Goal: Task Accomplishment & Management: Use online tool/utility

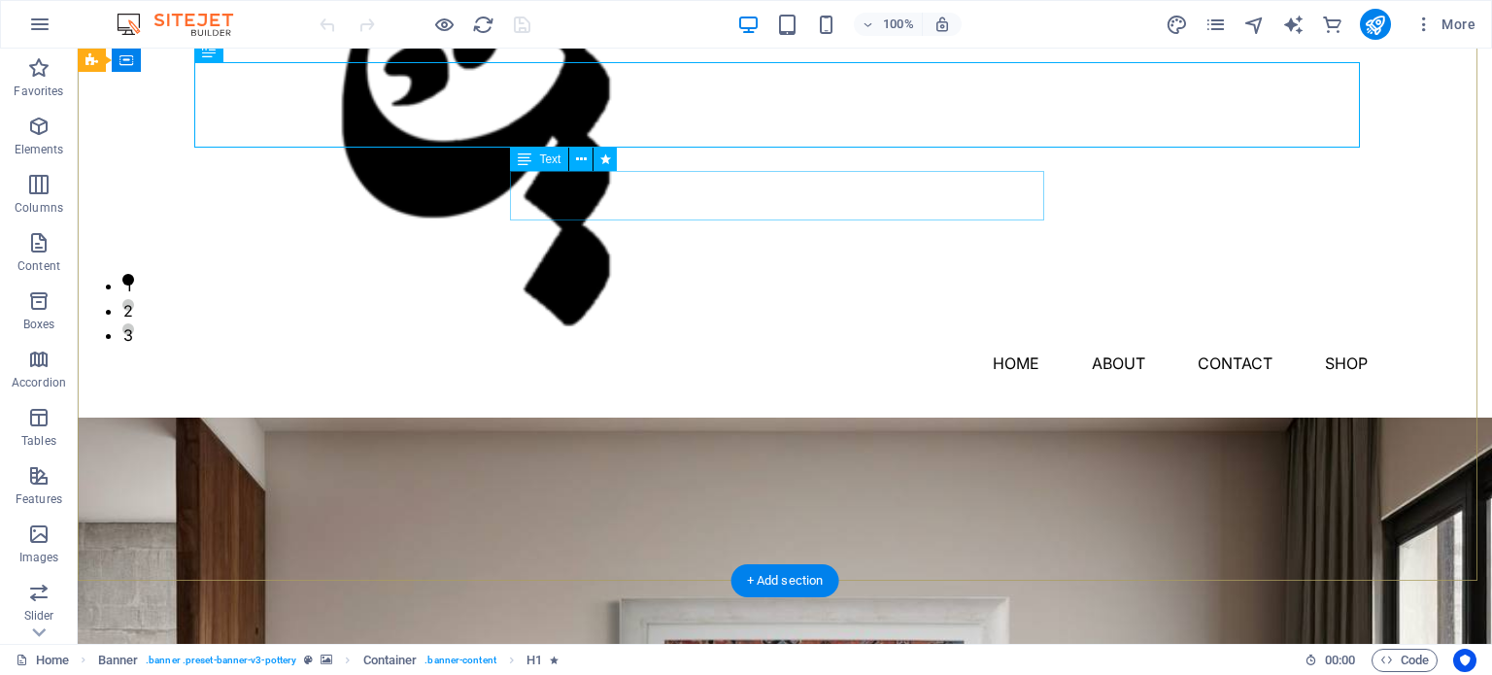
scroll to position [324, 0]
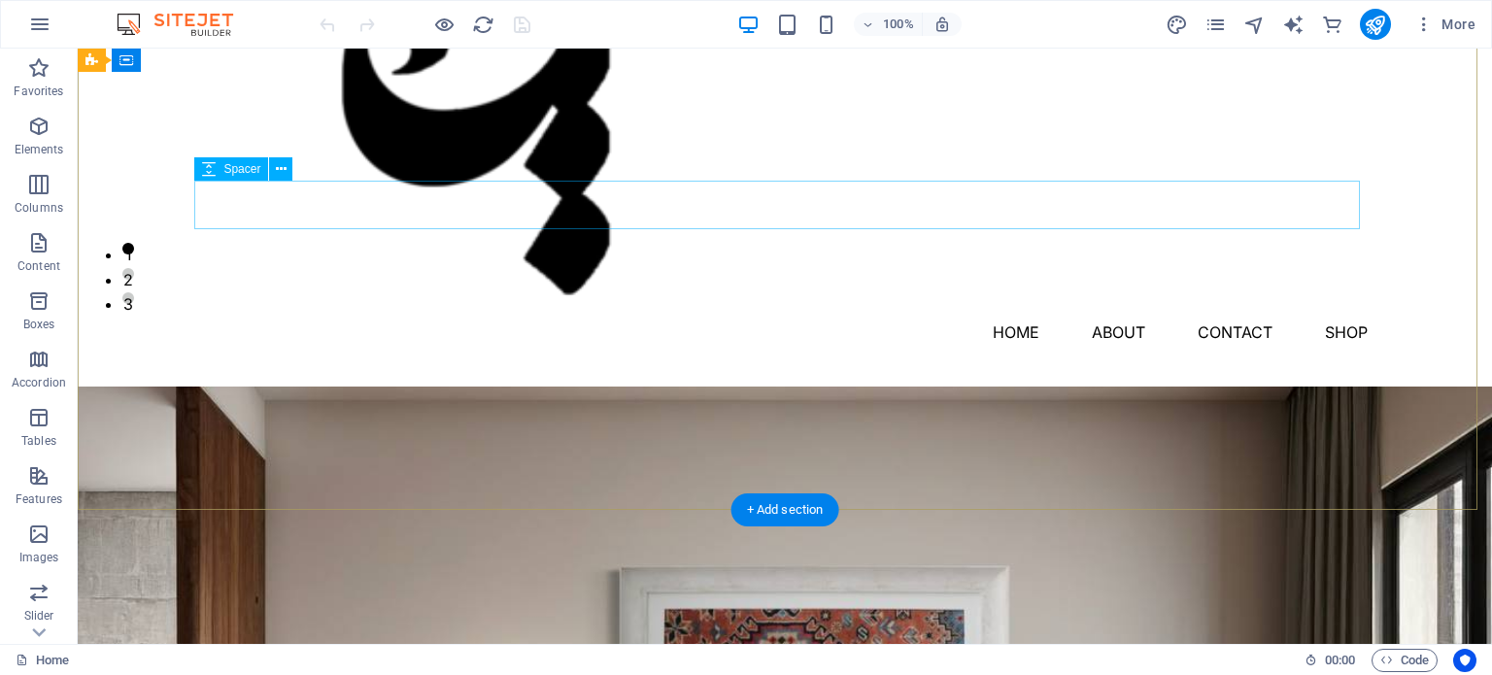
scroll to position [0, 0]
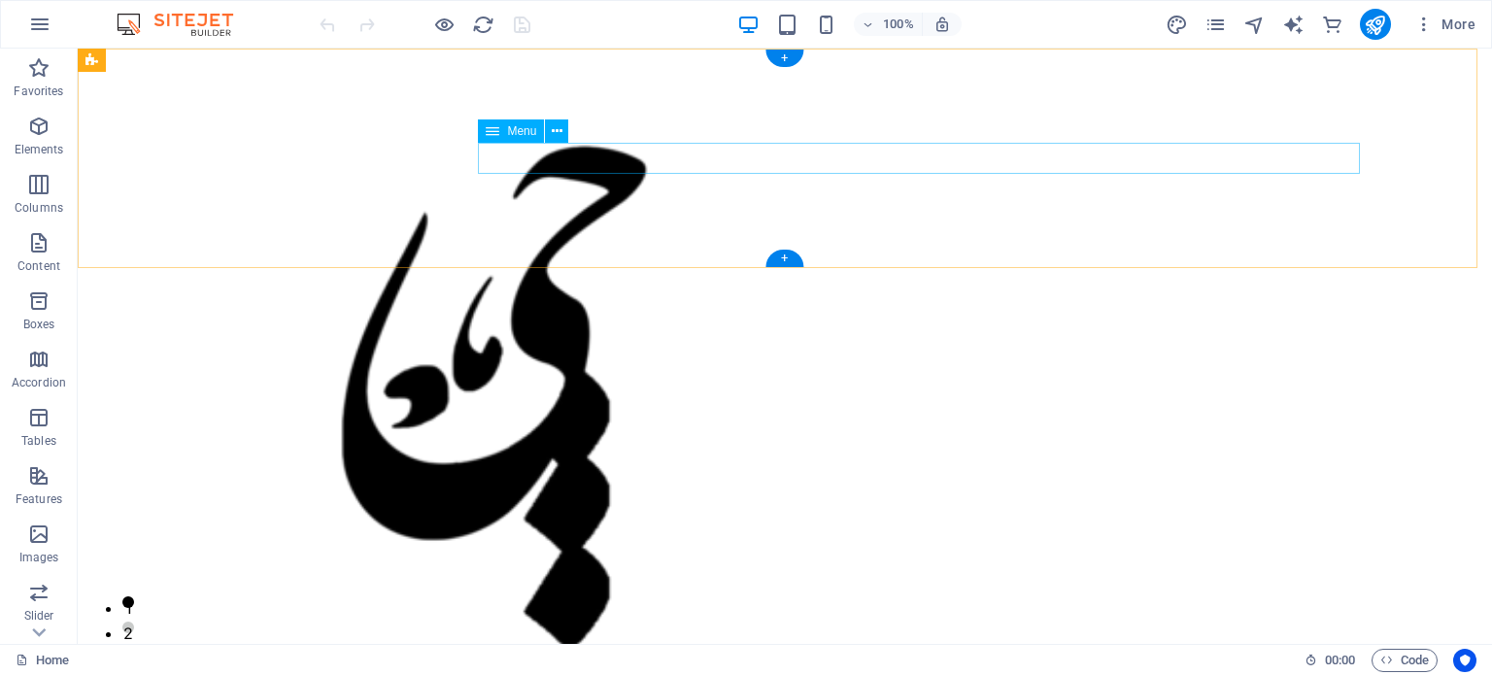
click at [1333, 670] on nav "HOME About Contact SHOP" at bounding box center [785, 685] width 1166 height 31
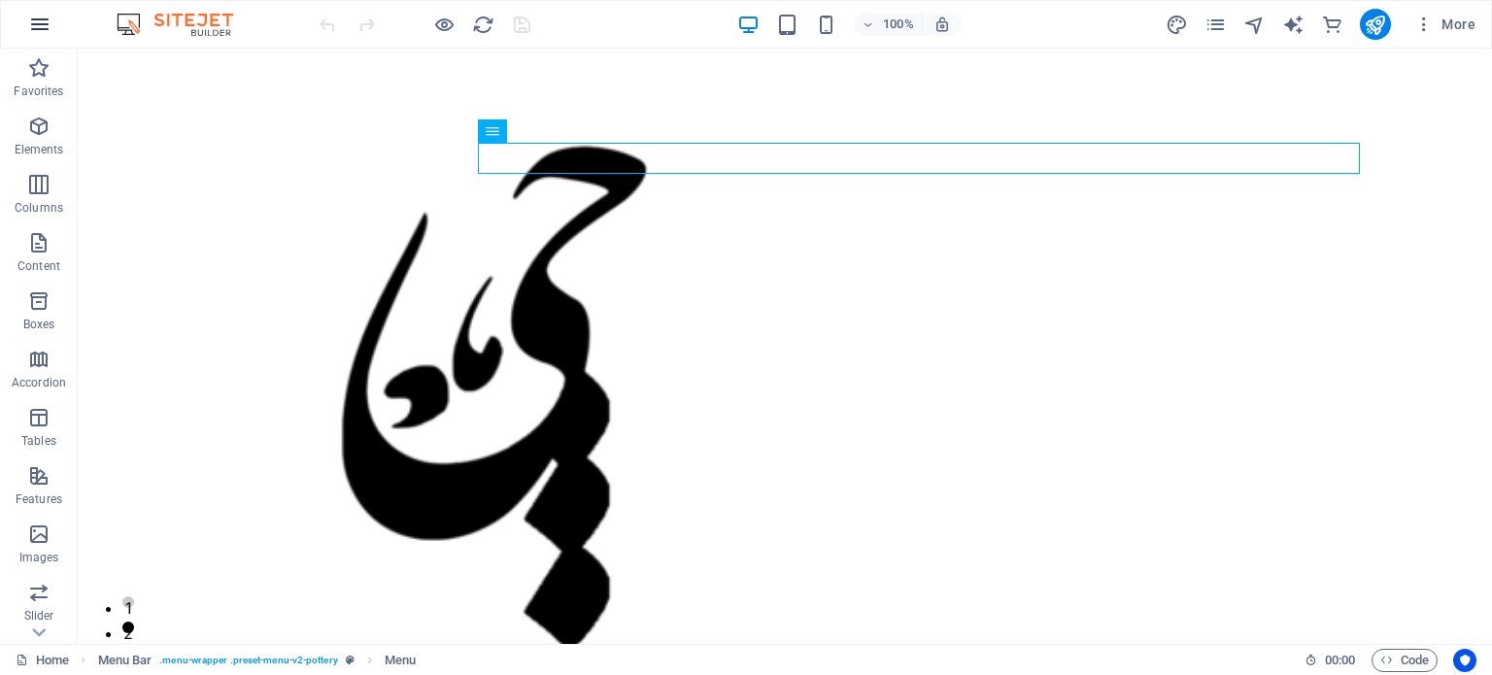
click at [39, 25] on icon "button" at bounding box center [39, 24] width 23 height 23
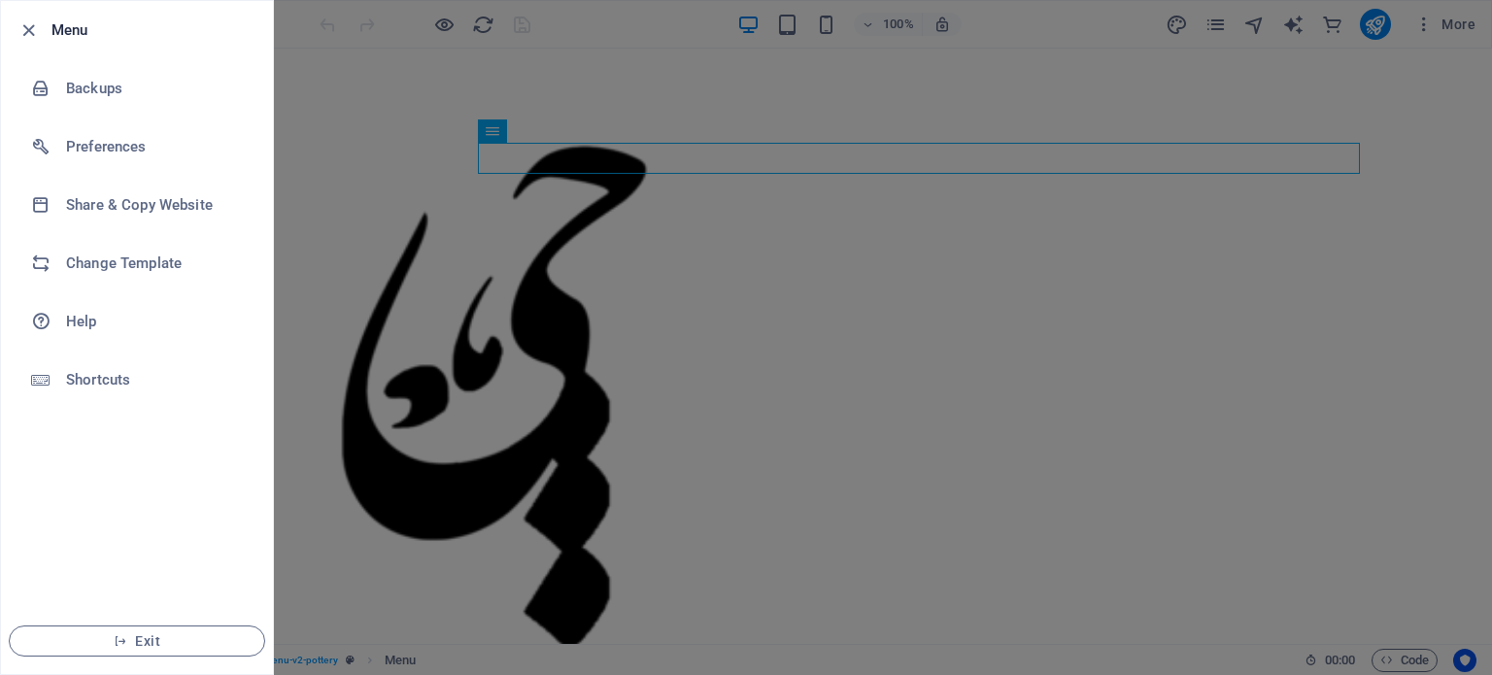
click at [39, 25] on icon "button" at bounding box center [28, 30] width 22 height 22
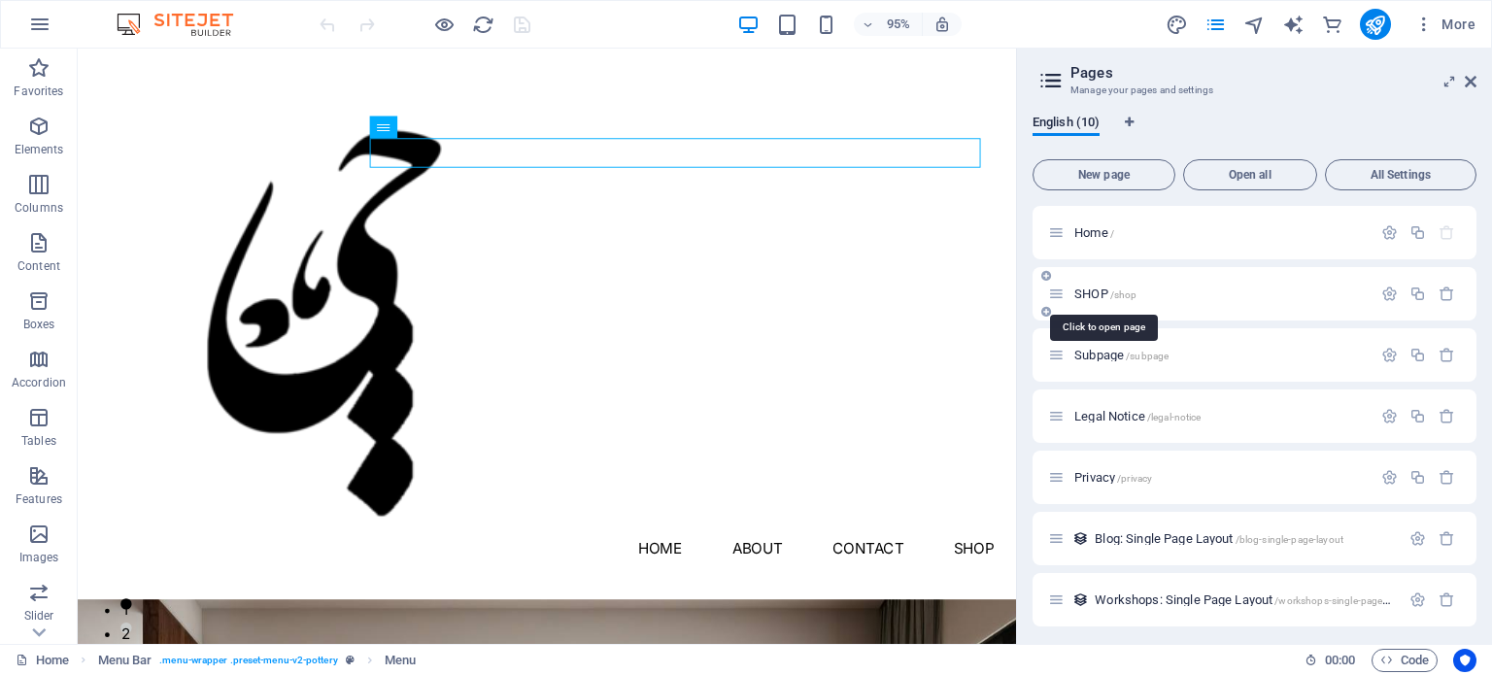
click at [1088, 289] on span "SHOP /shop" at bounding box center [1105, 294] width 62 height 15
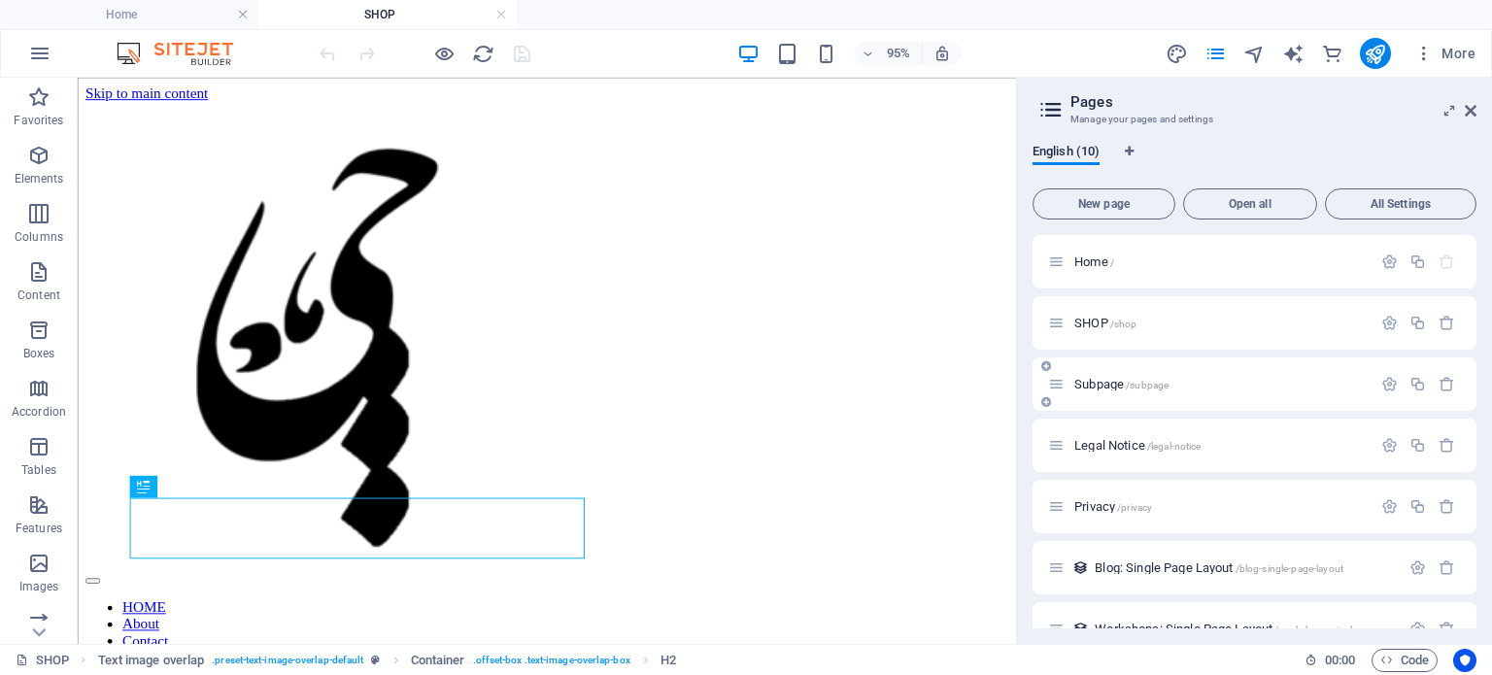
click at [1099, 383] on span "Subpage /subpage" at bounding box center [1121, 384] width 94 height 15
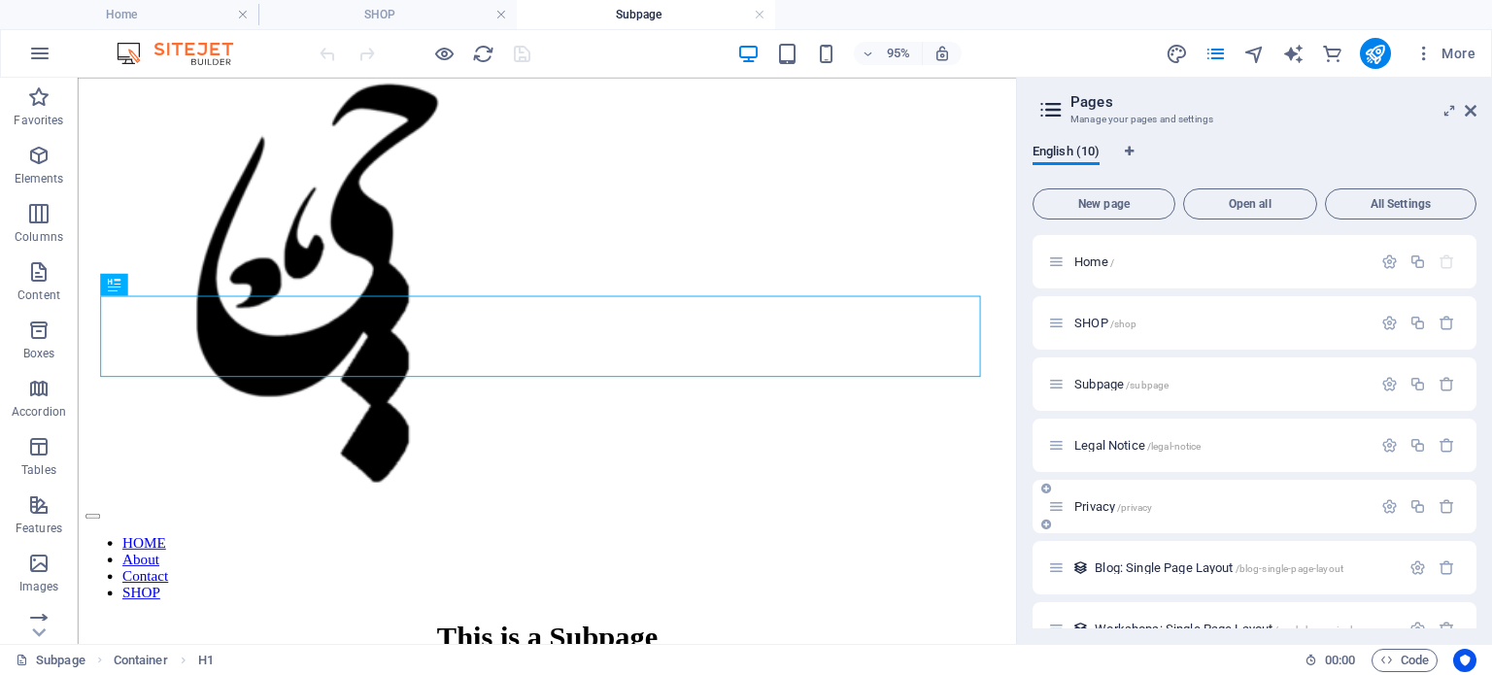
scroll to position [218, 0]
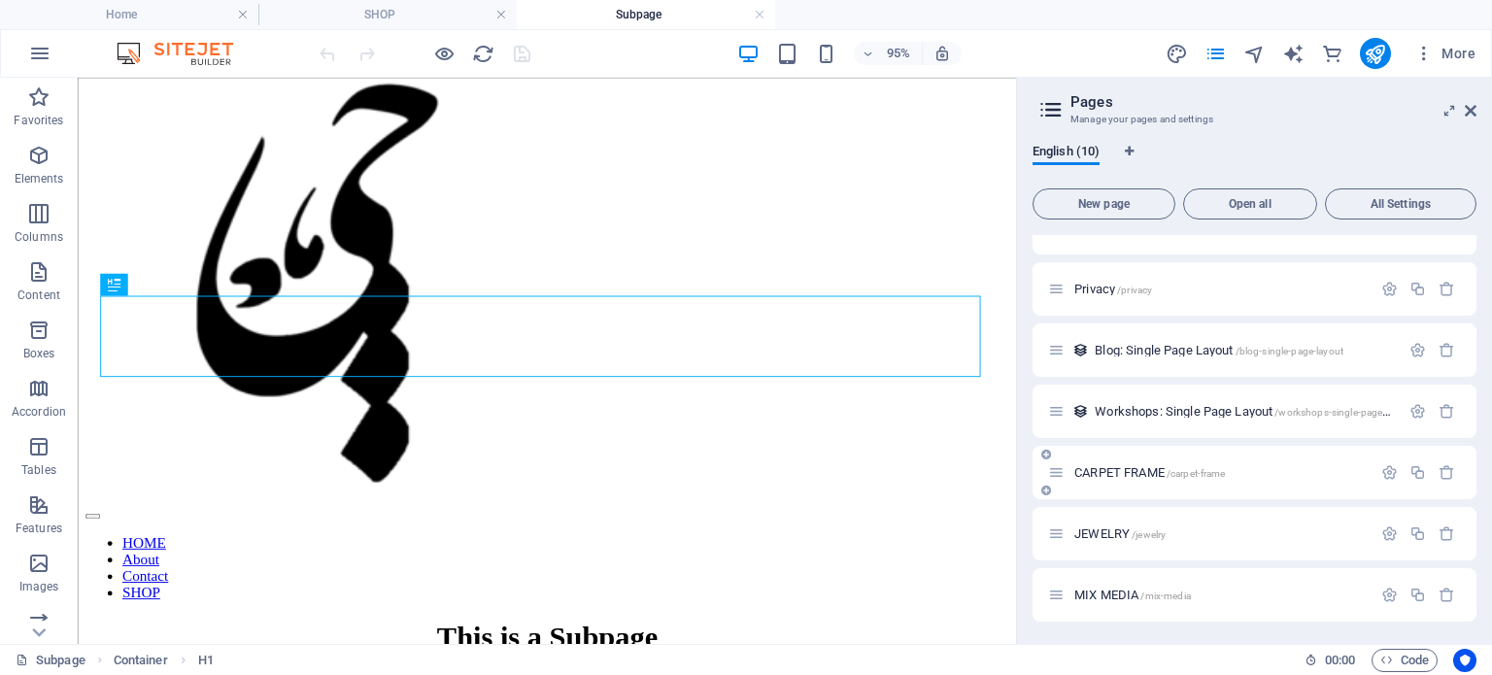
click at [1115, 467] on span "CARPET FRAME /carpet-frame" at bounding box center [1149, 472] width 151 height 15
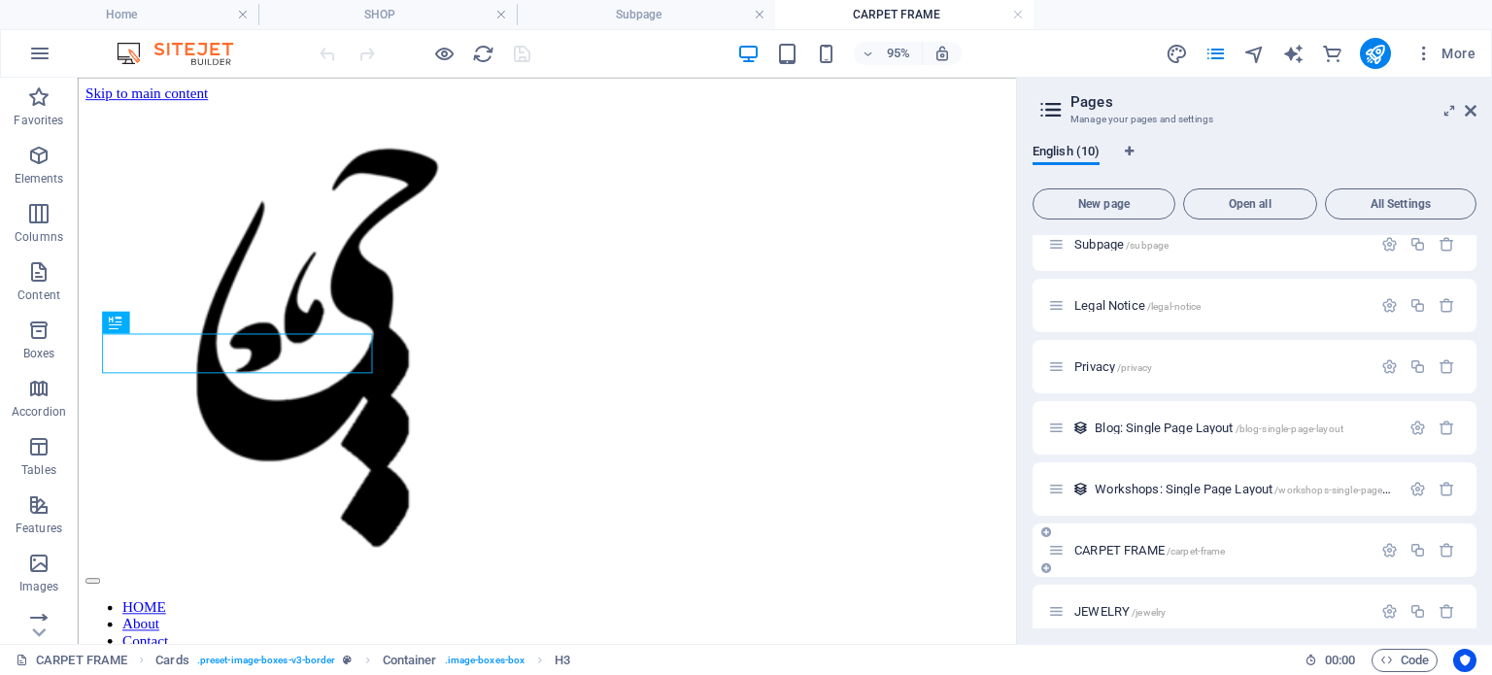
scroll to position [385, 0]
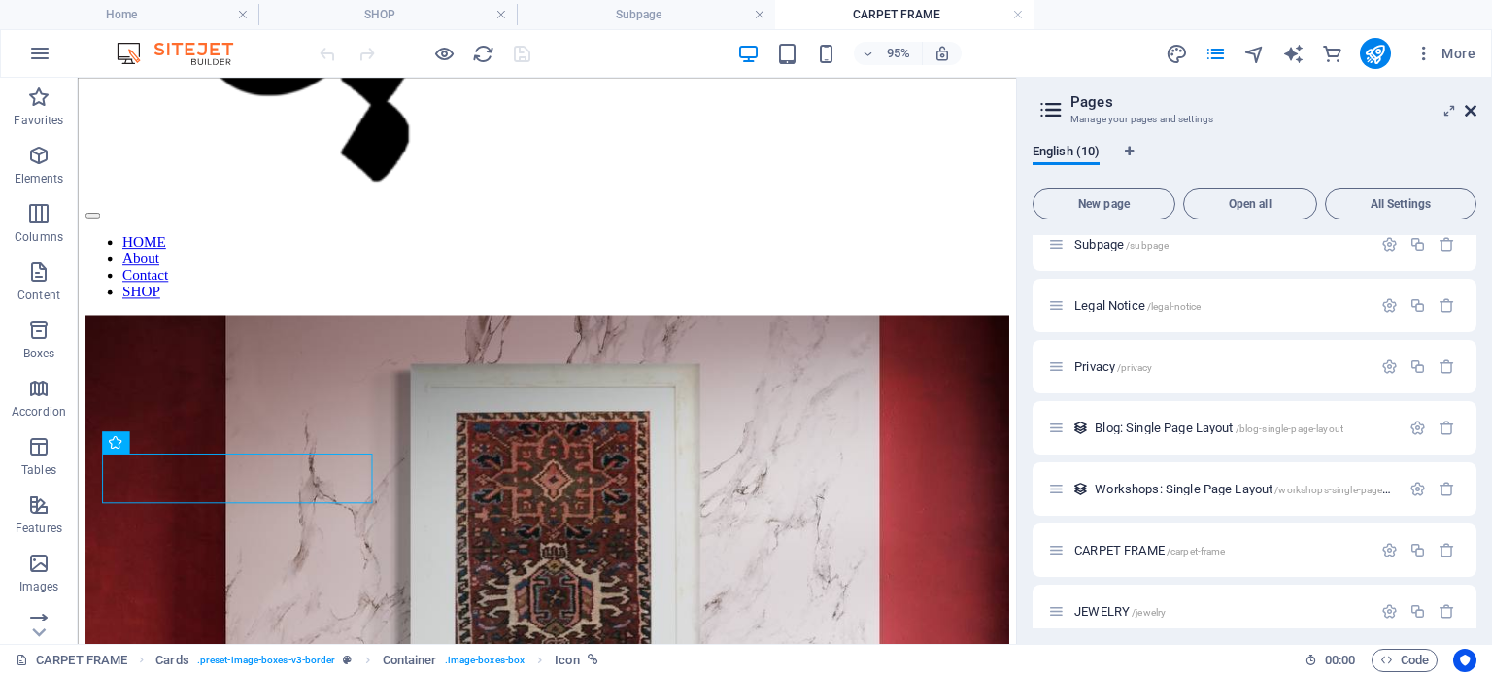
click at [1468, 110] on icon at bounding box center [1471, 111] width 12 height 16
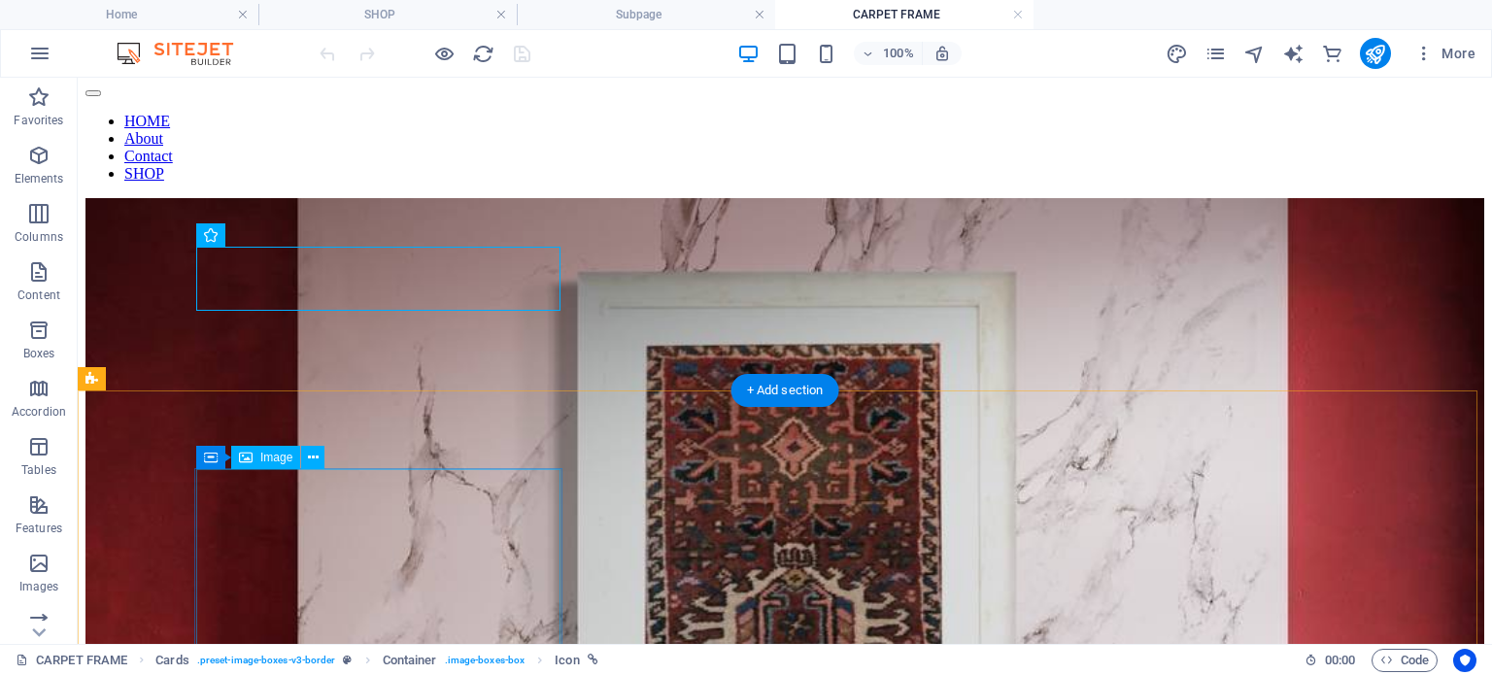
scroll to position [727, 0]
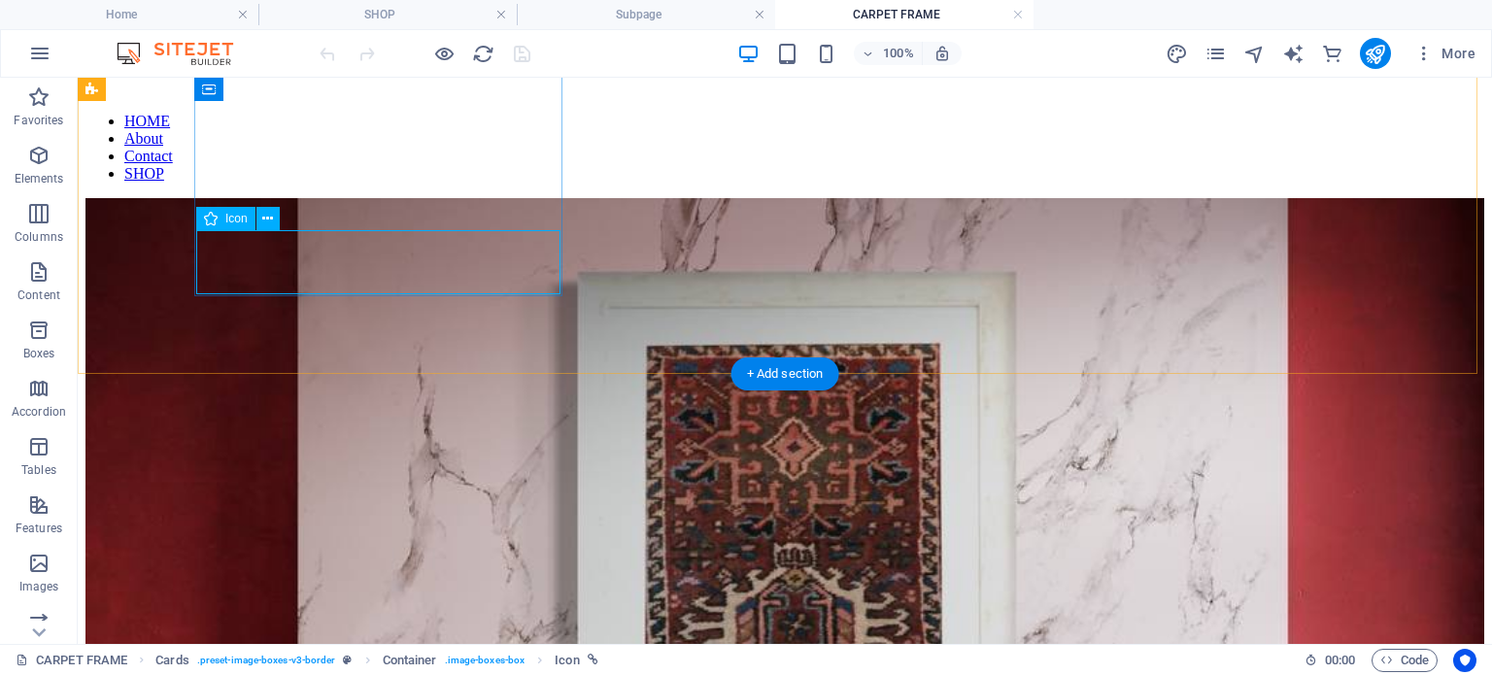
click at [267, 214] on icon at bounding box center [267, 219] width 11 height 20
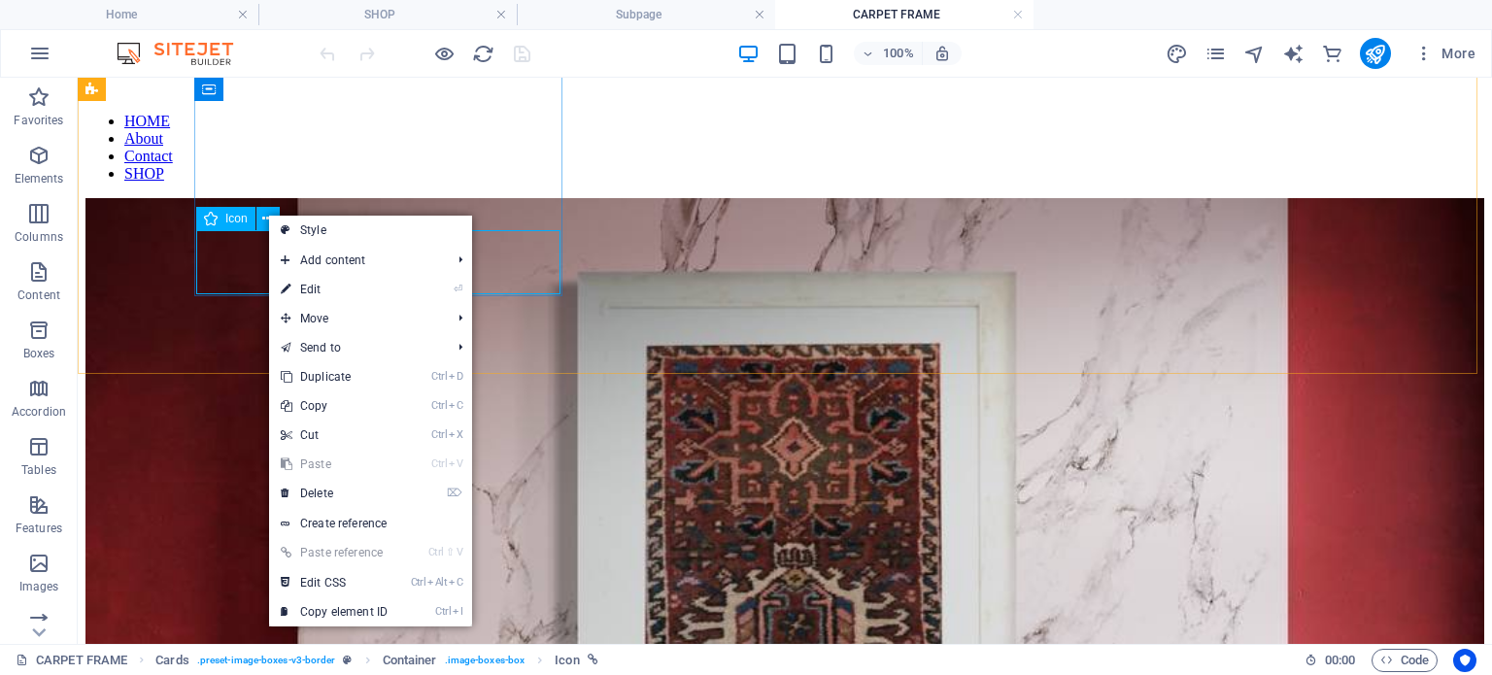
click at [231, 224] on span "Icon" at bounding box center [236, 219] width 22 height 12
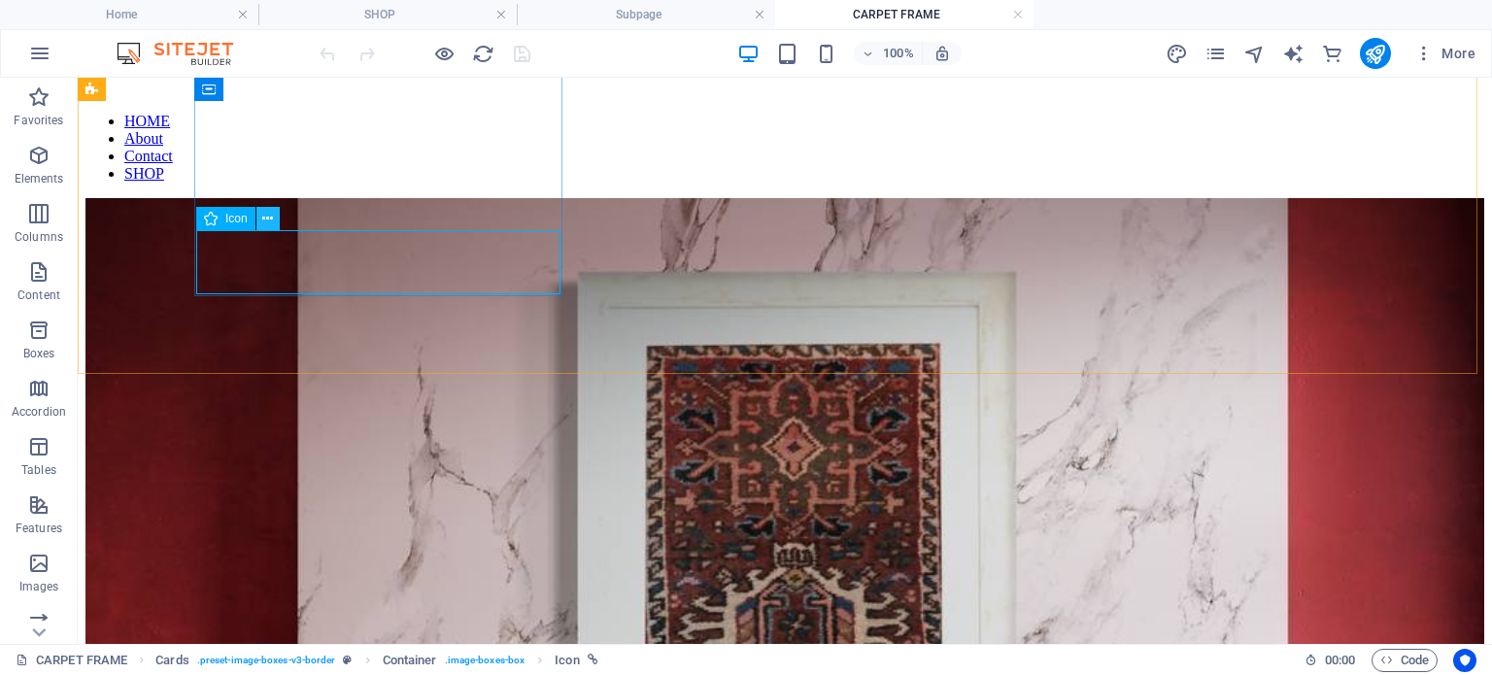
click at [266, 215] on icon at bounding box center [267, 219] width 11 height 20
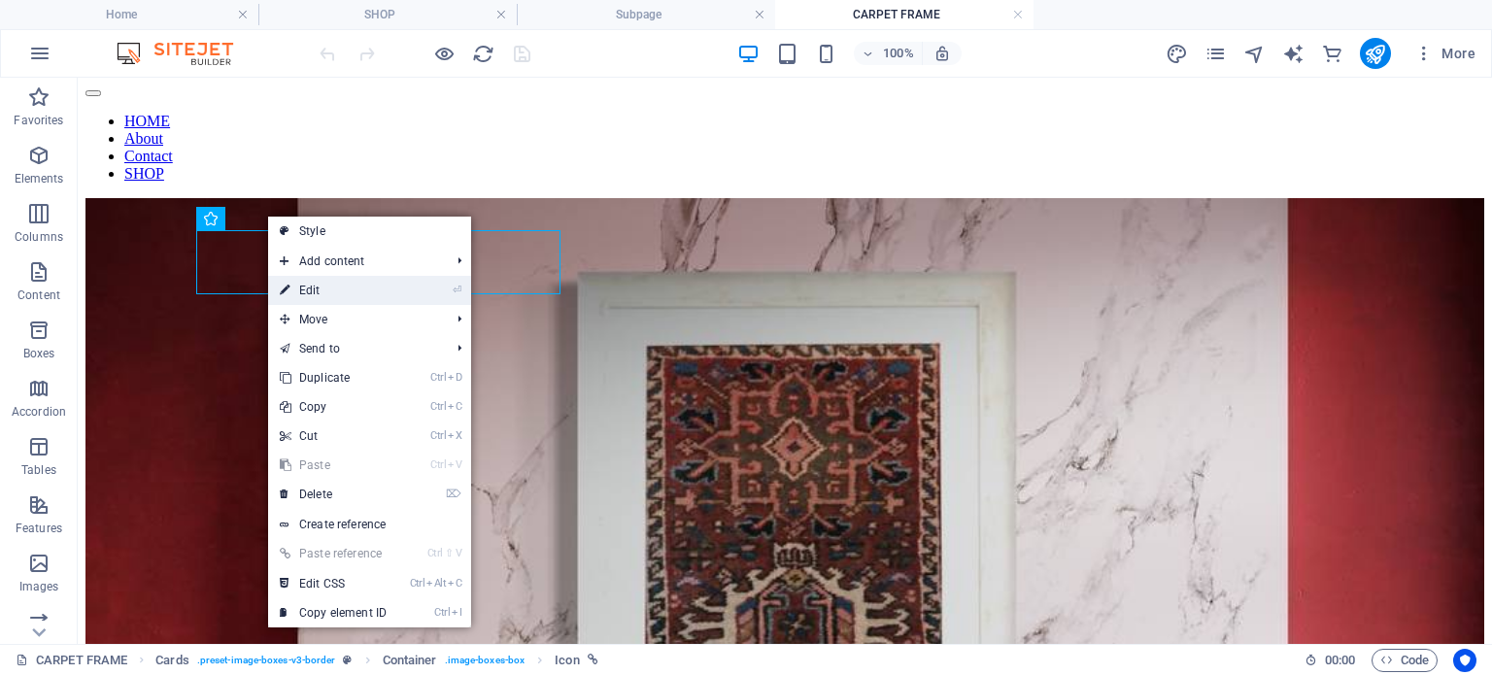
click at [315, 291] on link "⏎ Edit" at bounding box center [333, 290] width 130 height 29
select select "%"
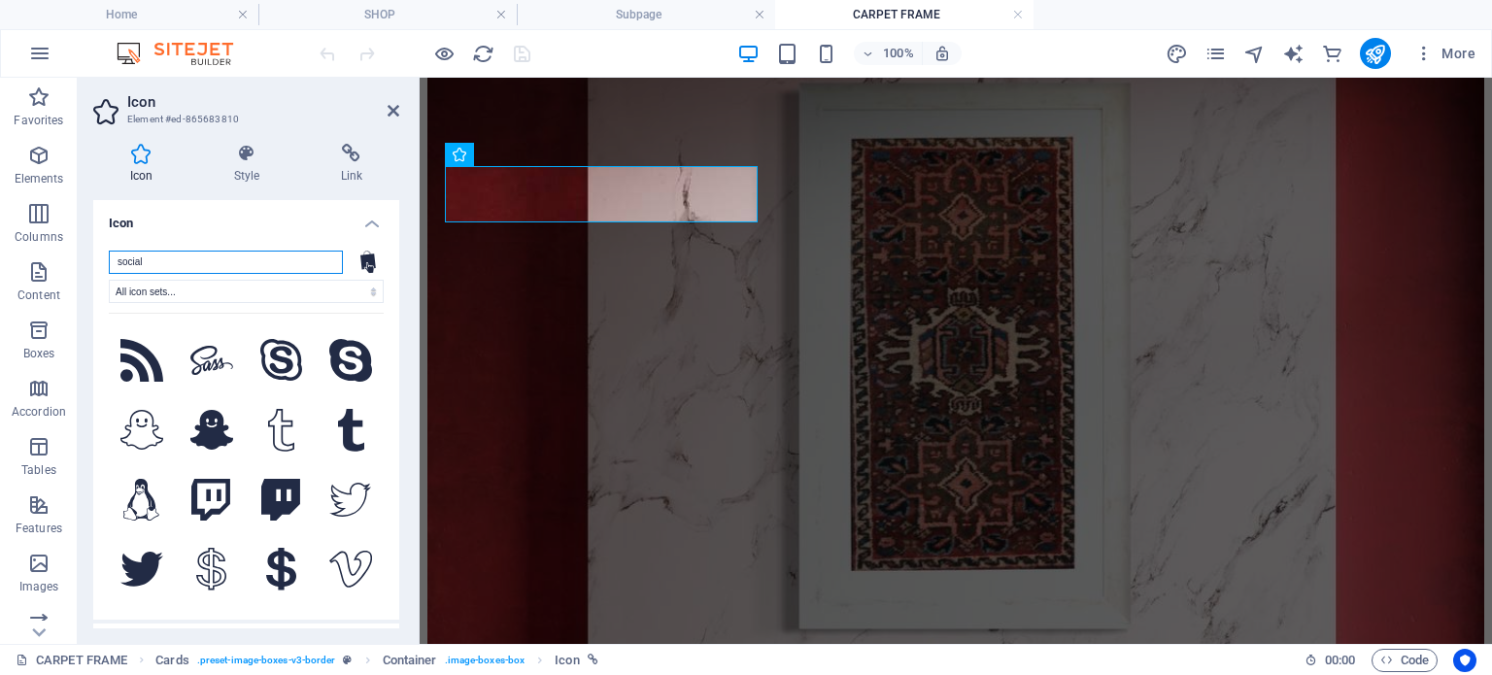
scroll to position [2922, 0]
click at [248, 165] on h4 "Style" at bounding box center [250, 164] width 107 height 41
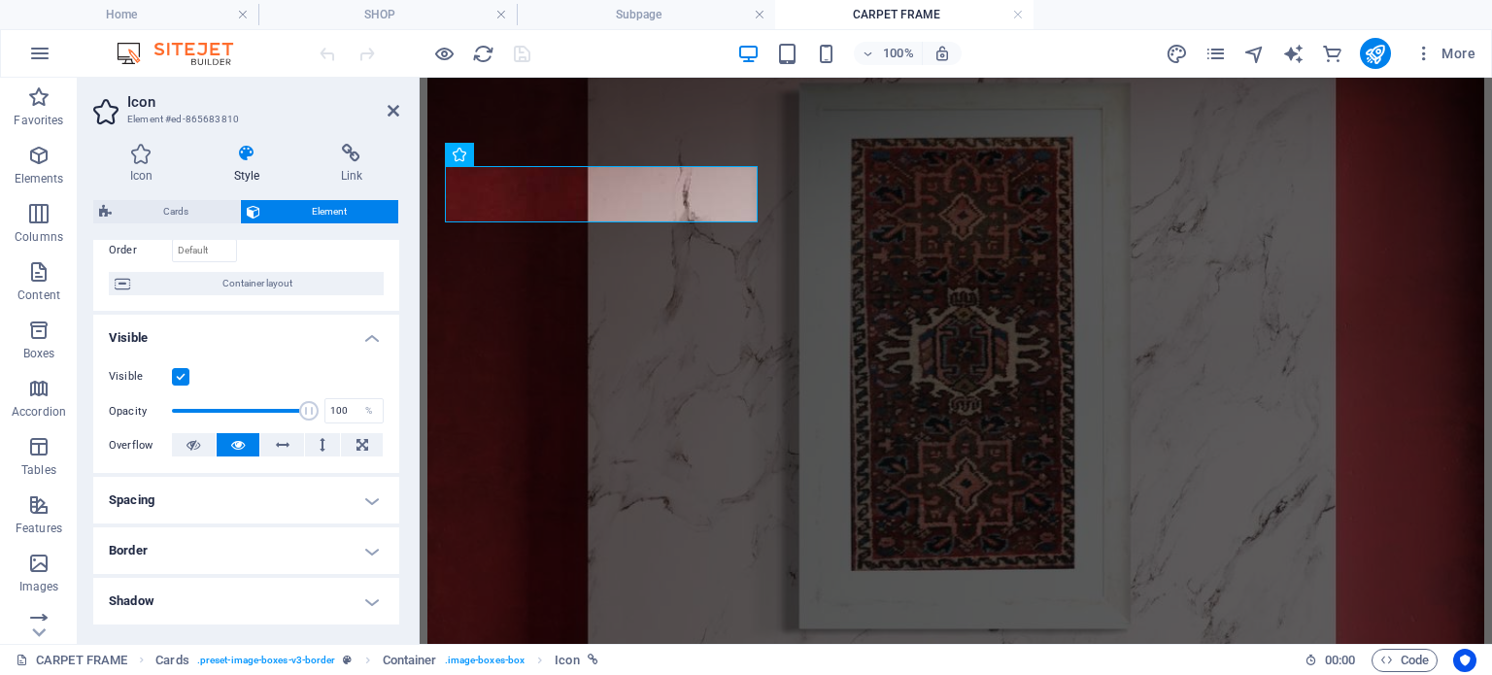
scroll to position [0, 0]
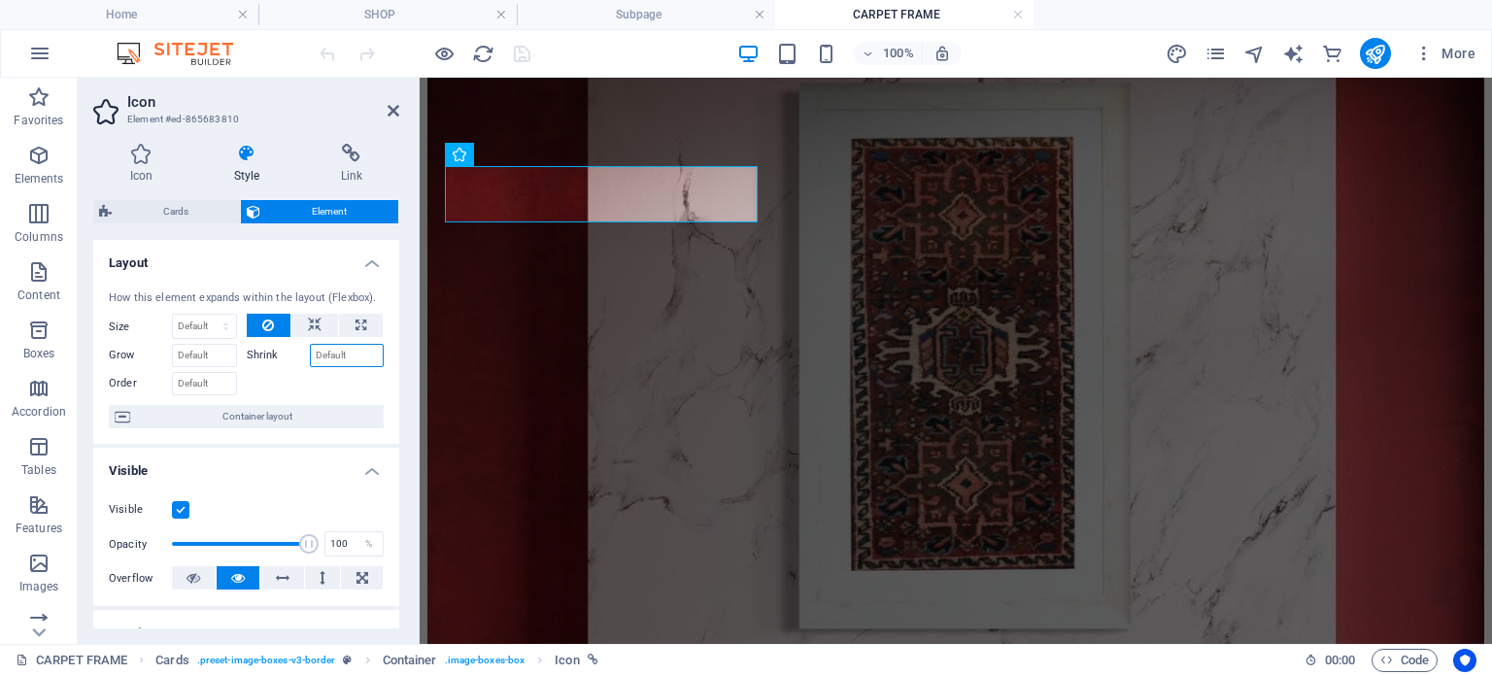
click at [342, 353] on input "Shrink" at bounding box center [347, 355] width 75 height 23
click at [258, 417] on span "Container layout" at bounding box center [257, 416] width 242 height 23
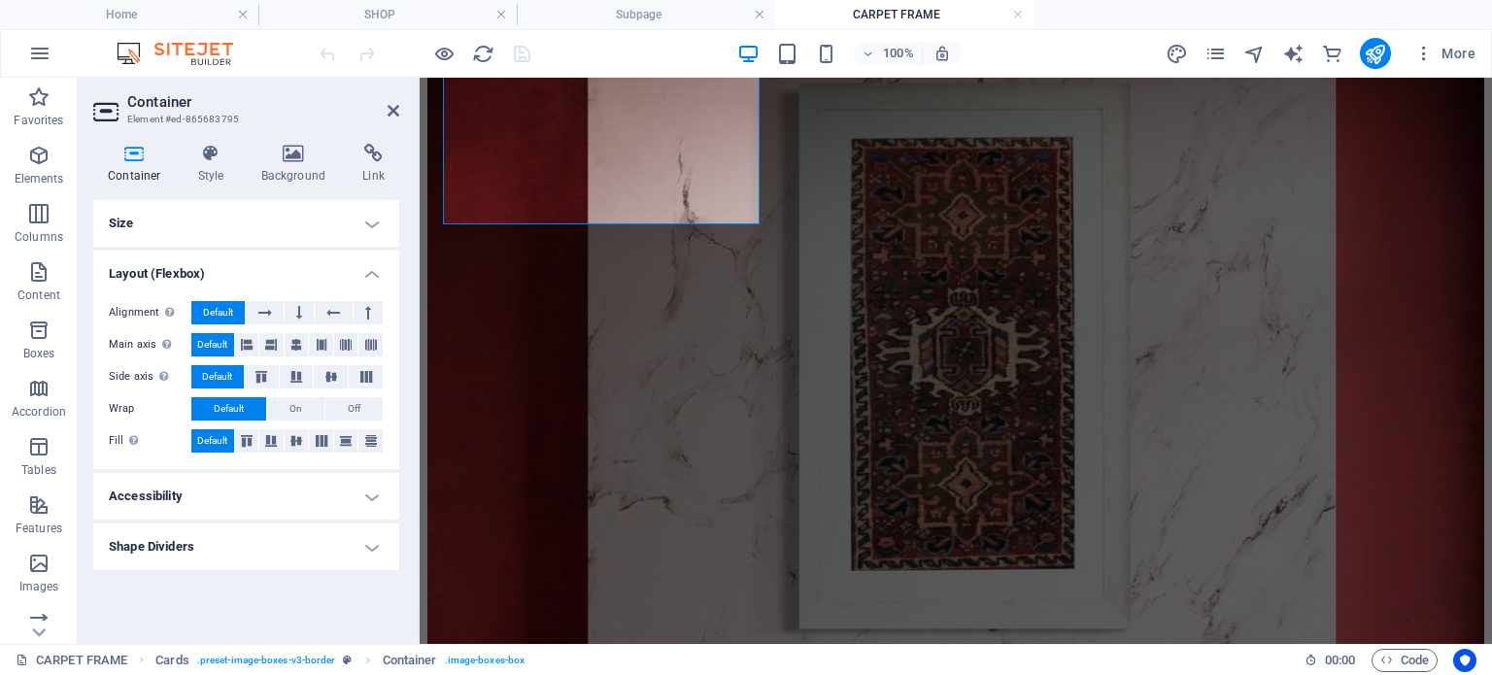
click at [311, 492] on h4 "Accessibility" at bounding box center [246, 496] width 306 height 47
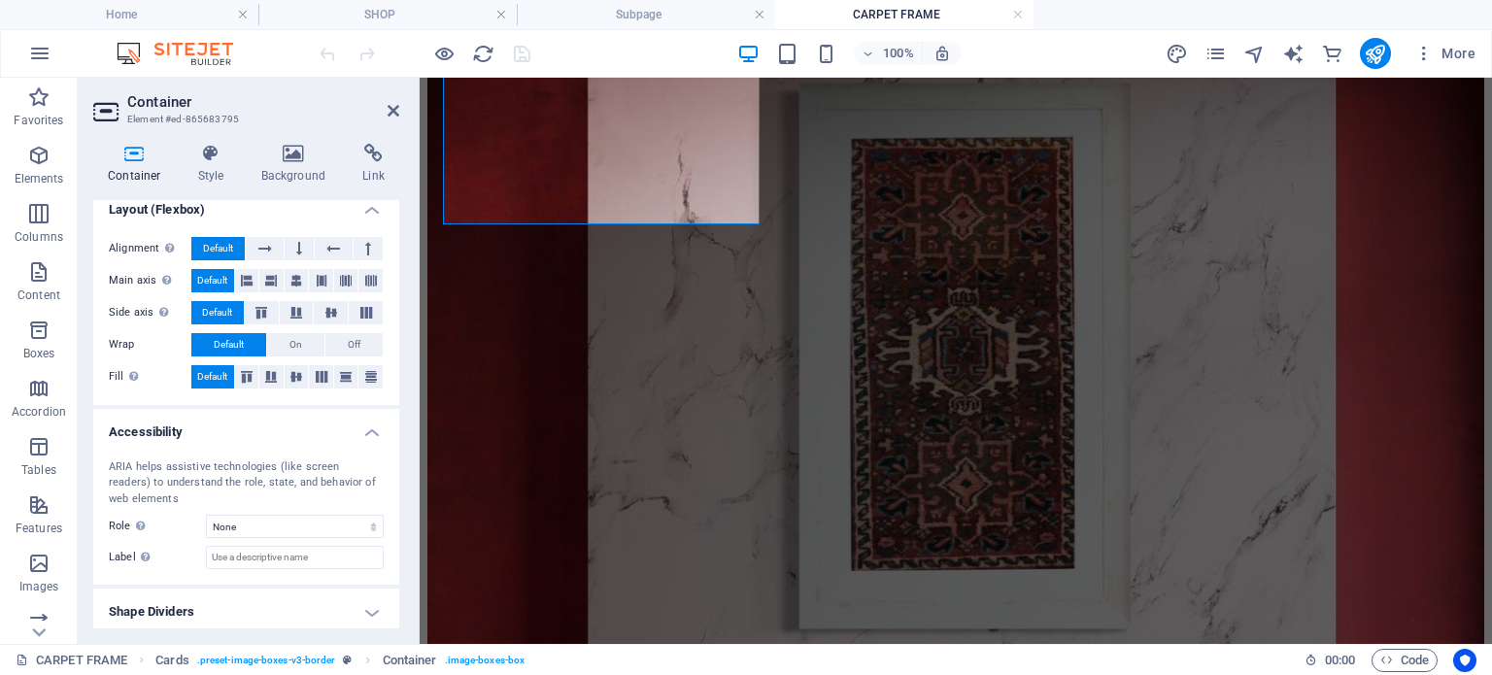
scroll to position [70, 0]
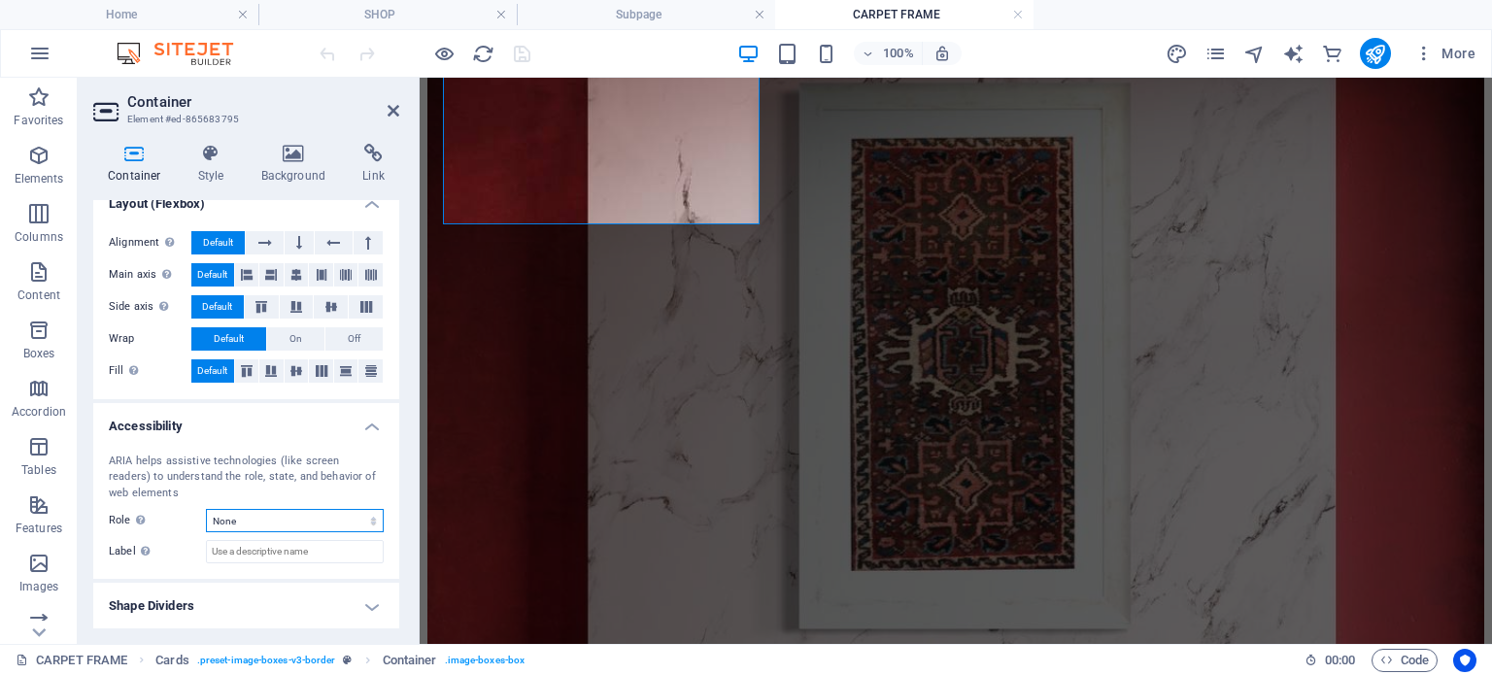
click at [308, 524] on select "None Alert Article Banner Comment Complementary Dialog Footer Header Marquee Pr…" at bounding box center [295, 520] width 178 height 23
click at [294, 559] on input "Label Use the ARIA label to provide a clear and descriptive name for elements t…" at bounding box center [295, 551] width 178 height 23
click at [296, 245] on icon at bounding box center [299, 242] width 6 height 23
click at [207, 241] on span "Default" at bounding box center [218, 242] width 30 height 23
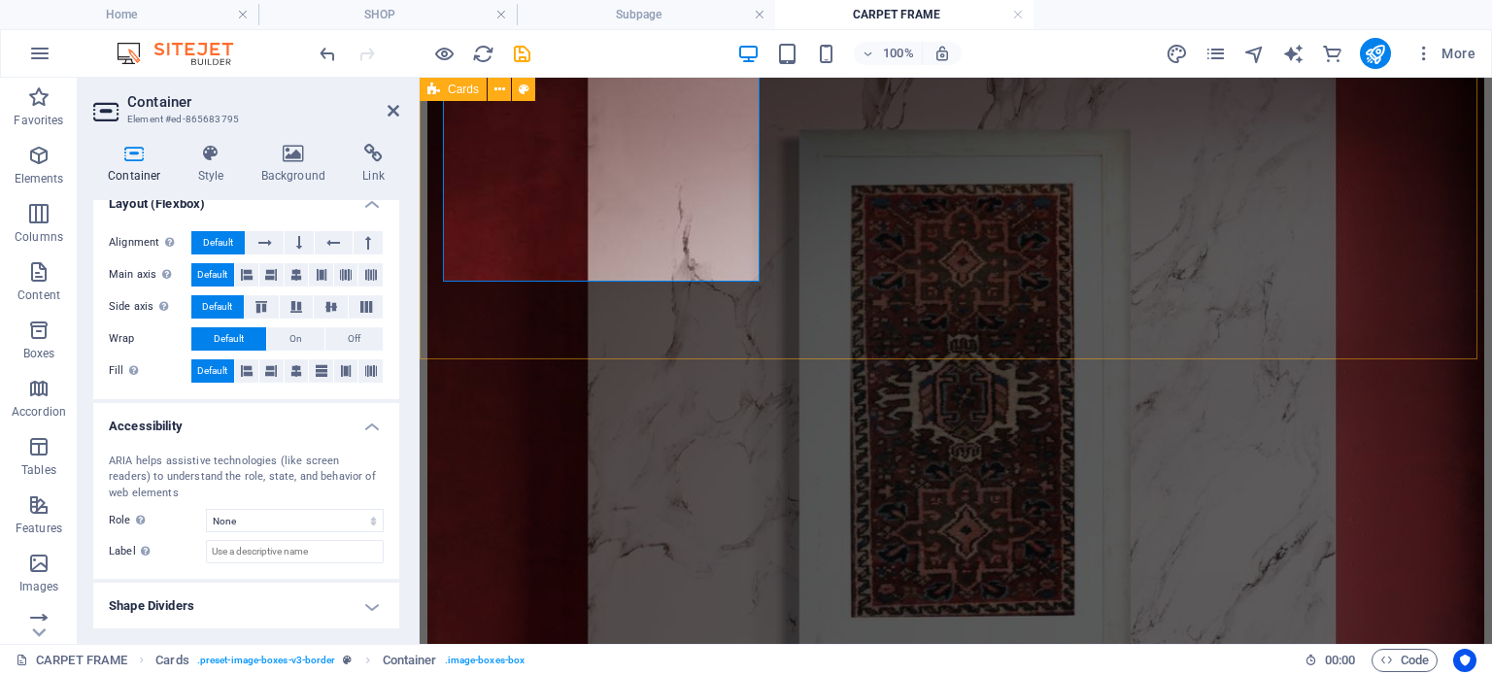
scroll to position [684, 0]
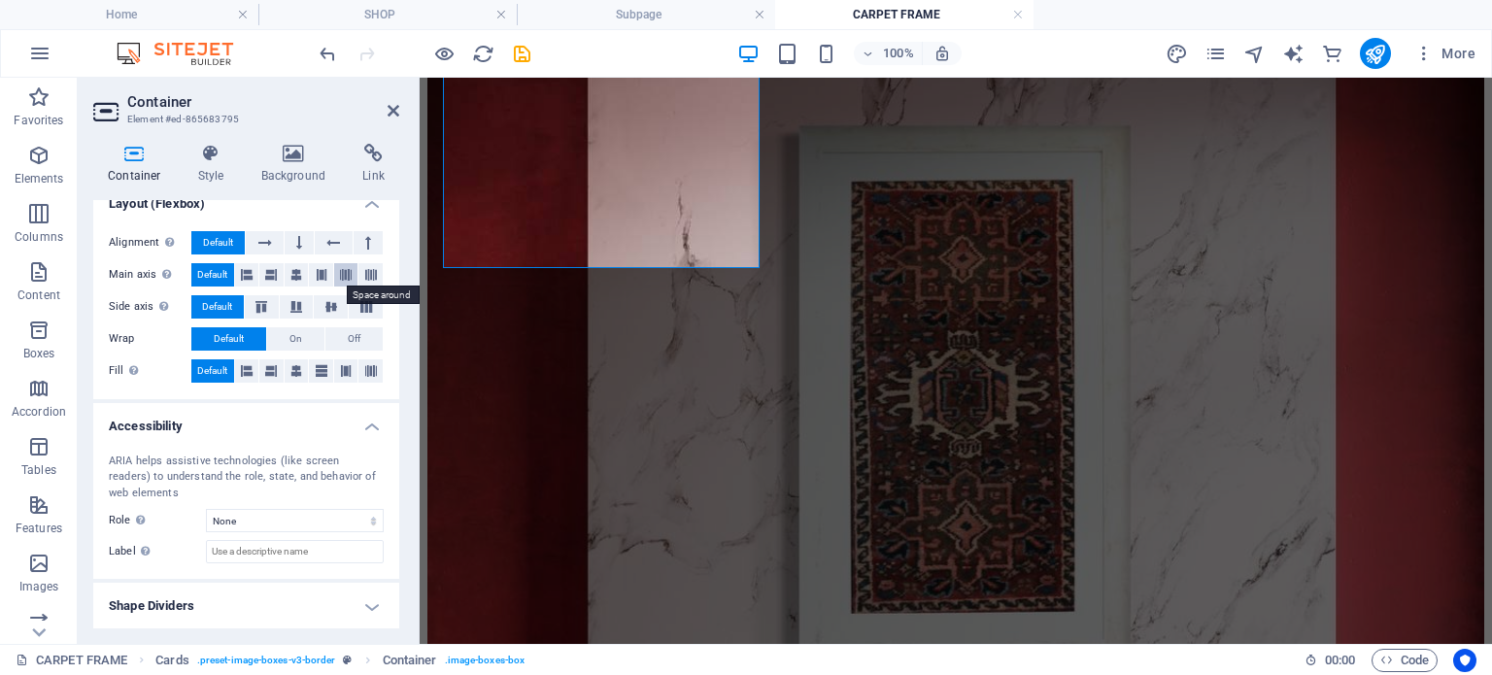
click at [344, 274] on icon at bounding box center [346, 274] width 12 height 23
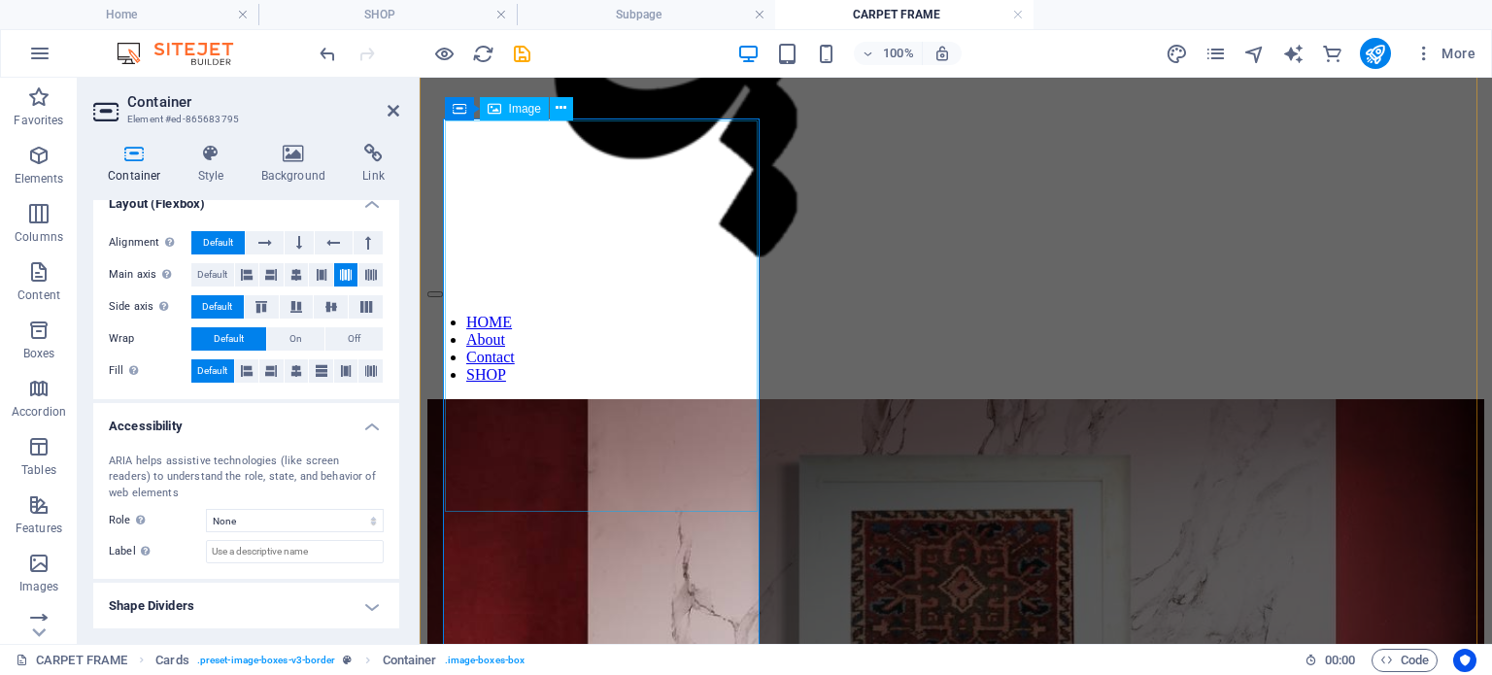
scroll to position [365, 0]
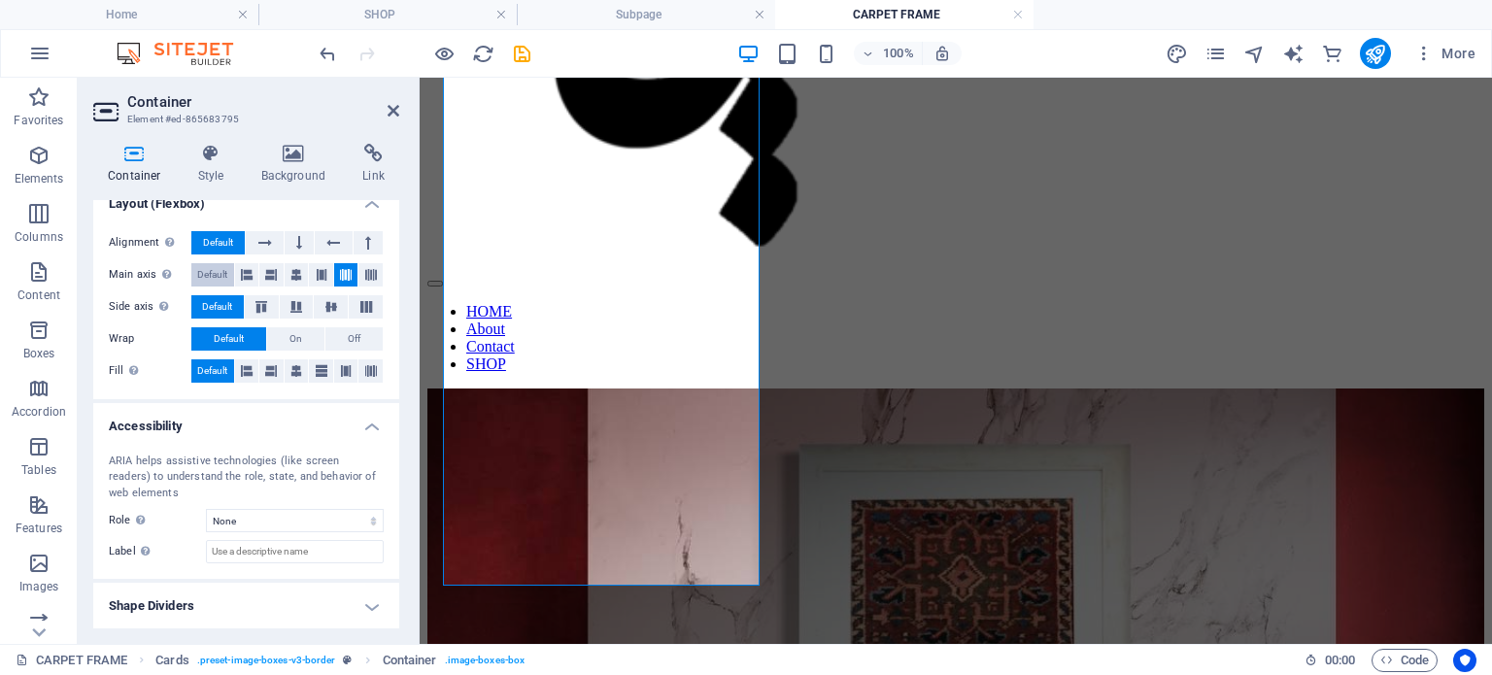
click at [203, 265] on span "Default" at bounding box center [212, 274] width 30 height 23
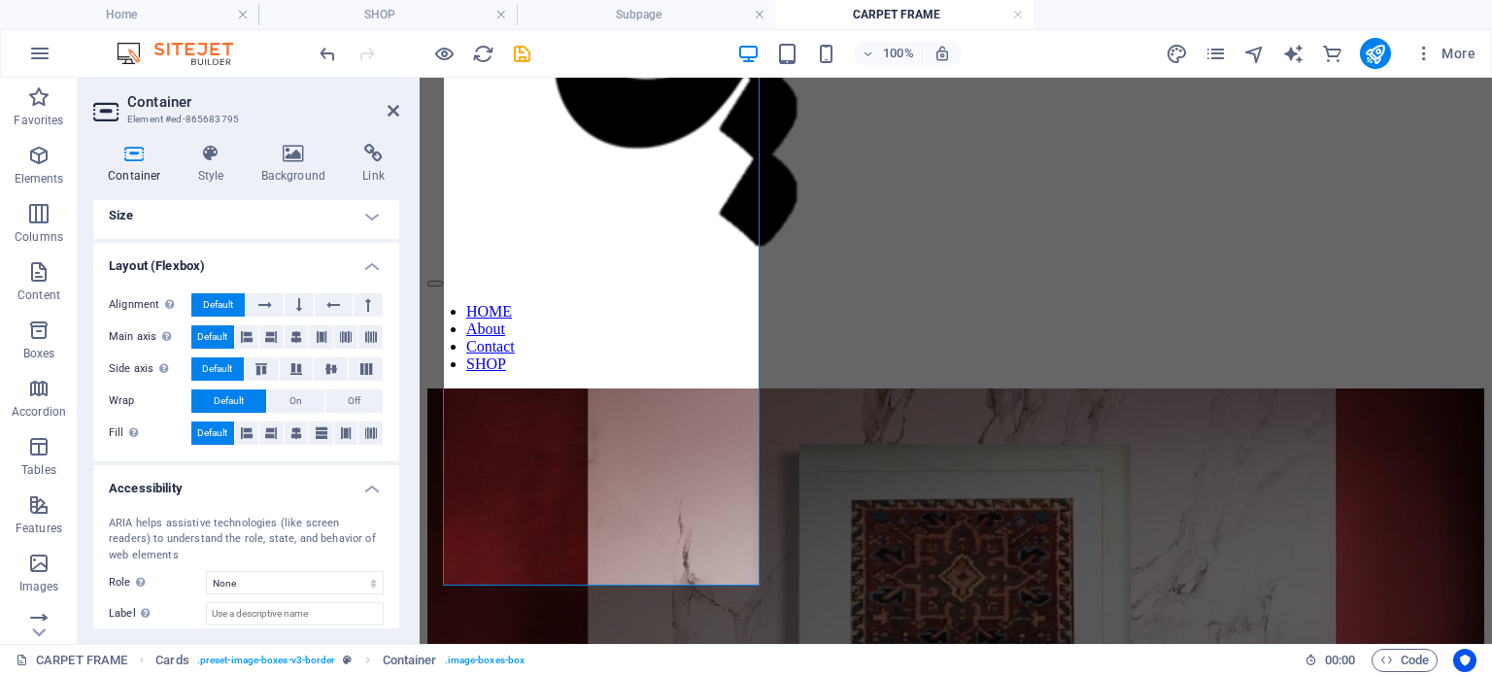
scroll to position [0, 0]
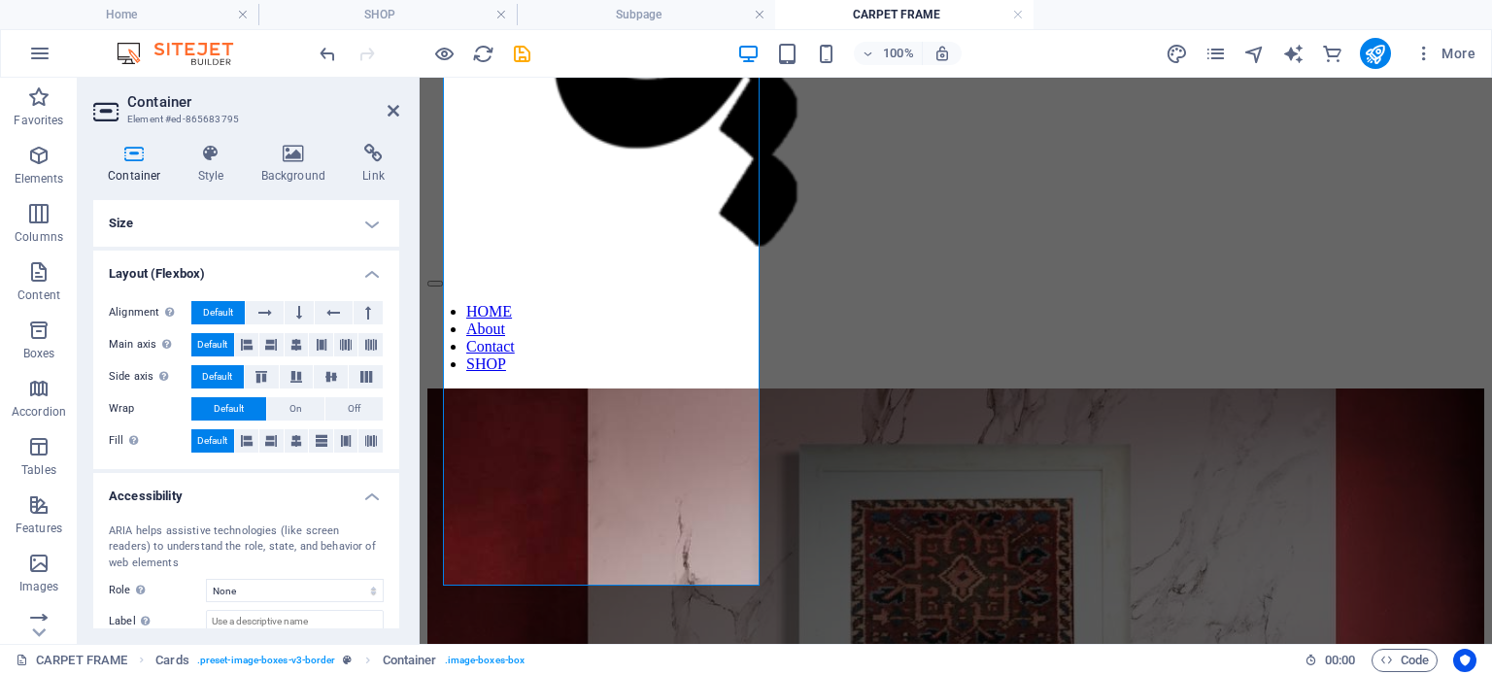
click at [367, 267] on h4 "Layout (Flexbox)" at bounding box center [246, 268] width 306 height 35
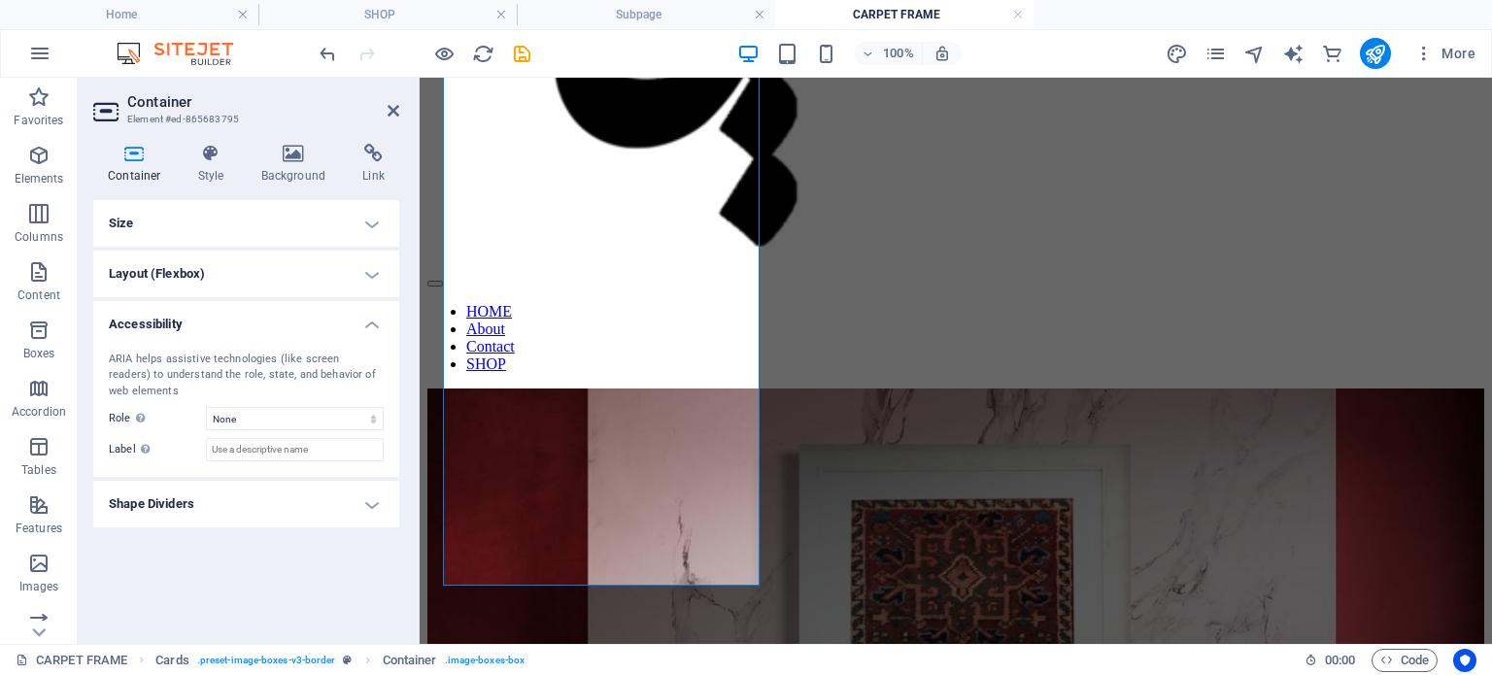
click at [366, 494] on h4 "Shape Dividers" at bounding box center [246, 504] width 306 height 47
click at [368, 547] on select "None Triangle Square Diagonal Polygon 1 Polygon 2 Zigzag Multiple Zigzags Waves…" at bounding box center [295, 542] width 178 height 23
click at [206, 531] on select "None Triangle Square Diagonal Polygon 1 Polygon 2 Zigzag Multiple Zigzags Waves…" at bounding box center [295, 542] width 178 height 23
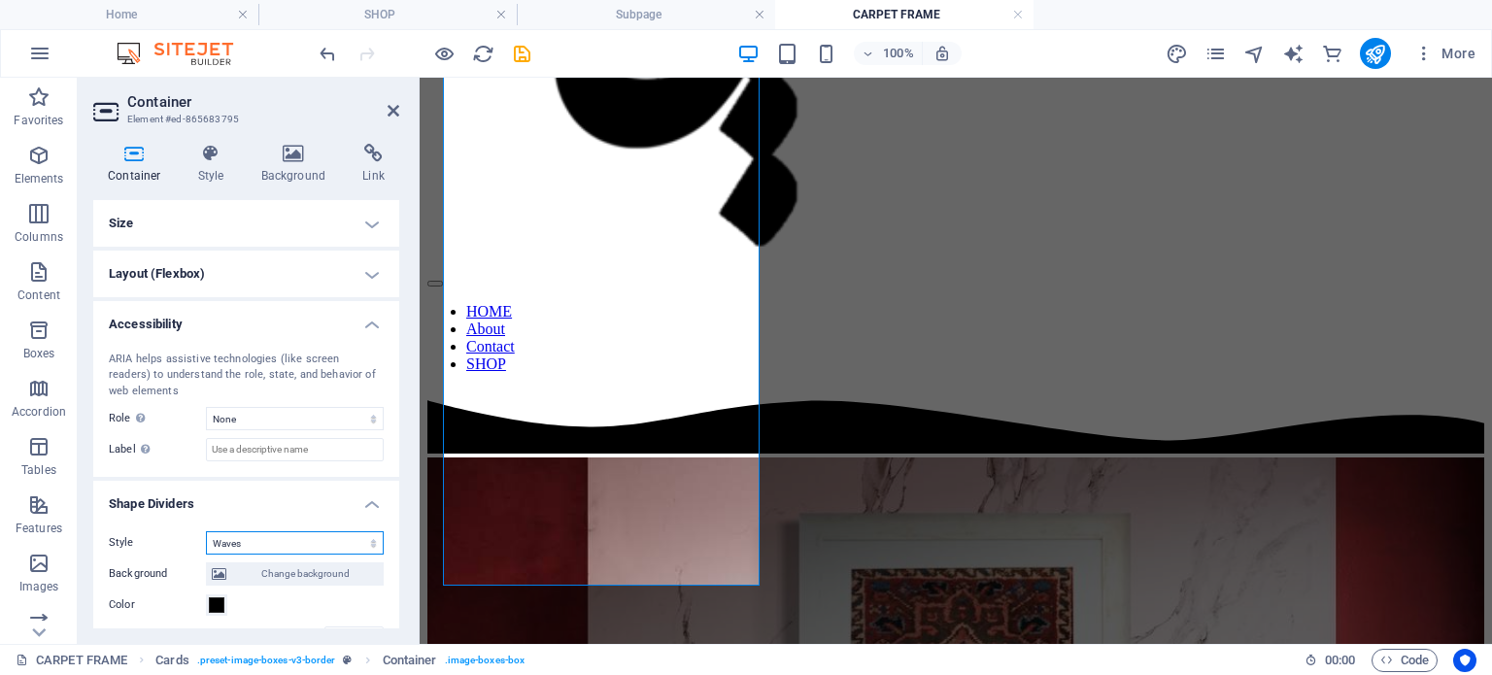
click at [368, 535] on select "None Triangle Square Diagonal Polygon 1 Polygon 2 Zigzag Multiple Zigzags Waves…" at bounding box center [295, 542] width 178 height 23
click at [206, 531] on select "None Triangle Square Diagonal Polygon 1 Polygon 2 Zigzag Multiple Zigzags Waves…" at bounding box center [295, 542] width 178 height 23
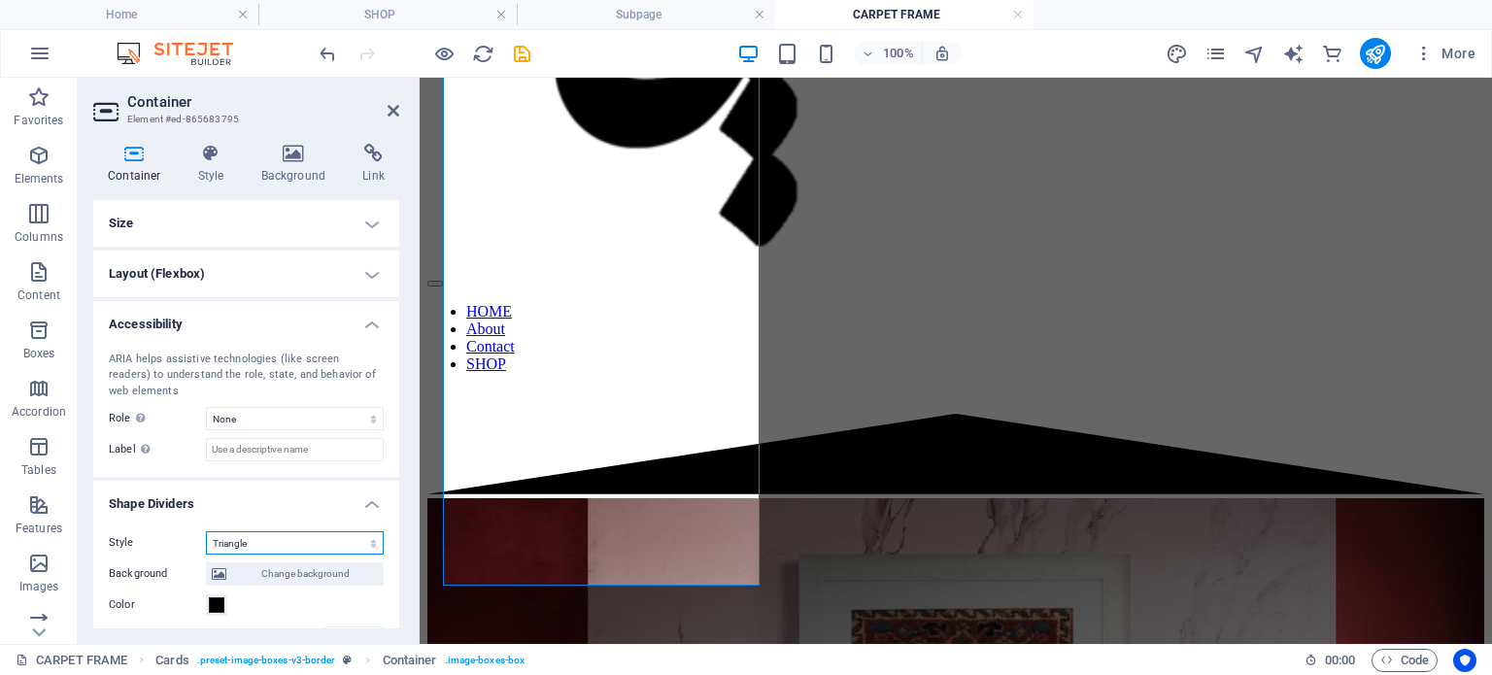
click at [369, 539] on select "None Triangle Square Diagonal Polygon 1 Polygon 2 Zigzag Multiple Zigzags Waves…" at bounding box center [295, 542] width 178 height 23
click at [206, 531] on select "None Triangle Square Diagonal Polygon 1 Polygon 2 Zigzag Multiple Zigzags Waves…" at bounding box center [295, 542] width 178 height 23
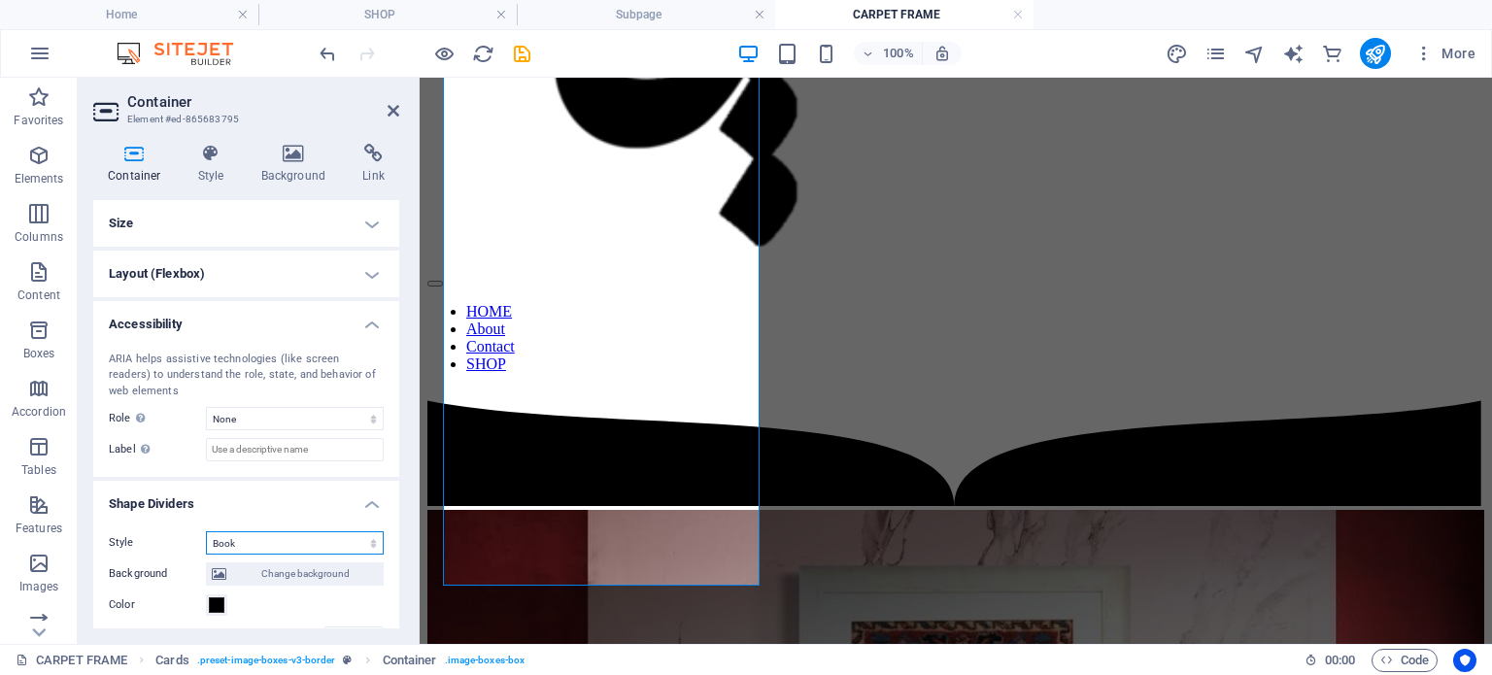
click at [373, 545] on select "None Triangle Square Diagonal Polygon 1 Polygon 2 Zigzag Multiple Zigzags Waves…" at bounding box center [295, 542] width 178 height 23
click at [206, 531] on select "None Triangle Square Diagonal Polygon 1 Polygon 2 Zigzag Multiple Zigzags Waves…" at bounding box center [295, 542] width 178 height 23
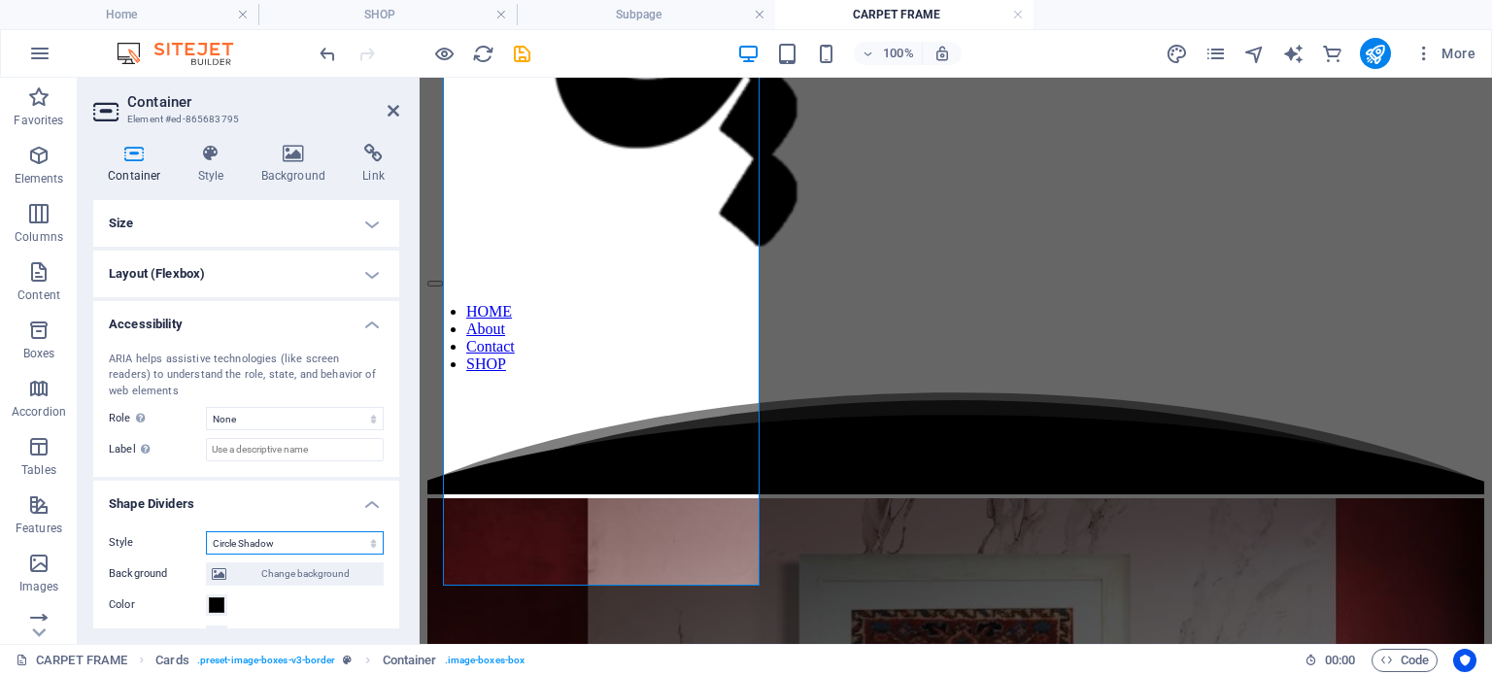
click at [373, 539] on select "None Triangle Square Diagonal Polygon 1 Polygon 2 Zigzag Multiple Zigzags Waves…" at bounding box center [295, 542] width 178 height 23
click at [206, 531] on select "None Triangle Square Diagonal Polygon 1 Polygon 2 Zigzag Multiple Zigzags Waves…" at bounding box center [295, 542] width 178 height 23
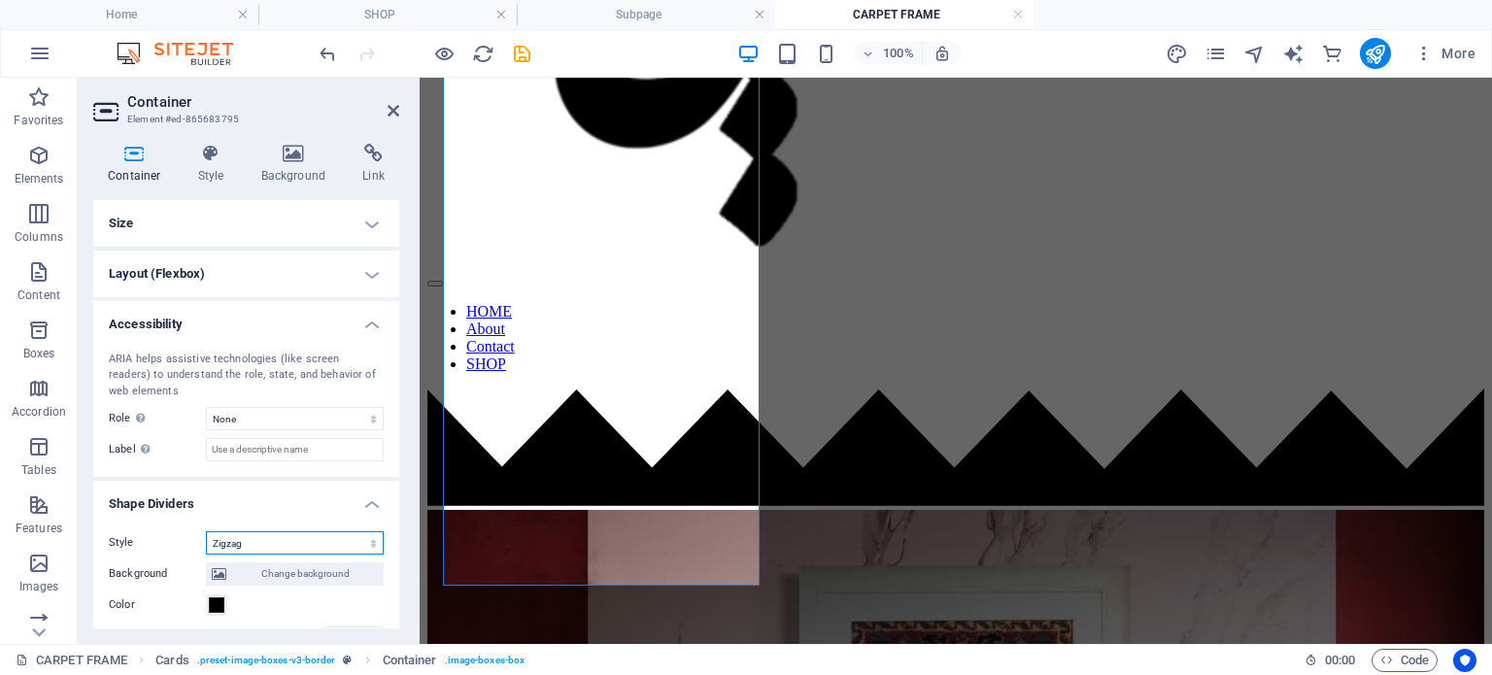
click at [370, 548] on select "None Triangle Square Diagonal Polygon 1 Polygon 2 Zigzag Multiple Zigzags Waves…" at bounding box center [295, 542] width 178 height 23
click at [206, 531] on select "None Triangle Square Diagonal Polygon 1 Polygon 2 Zigzag Multiple Zigzags Waves…" at bounding box center [295, 542] width 178 height 23
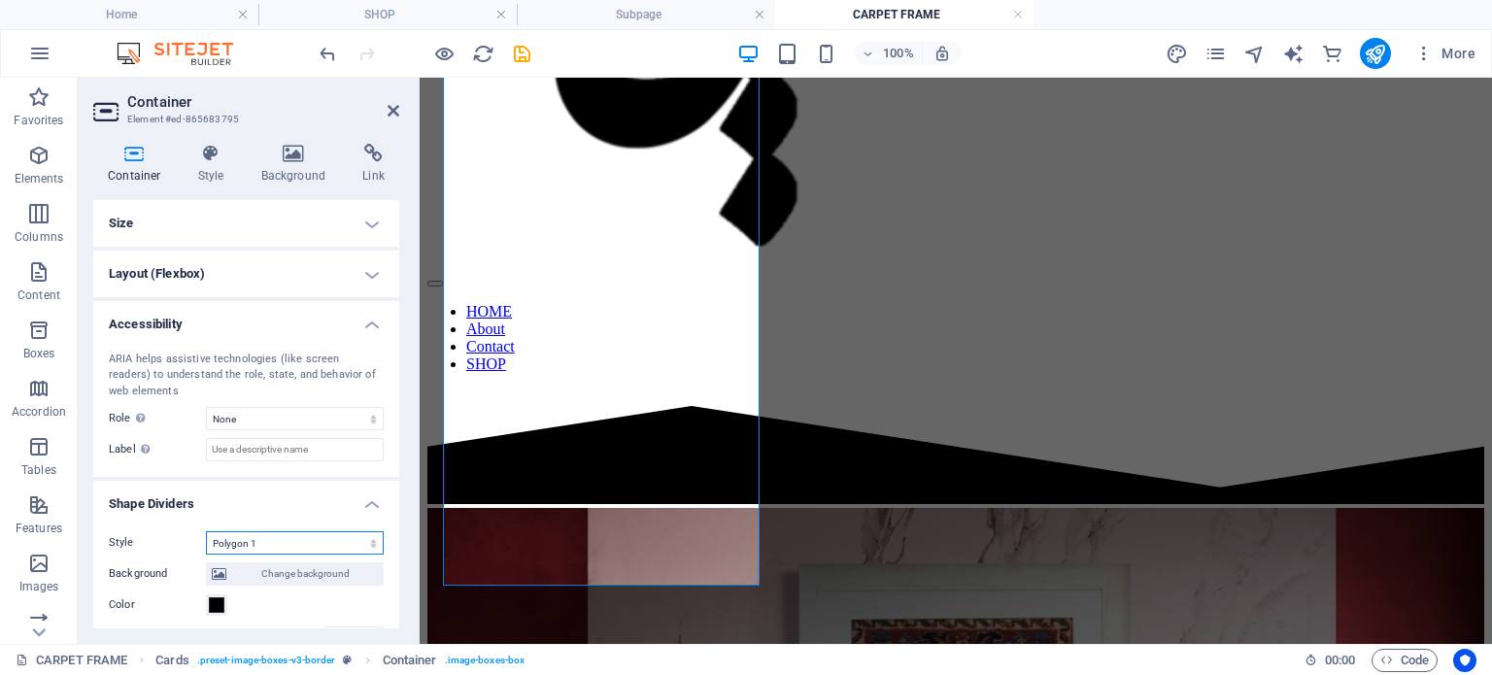
click at [360, 539] on select "None Triangle Square Diagonal Polygon 1 Polygon 2 Zigzag Multiple Zigzags Waves…" at bounding box center [295, 542] width 178 height 23
click at [206, 531] on select "None Triangle Square Diagonal Polygon 1 Polygon 2 Zigzag Multiple Zigzags Waves…" at bounding box center [295, 542] width 178 height 23
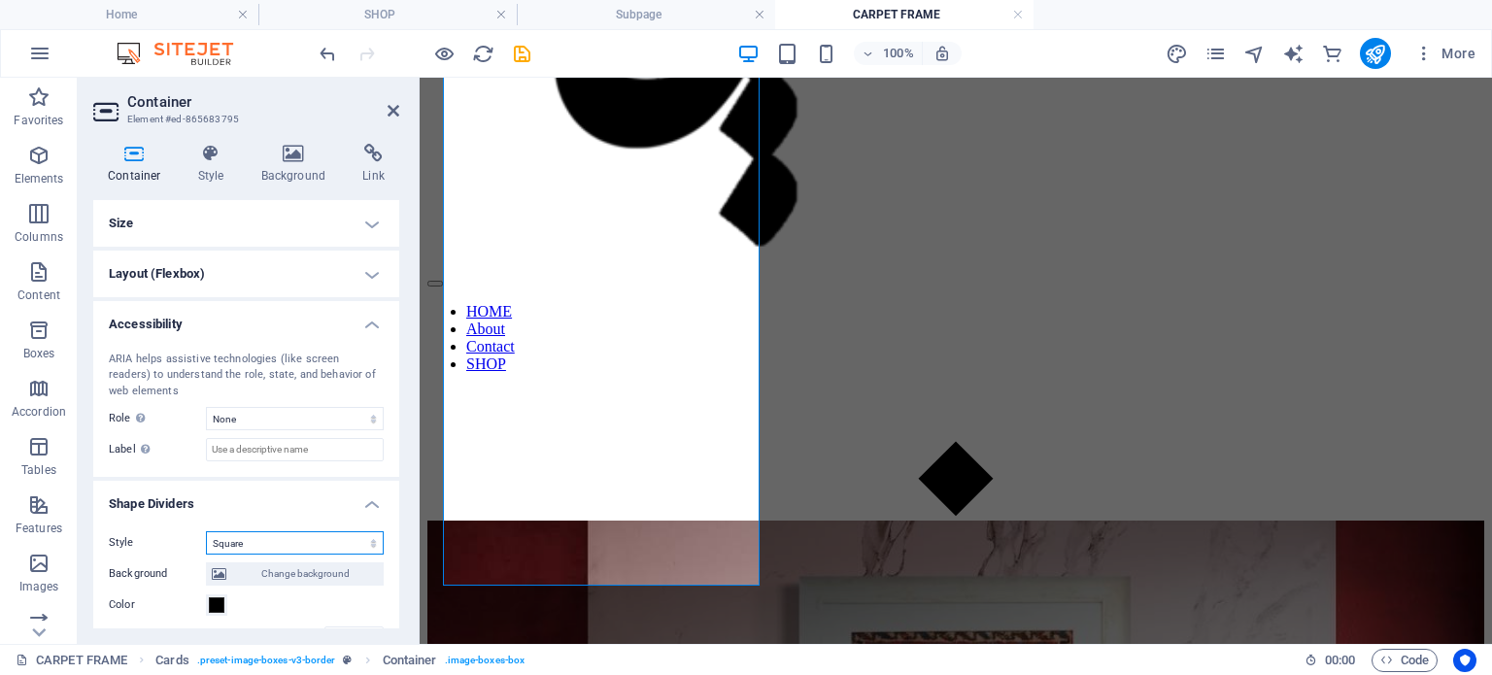
click at [365, 540] on select "None Triangle Square Diagonal Polygon 1 Polygon 2 Zigzag Multiple Zigzags Waves…" at bounding box center [295, 542] width 178 height 23
click at [206, 531] on select "None Triangle Square Diagonal Polygon 1 Polygon 2 Zigzag Multiple Zigzags Waves…" at bounding box center [295, 542] width 178 height 23
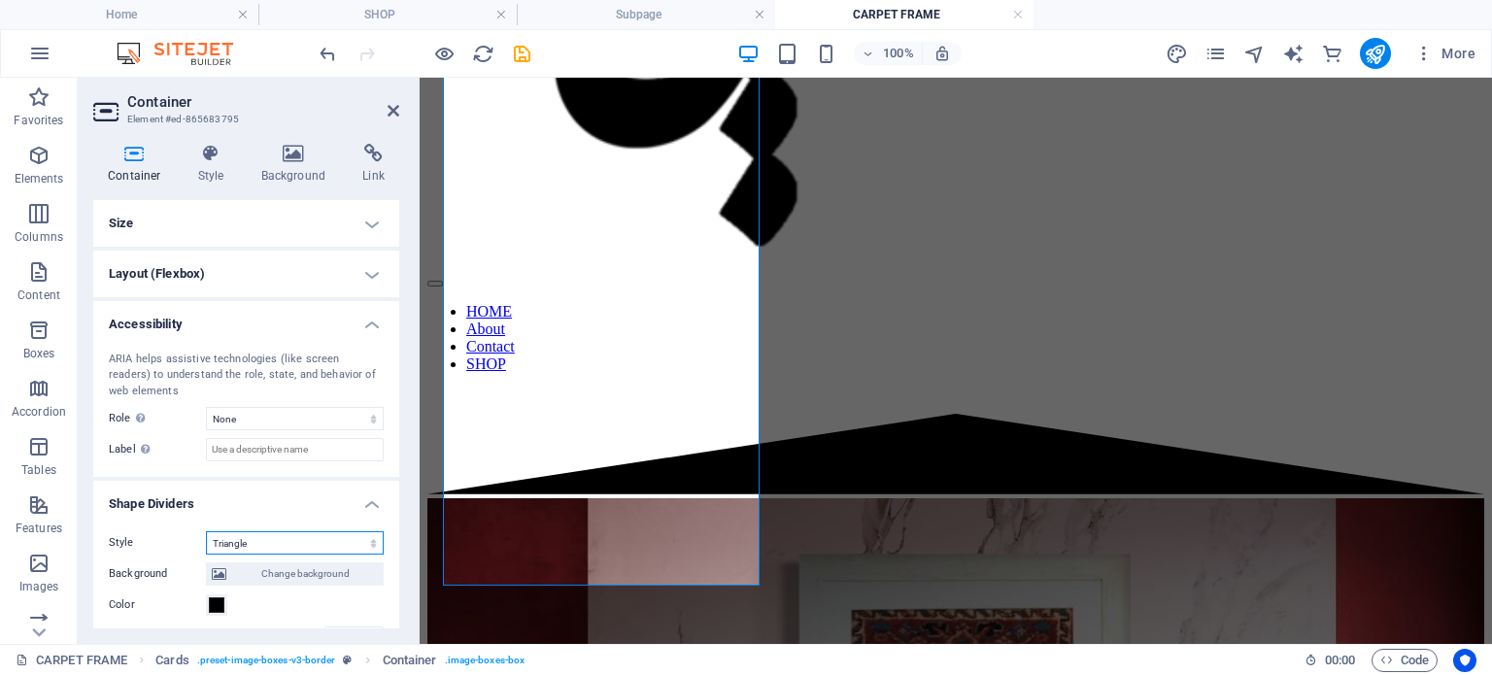
click at [371, 536] on select "None Triangle Square Diagonal Polygon 1 Polygon 2 Zigzag Multiple Zigzags Waves…" at bounding box center [295, 542] width 178 height 23
select select "none"
click at [206, 531] on select "None Triangle Square Diagonal Polygon 1 Polygon 2 Zigzag Multiple Zigzags Waves…" at bounding box center [295, 542] width 178 height 23
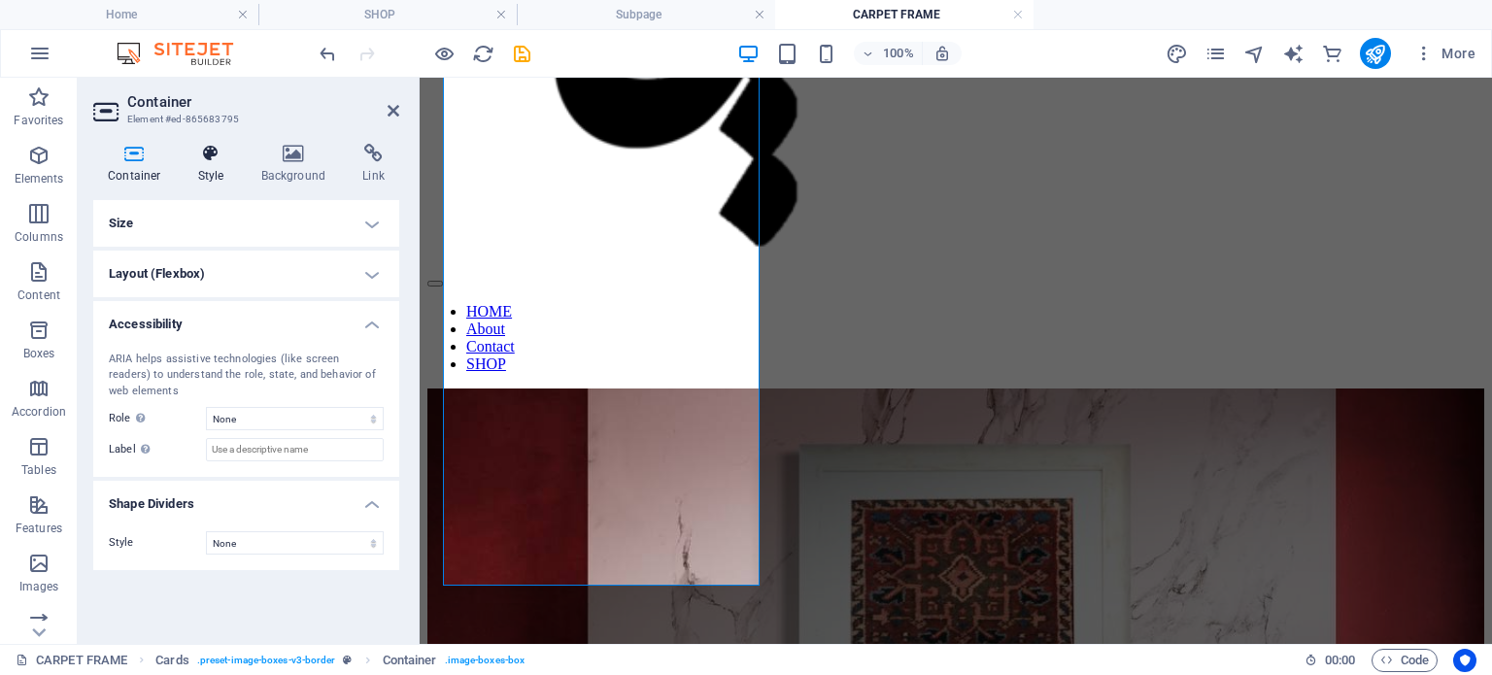
click at [212, 166] on h4 "Style" at bounding box center [215, 164] width 63 height 41
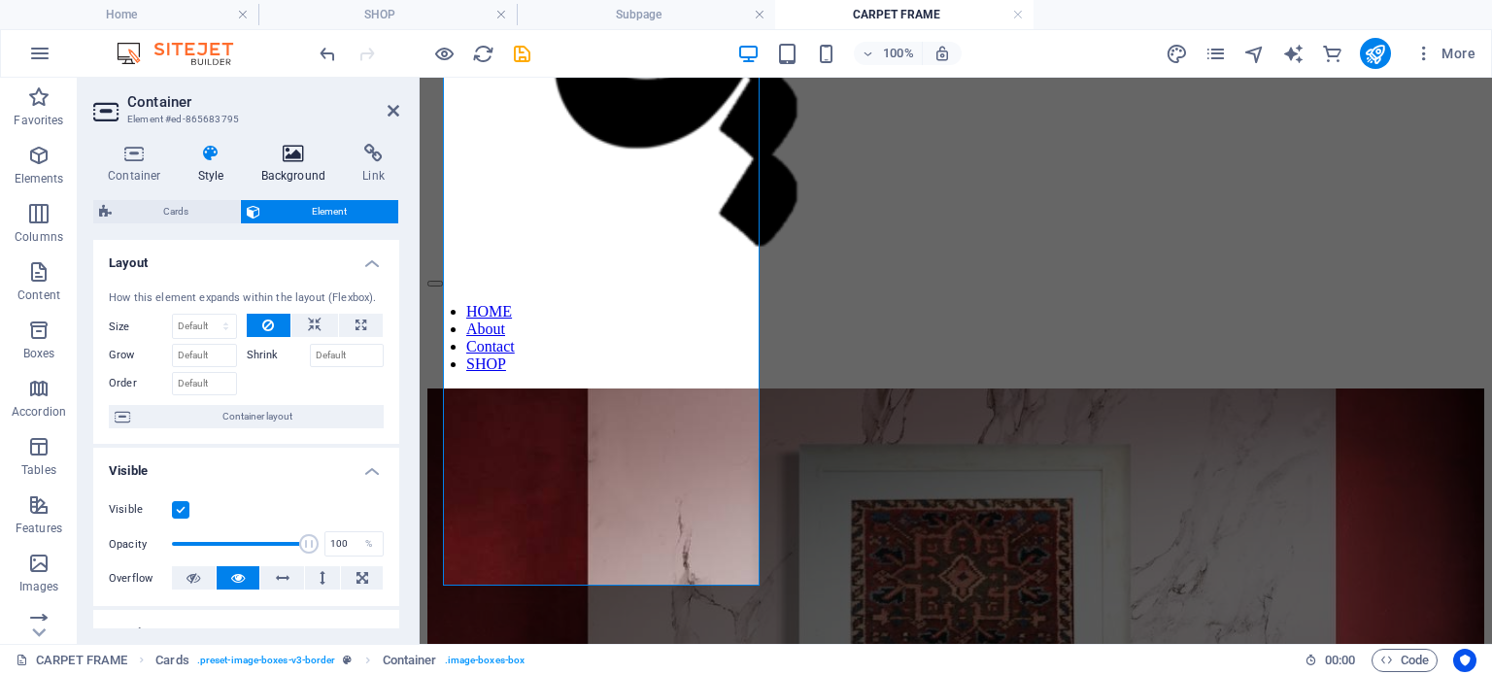
click at [299, 160] on icon at bounding box center [294, 153] width 94 height 19
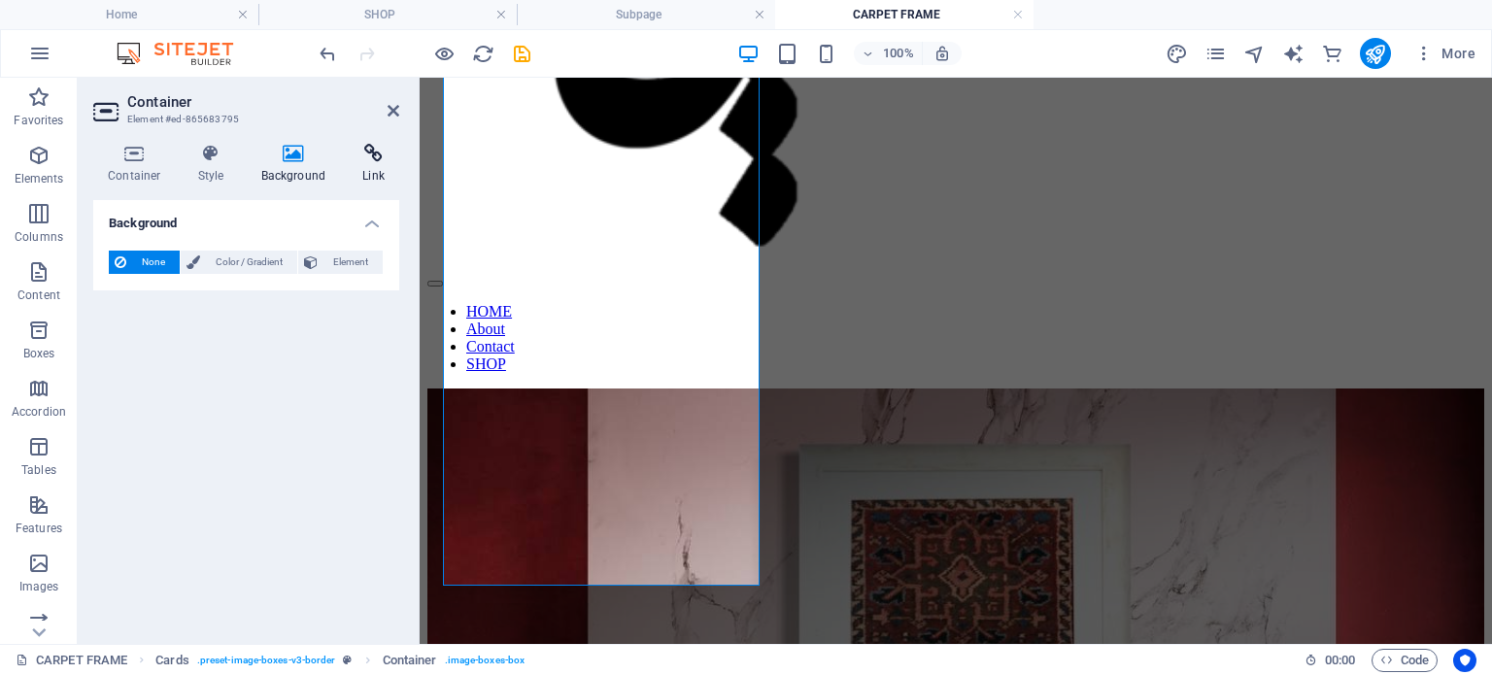
click at [370, 161] on icon at bounding box center [373, 153] width 51 height 19
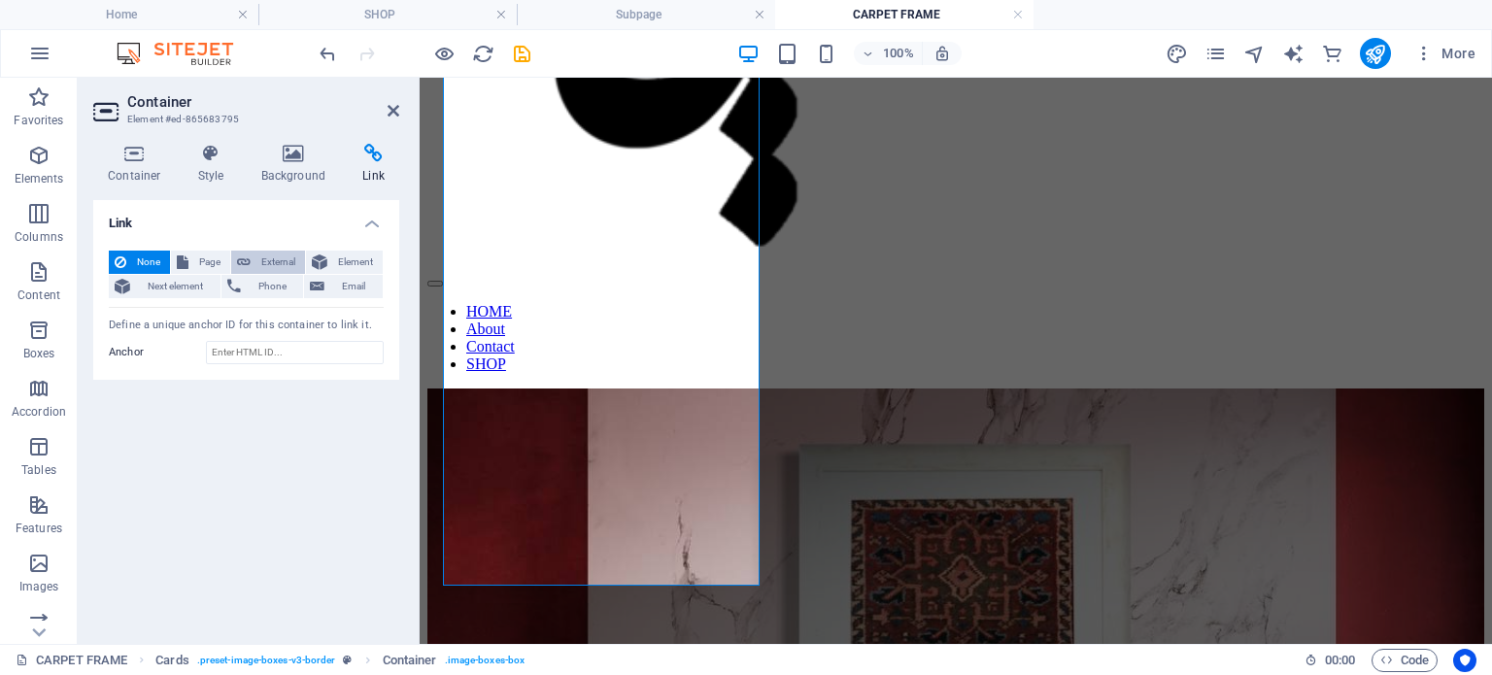
click at [259, 259] on span "External" at bounding box center [277, 262] width 43 height 23
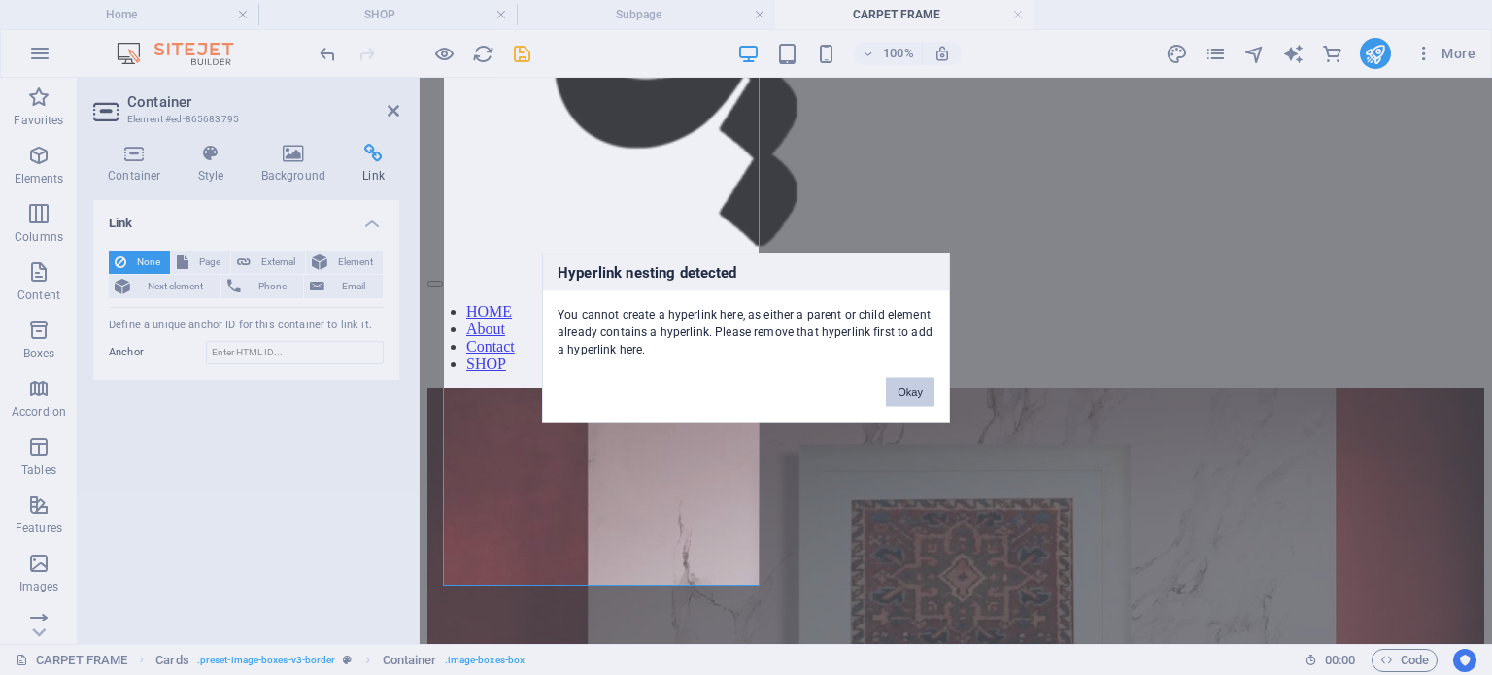
click at [912, 390] on button "Okay" at bounding box center [910, 391] width 49 height 29
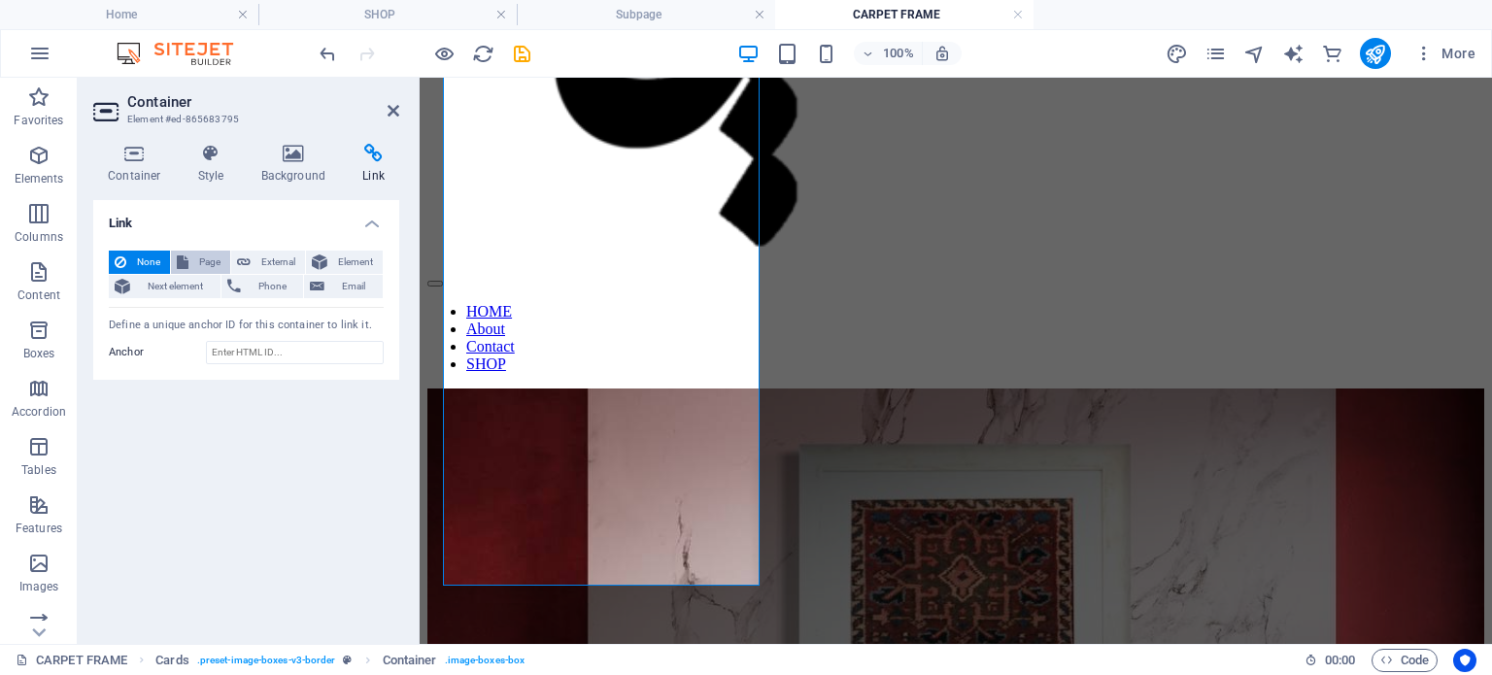
click at [194, 258] on span "Page" at bounding box center [209, 262] width 30 height 23
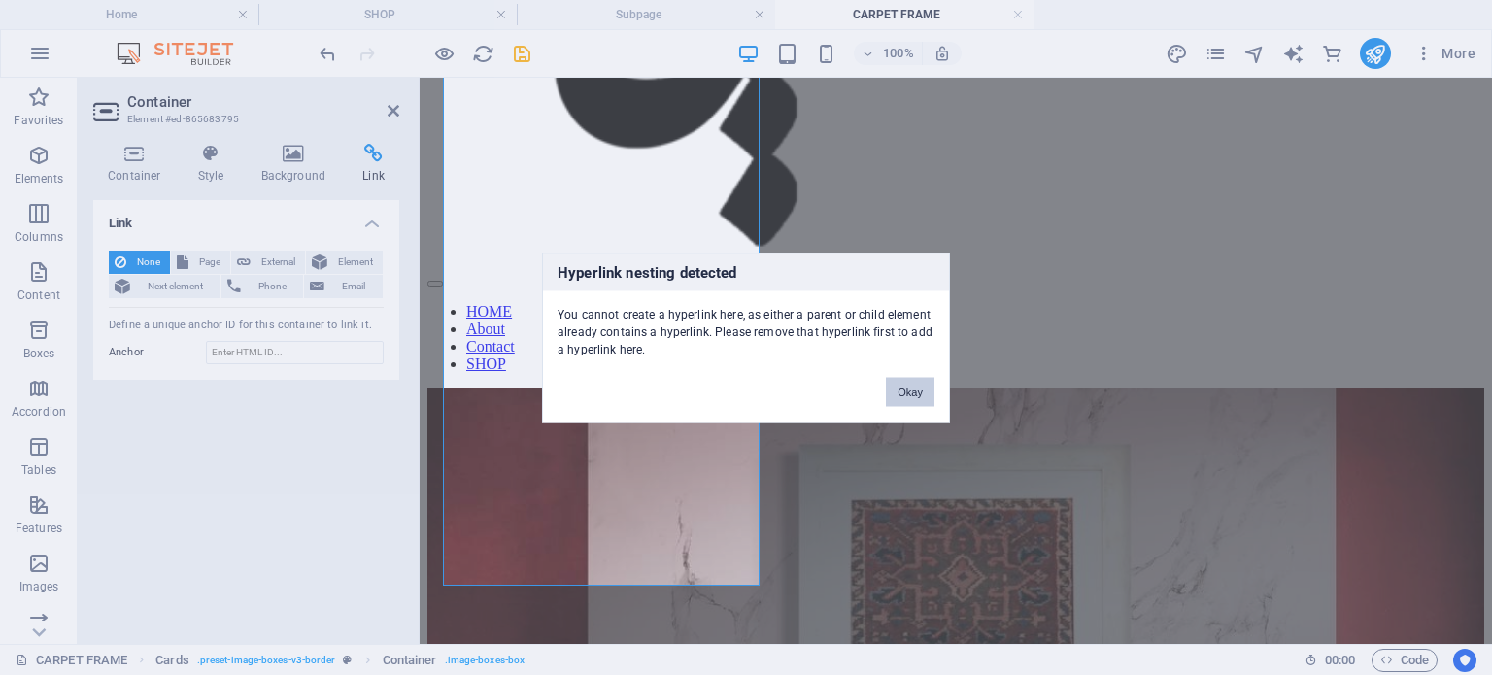
click at [913, 394] on button "Okay" at bounding box center [910, 391] width 49 height 29
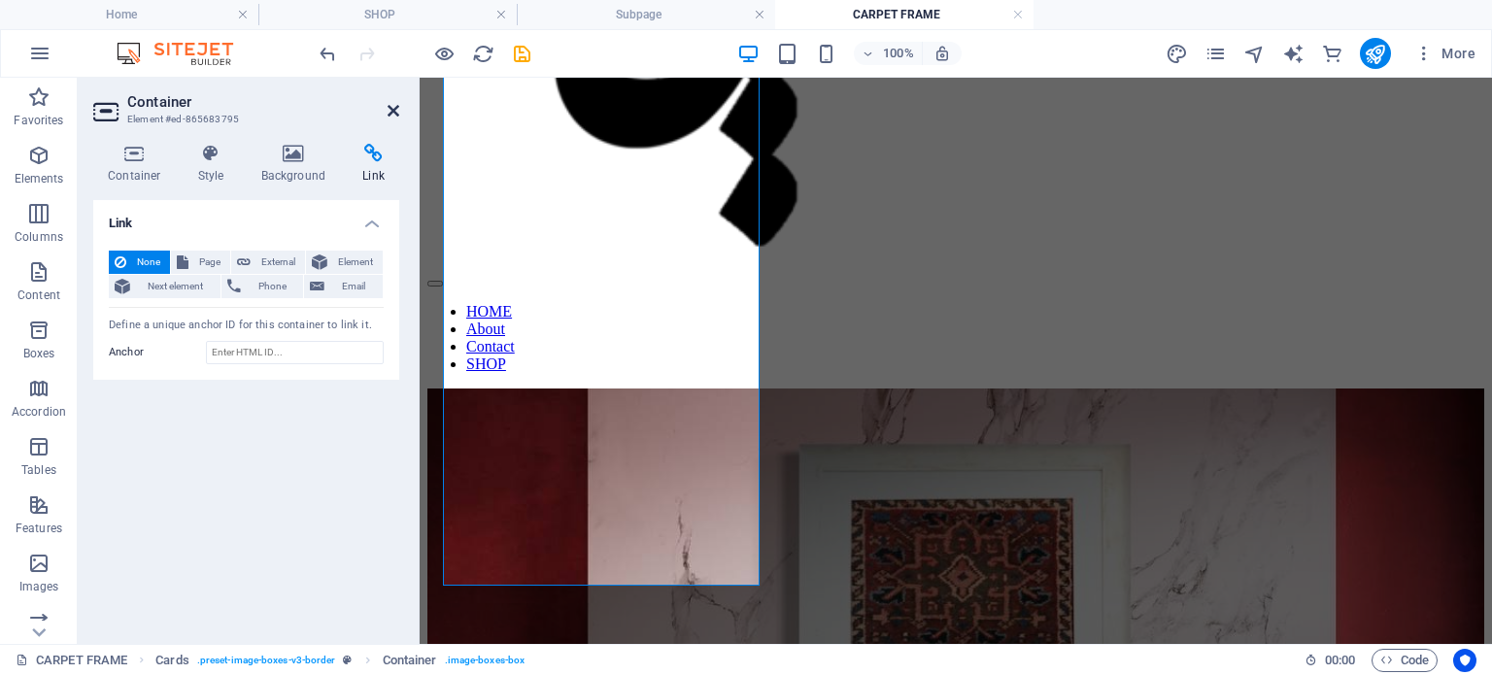
click at [392, 109] on icon at bounding box center [394, 111] width 12 height 16
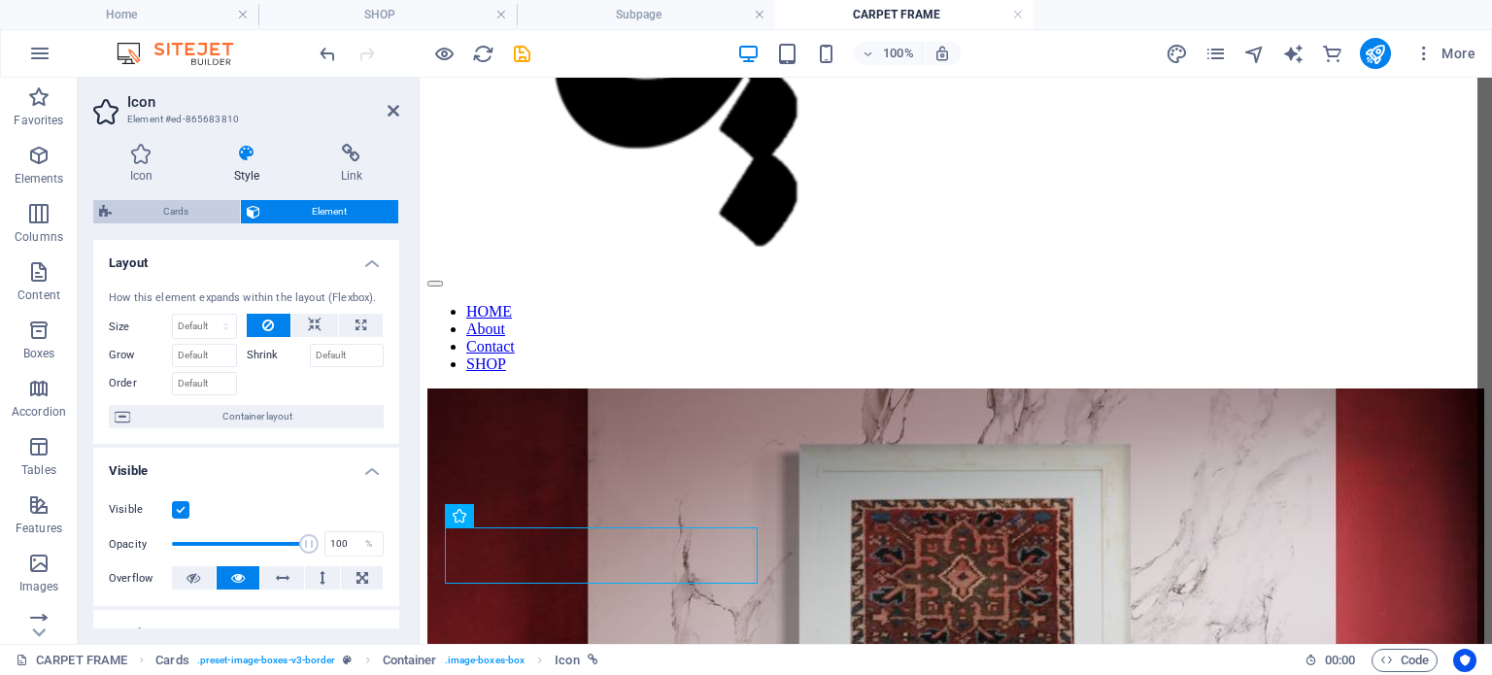
click at [169, 205] on span "Cards" at bounding box center [176, 211] width 117 height 23
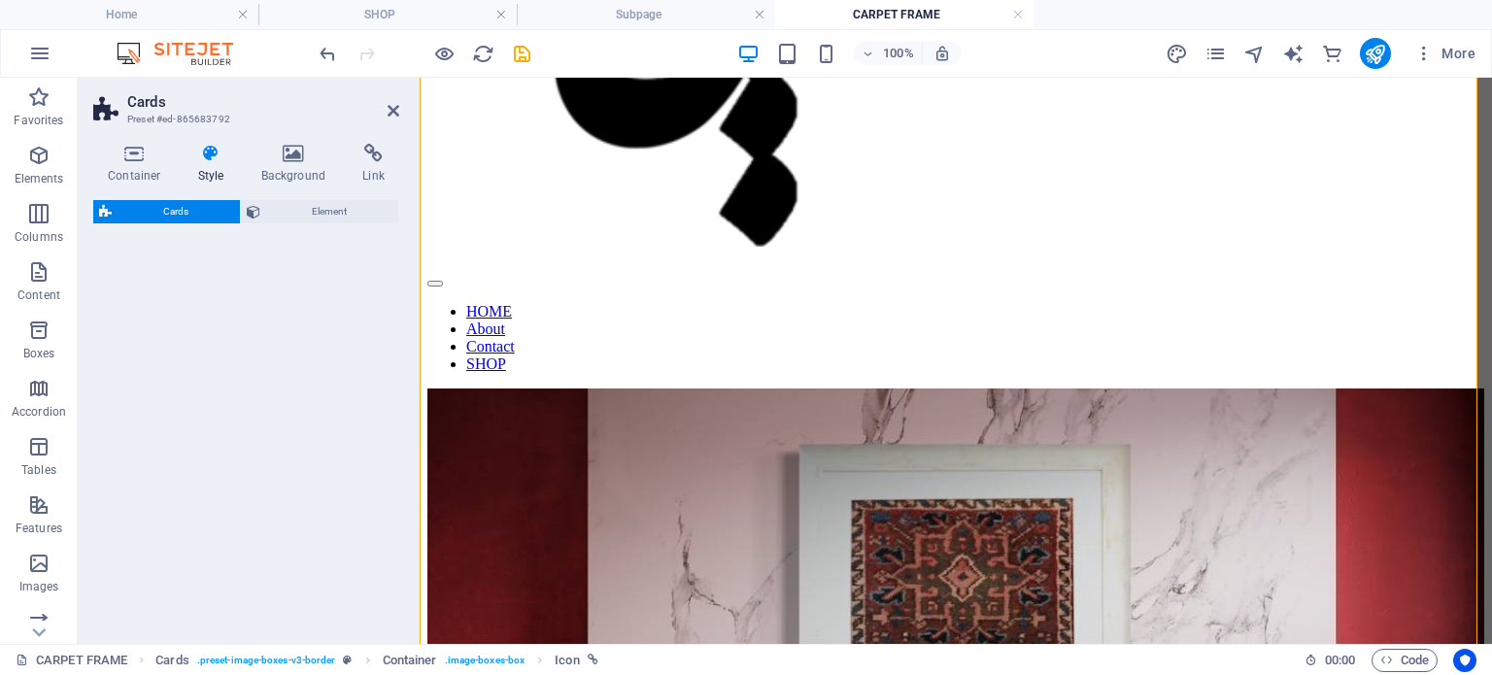
select select "rem"
select select "preset-image-boxes-v3-border"
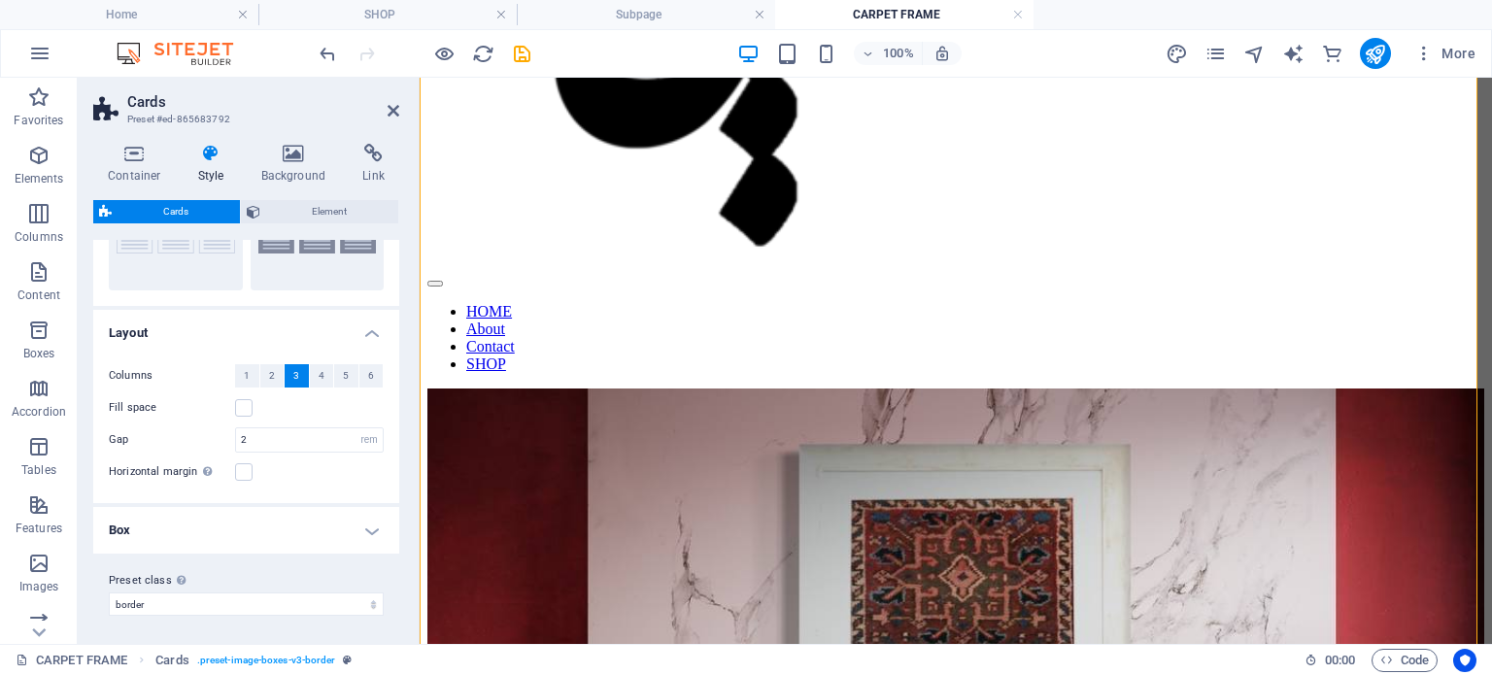
scroll to position [129, 0]
click at [335, 532] on h4 "Box" at bounding box center [246, 529] width 306 height 47
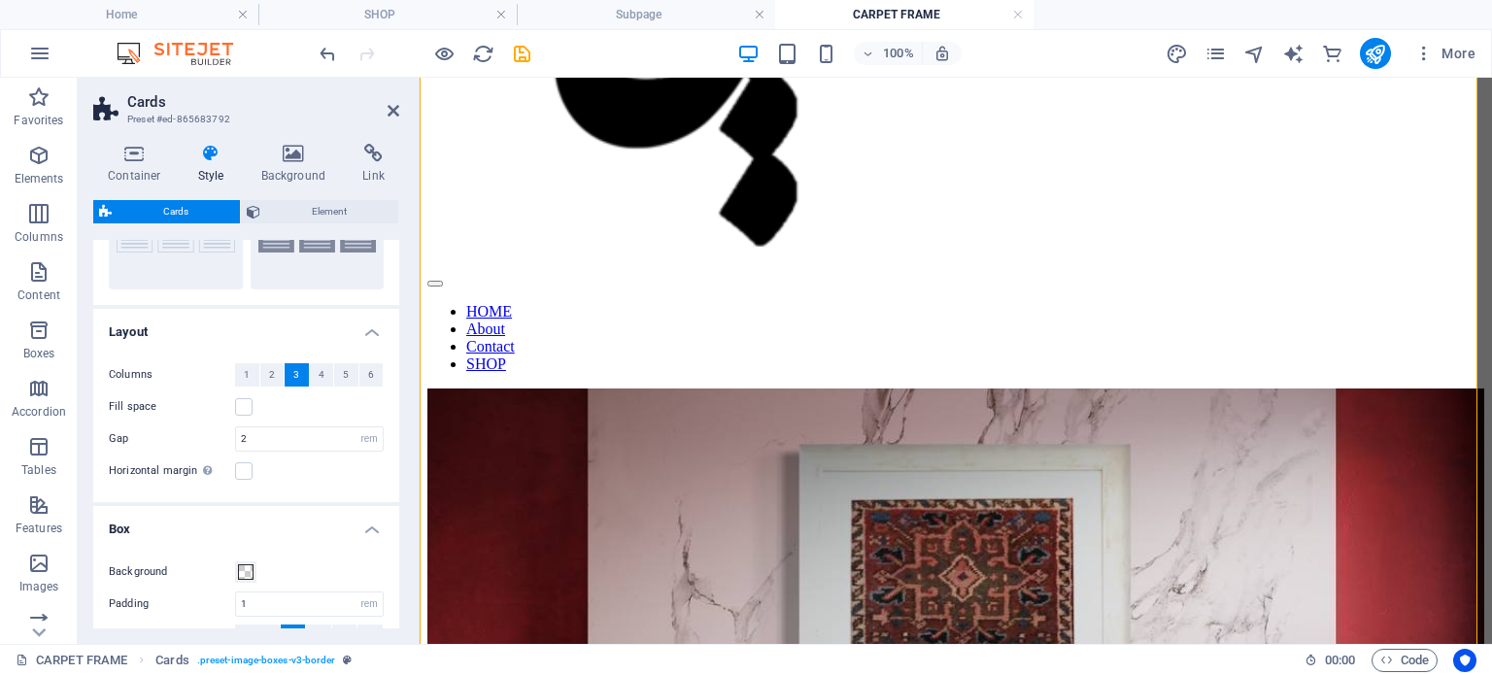
click at [335, 532] on h4 "Box" at bounding box center [246, 523] width 306 height 35
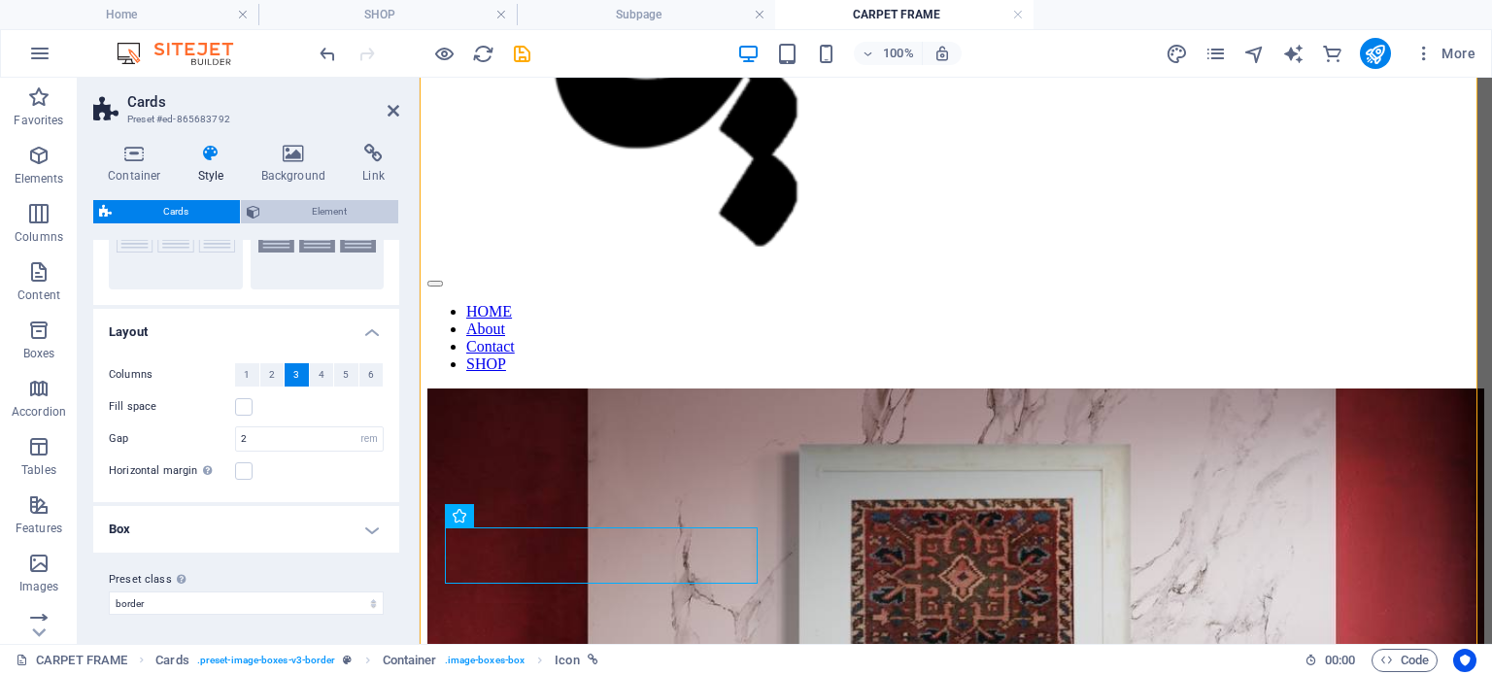
click at [316, 205] on span "Element" at bounding box center [329, 211] width 126 height 23
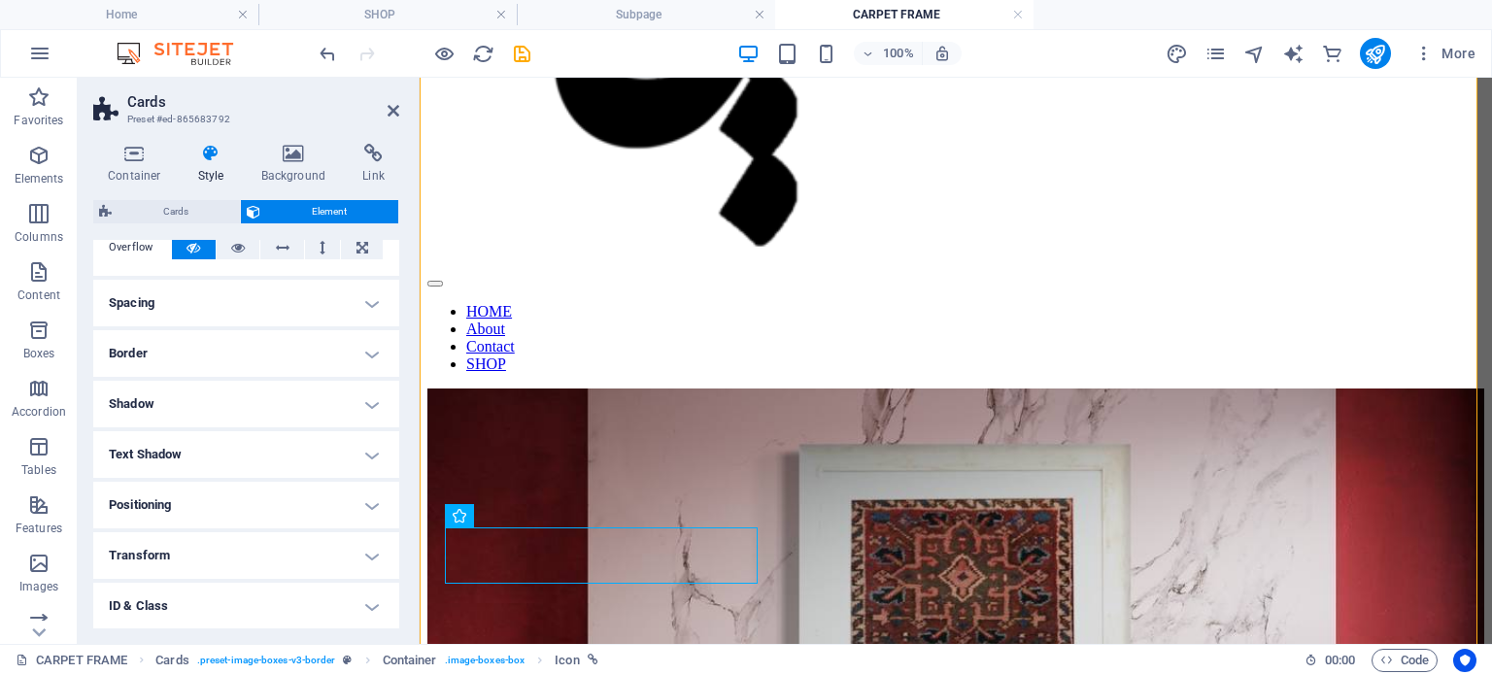
scroll to position [123, 0]
click at [307, 306] on h4 "Spacing" at bounding box center [246, 302] width 306 height 47
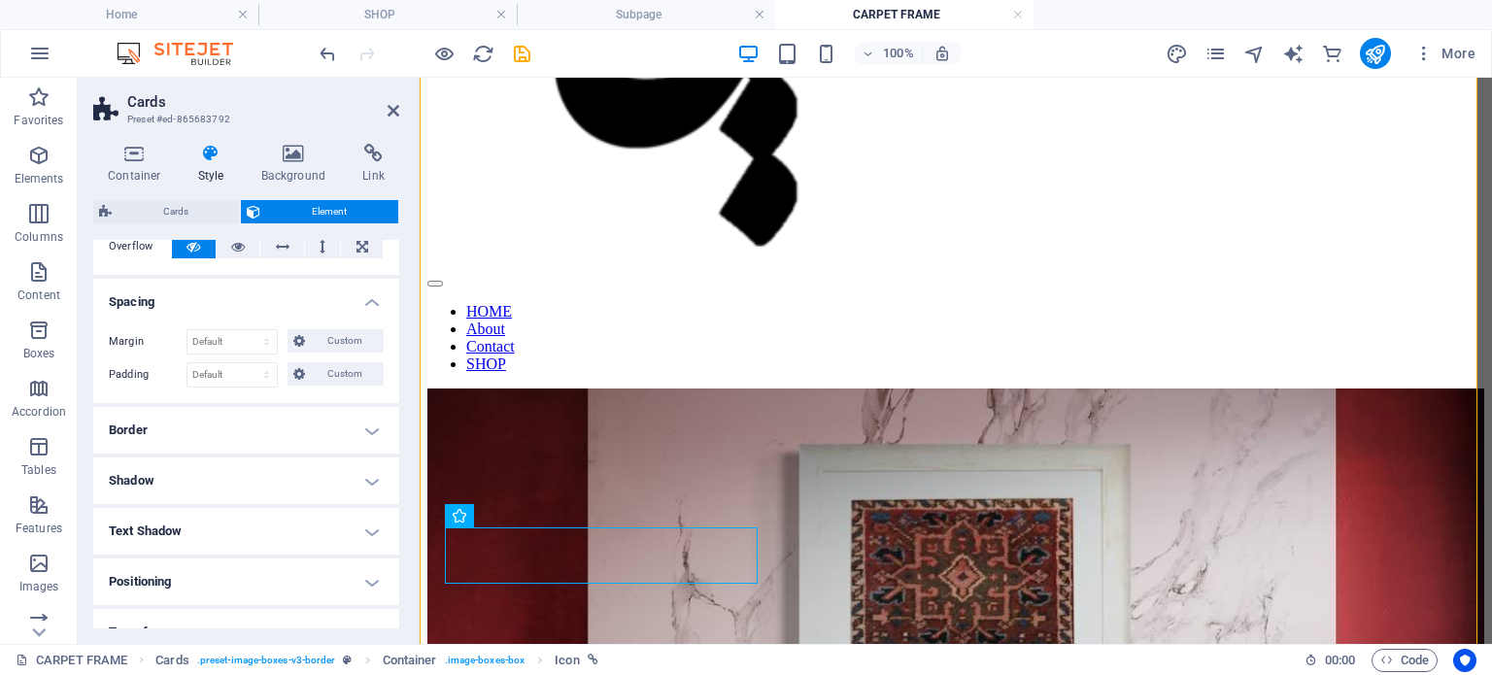
click at [319, 303] on h4 "Spacing" at bounding box center [246, 296] width 306 height 35
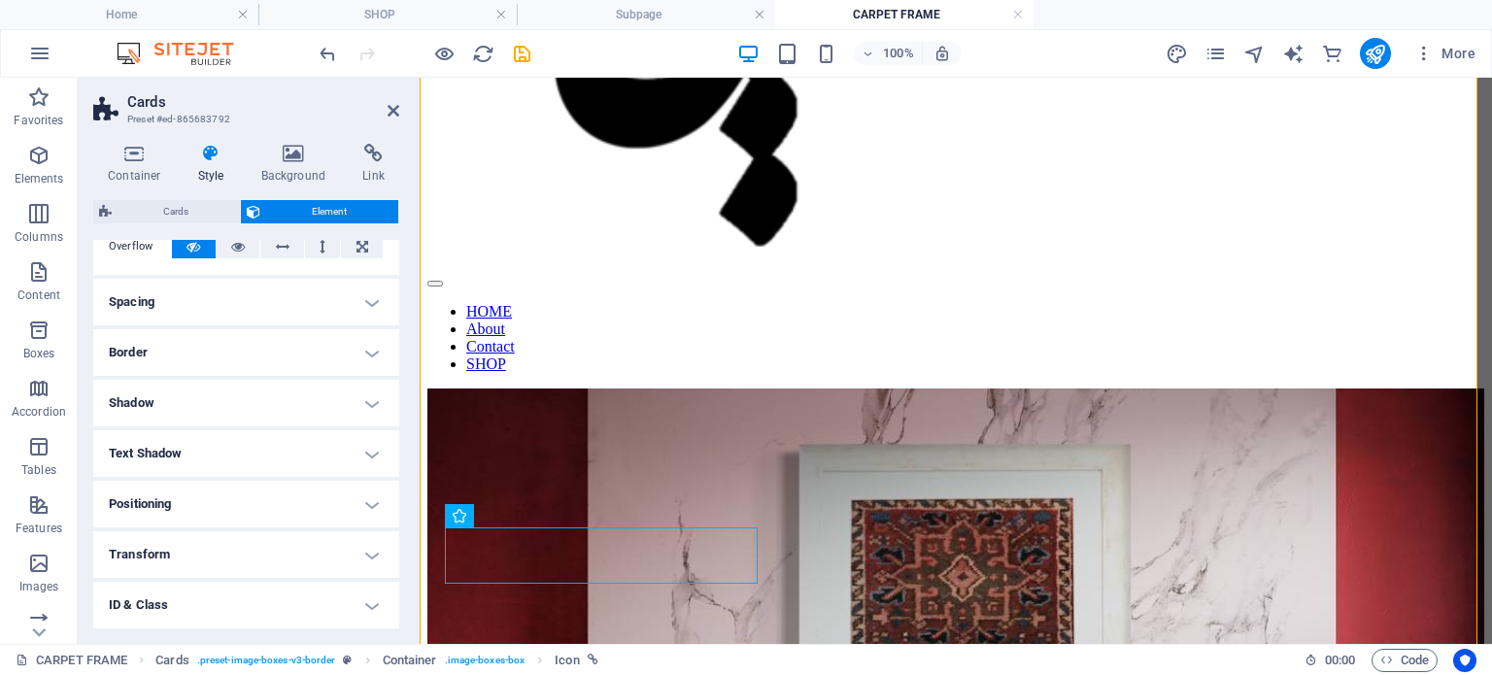
click at [303, 360] on h4 "Border" at bounding box center [246, 352] width 306 height 47
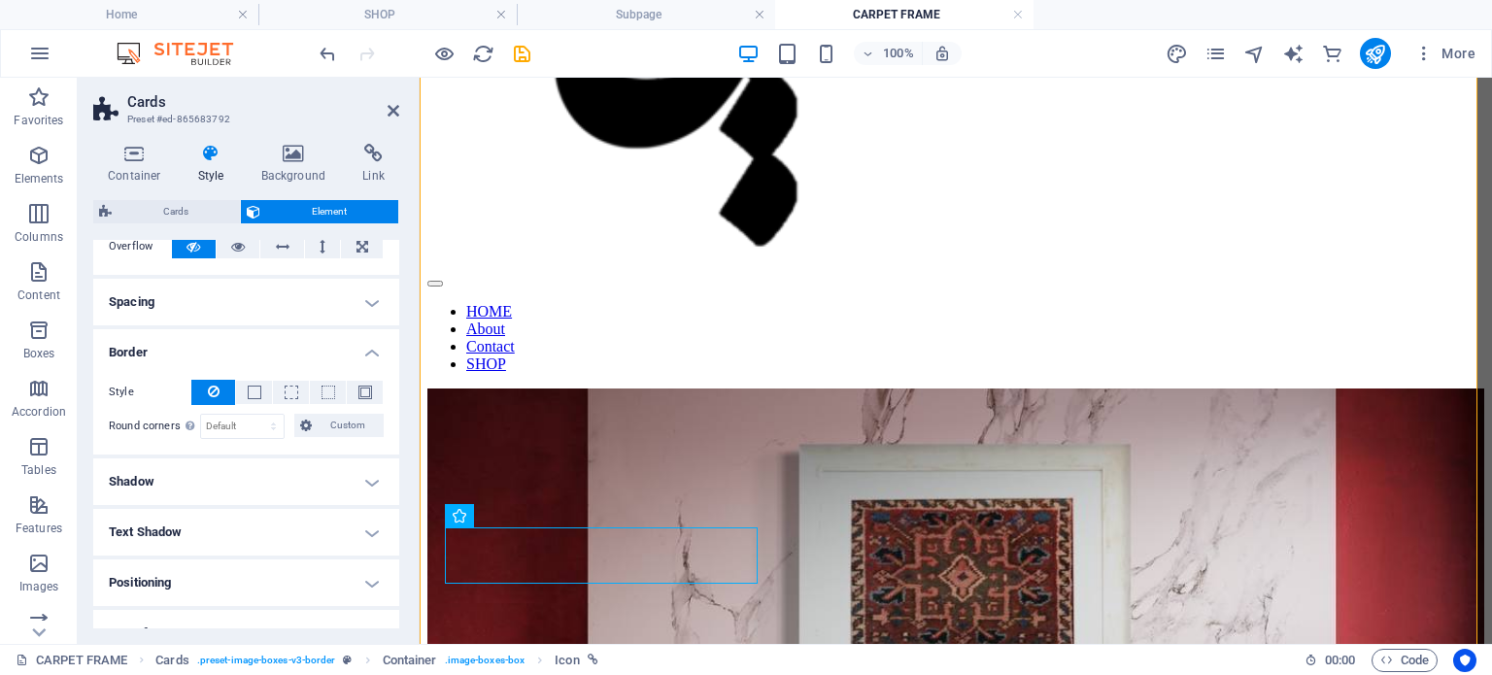
click at [303, 360] on h4 "Border" at bounding box center [246, 346] width 306 height 35
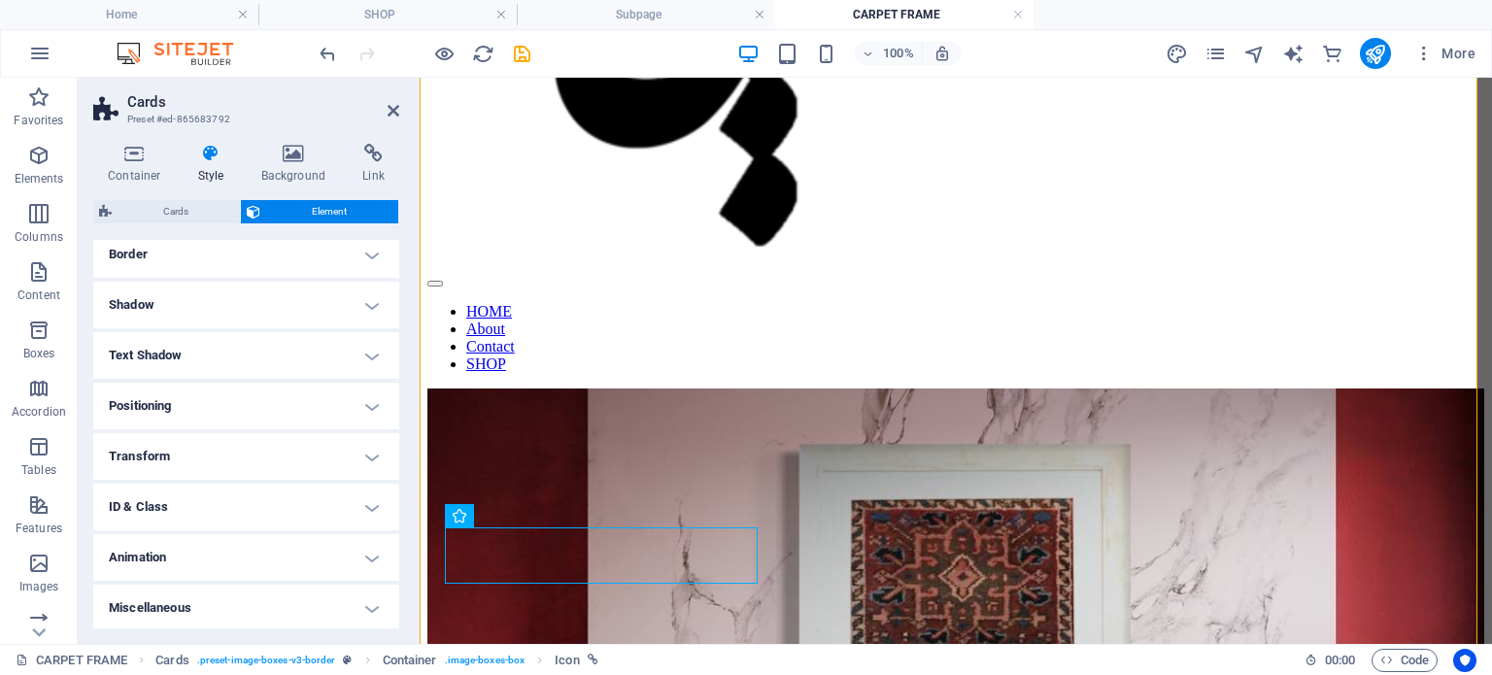
scroll to position [223, 0]
click at [268, 448] on h4 "Transform" at bounding box center [246, 454] width 306 height 47
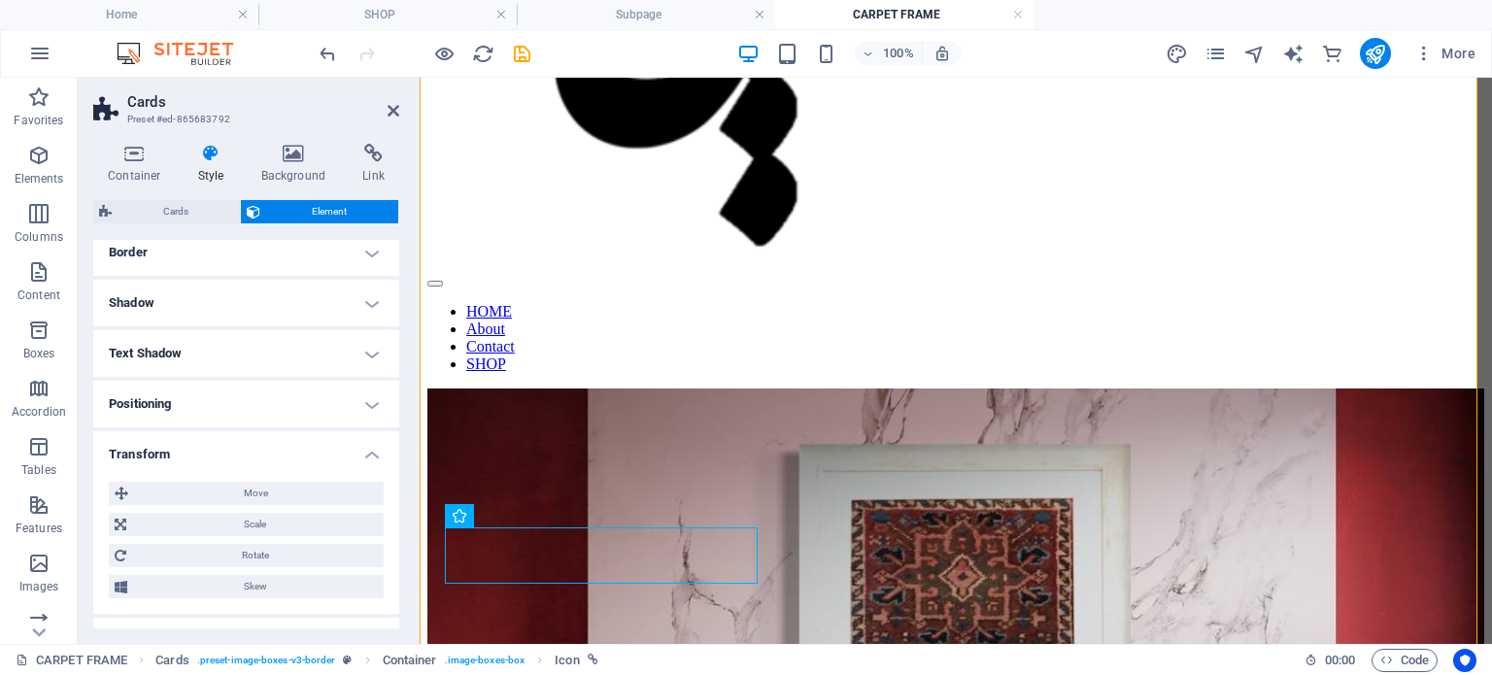
click at [268, 448] on h4 "Transform" at bounding box center [246, 448] width 306 height 35
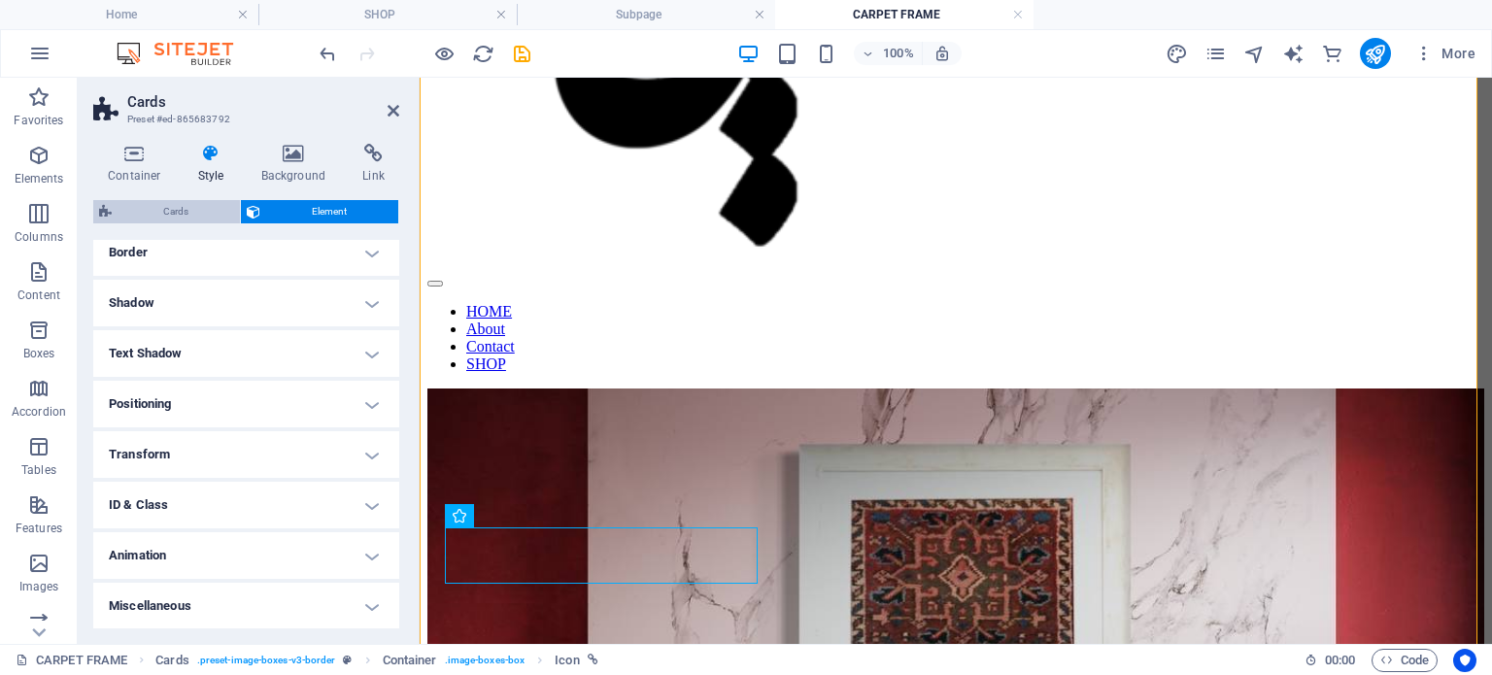
click at [152, 209] on span "Cards" at bounding box center [176, 211] width 117 height 23
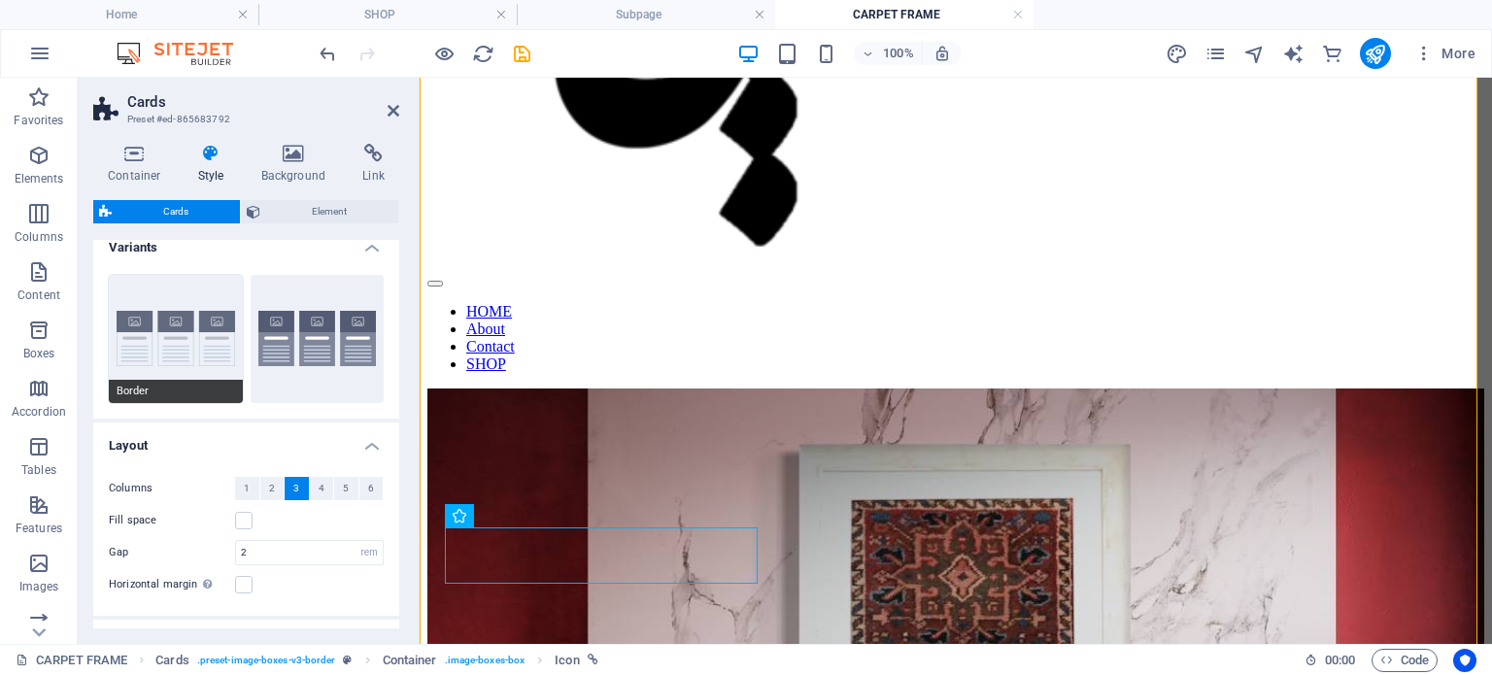
scroll to position [0, 0]
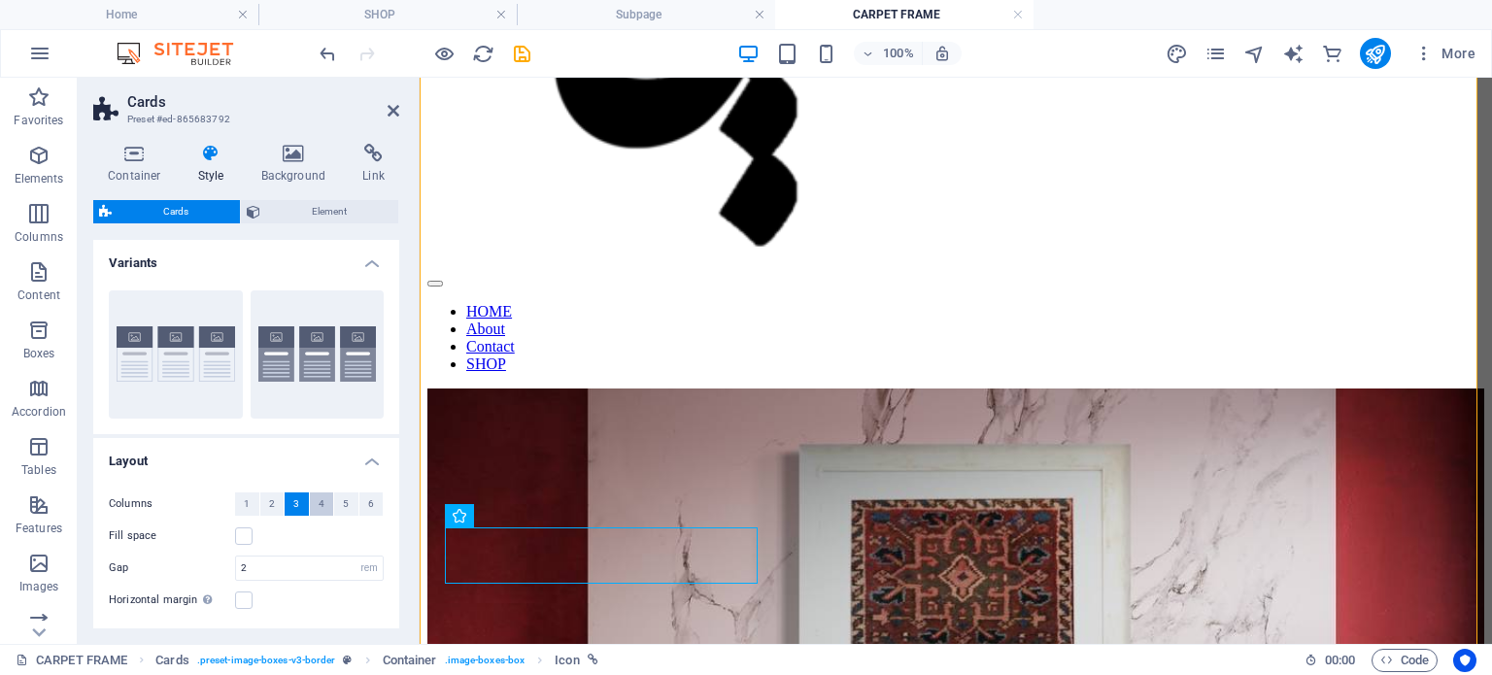
click at [319, 503] on span "4" at bounding box center [322, 504] width 6 height 23
click at [295, 507] on span "3" at bounding box center [296, 504] width 6 height 23
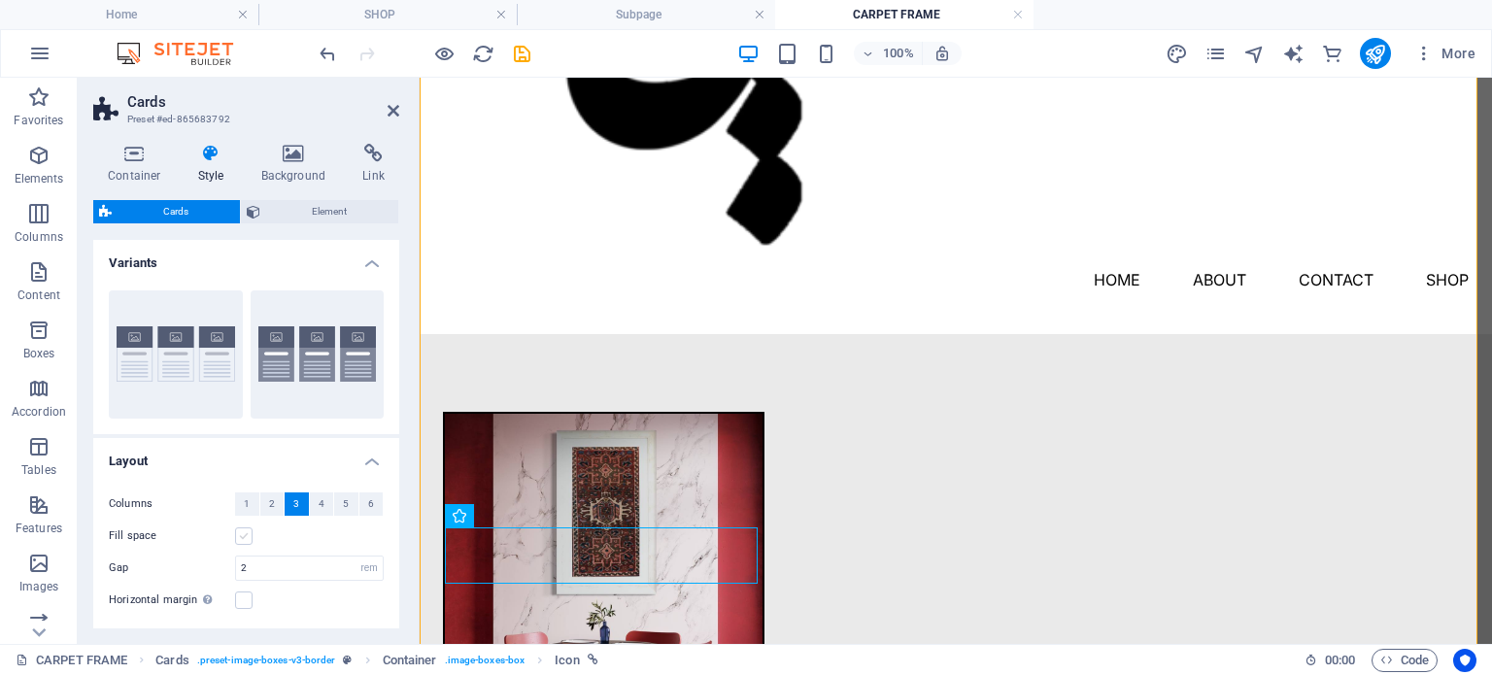
click at [244, 535] on label at bounding box center [243, 535] width 17 height 17
click at [0, 0] on input "Fill space" at bounding box center [0, 0] width 0 height 0
click at [244, 535] on label at bounding box center [243, 535] width 17 height 17
click at [0, 0] on input "Fill space" at bounding box center [0, 0] width 0 height 0
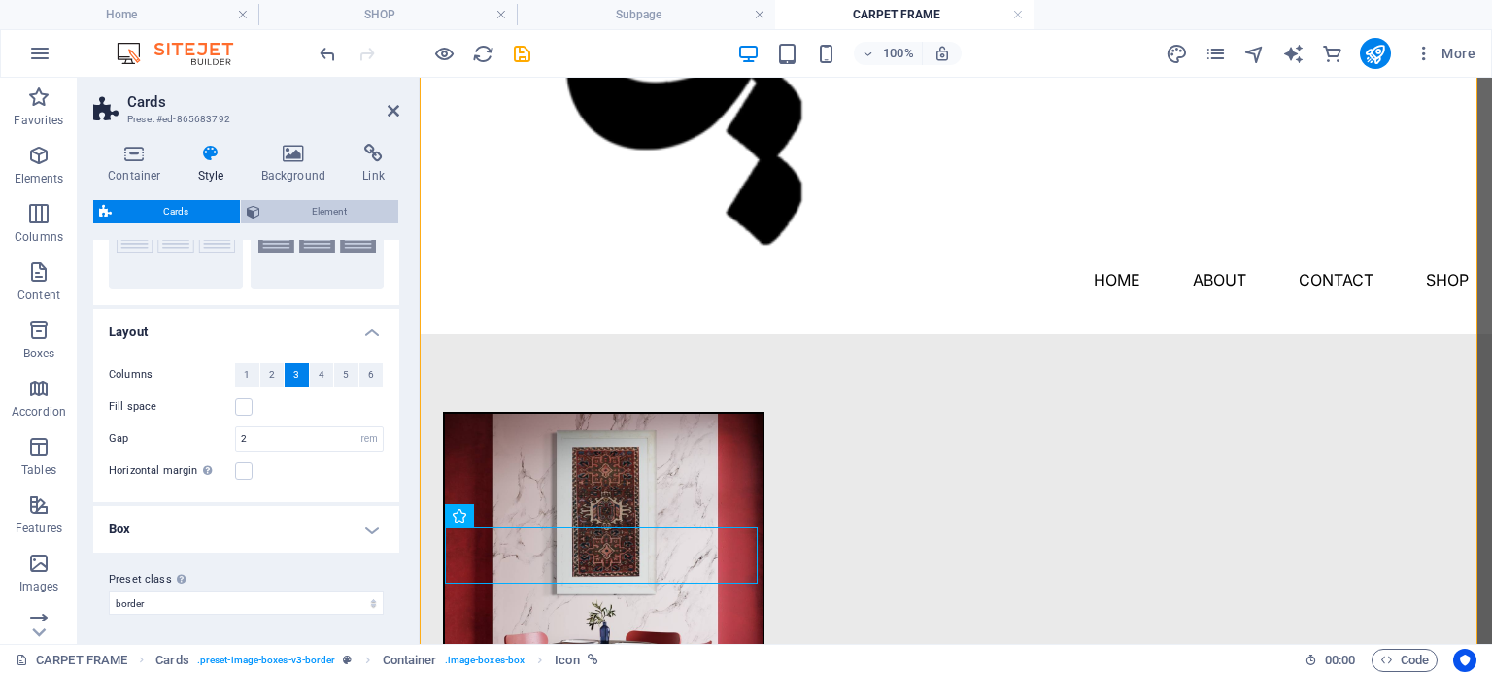
click at [303, 216] on span "Element" at bounding box center [329, 211] width 126 height 23
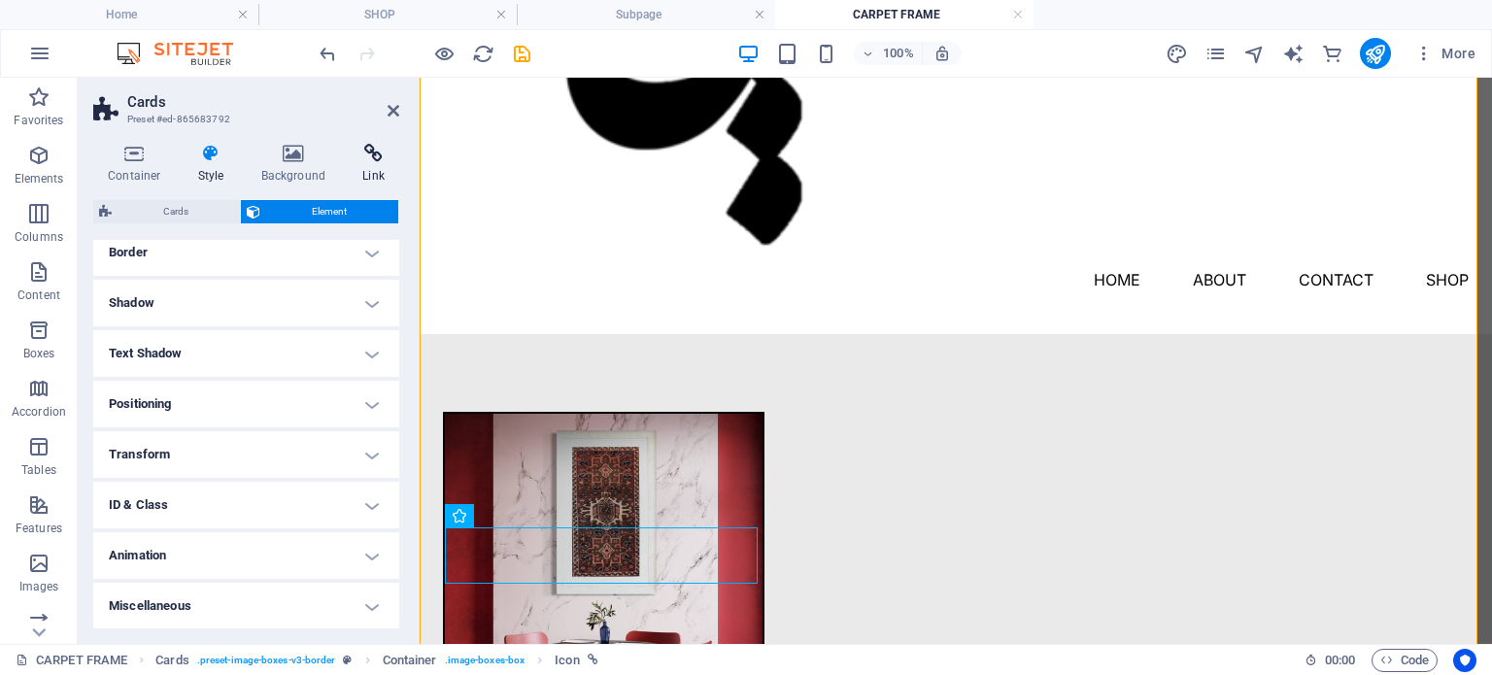
click at [377, 162] on icon at bounding box center [373, 153] width 51 height 19
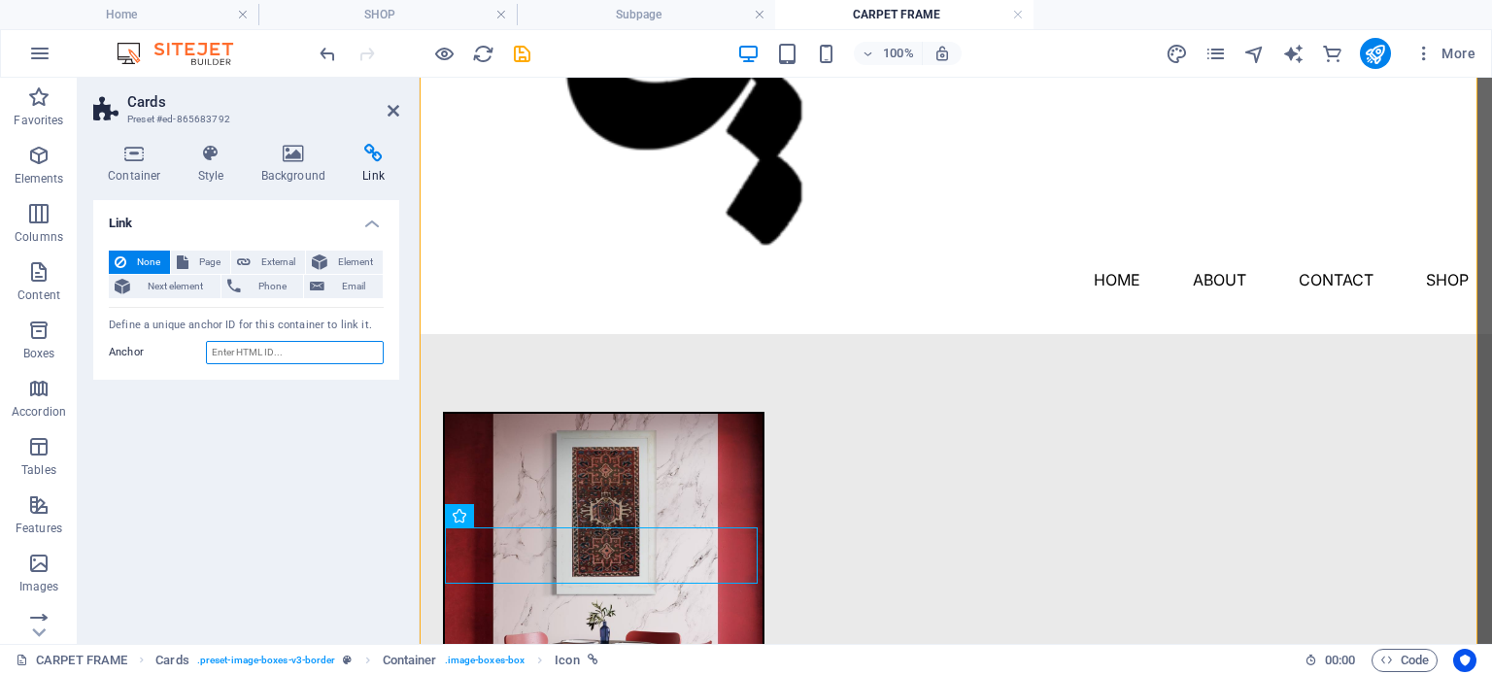
click at [245, 348] on input "Anchor" at bounding box center [295, 352] width 178 height 23
click at [389, 120] on header "Cards Preset #ed-865683792" at bounding box center [246, 103] width 306 height 51
click at [395, 108] on icon at bounding box center [394, 111] width 12 height 16
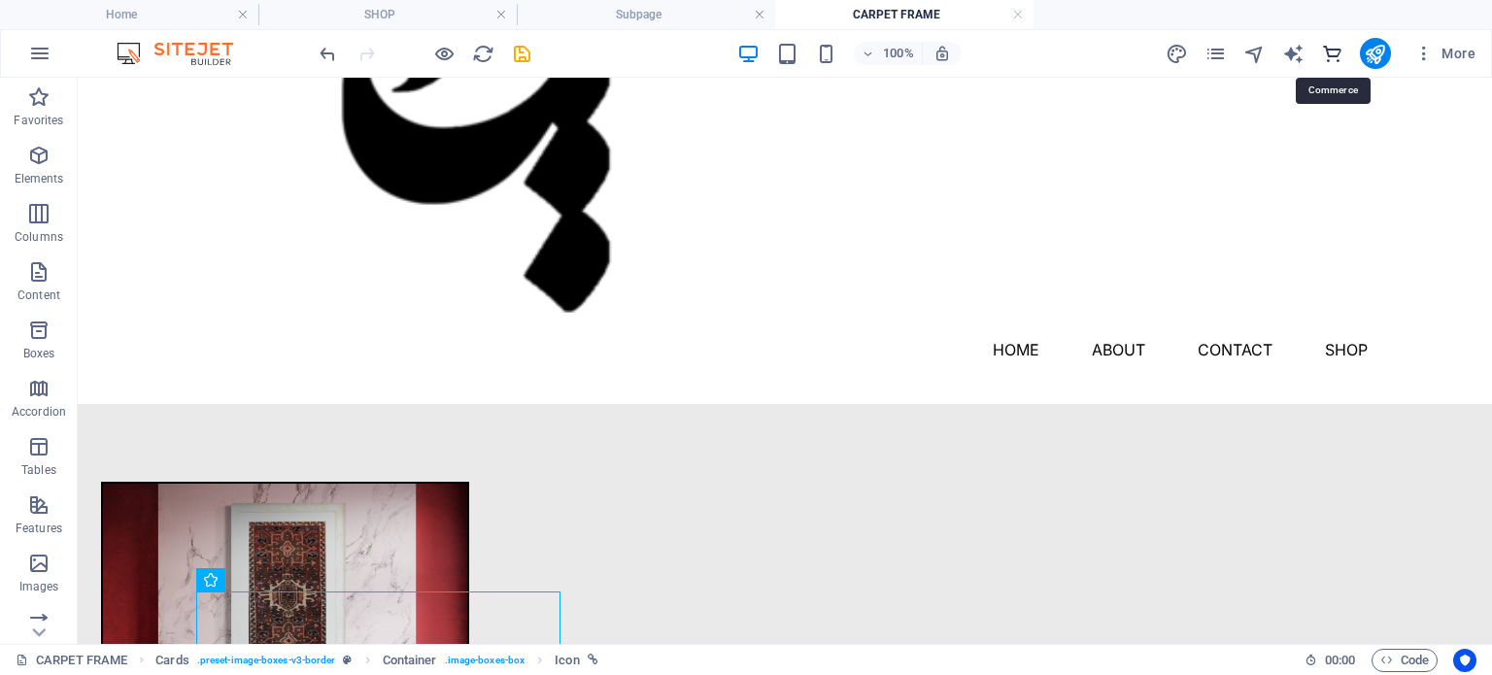
click at [1331, 48] on icon "commerce" at bounding box center [1332, 54] width 22 height 22
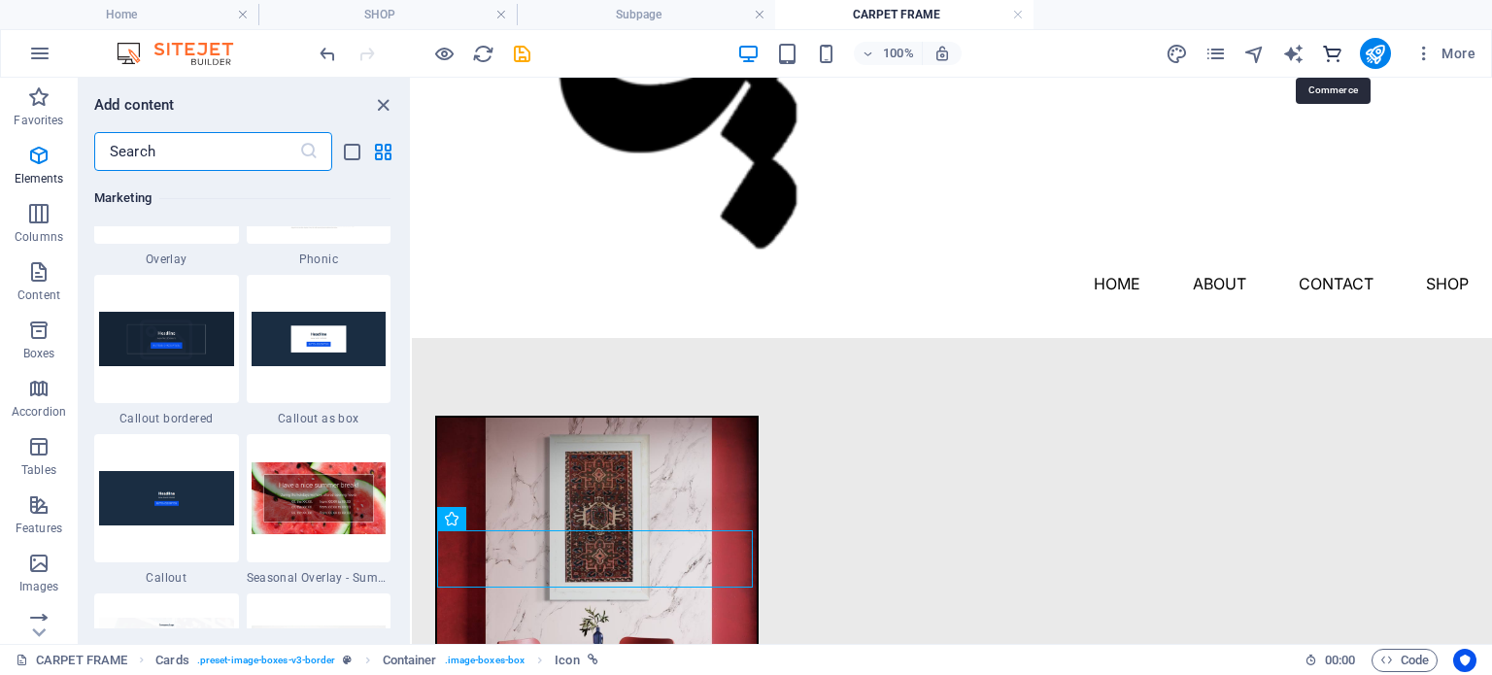
scroll to position [18721, 0]
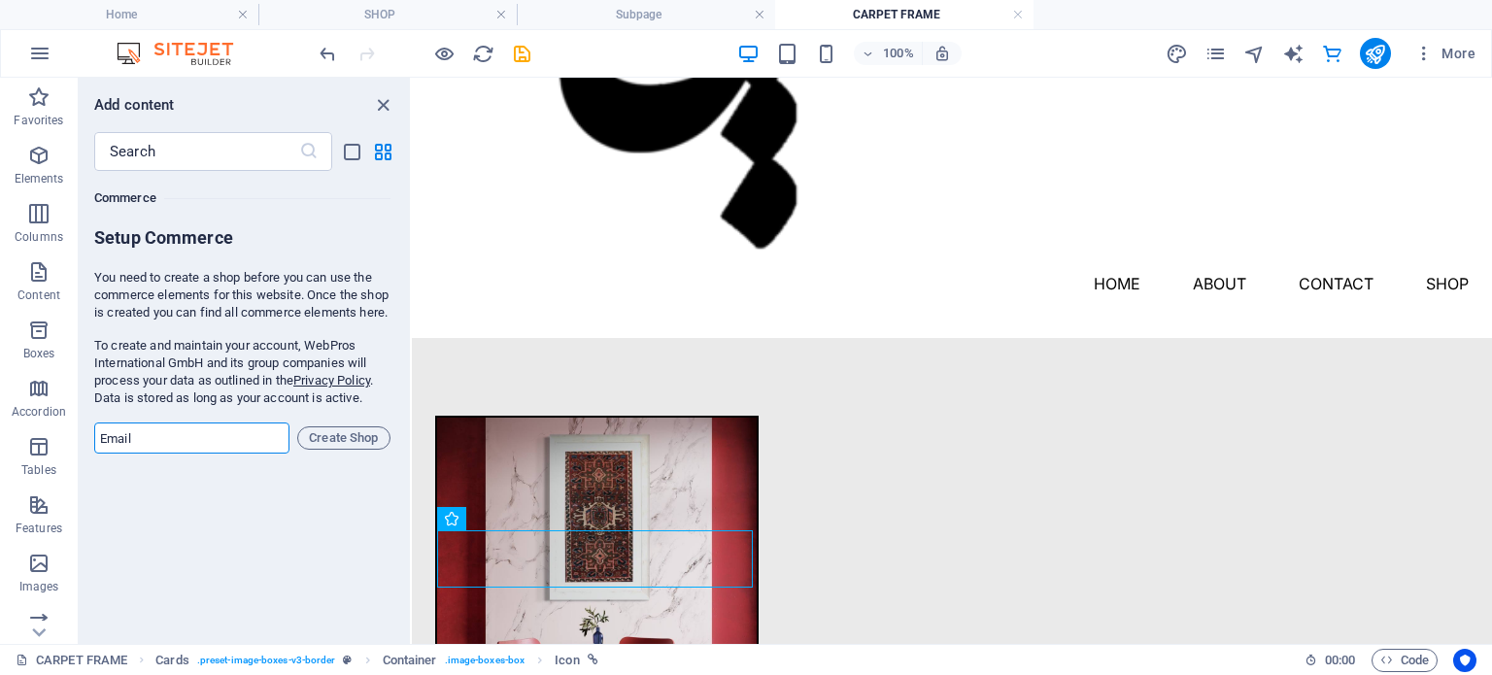
click at [187, 450] on input "email" at bounding box center [191, 438] width 195 height 31
click at [339, 322] on p "You need to create a shop before you can use the commerce elements for this web…" at bounding box center [242, 295] width 296 height 52
click at [189, 444] on input "email" at bounding box center [191, 438] width 195 height 31
drag, startPoint x: 380, startPoint y: 418, endPoint x: 84, endPoint y: 275, distance: 328.9
click at [84, 275] on div "Favorites 1 Star Headline 1 Star Container Elements 1 Star Headline 1 Star Text…" at bounding box center [244, 400] width 331 height 458
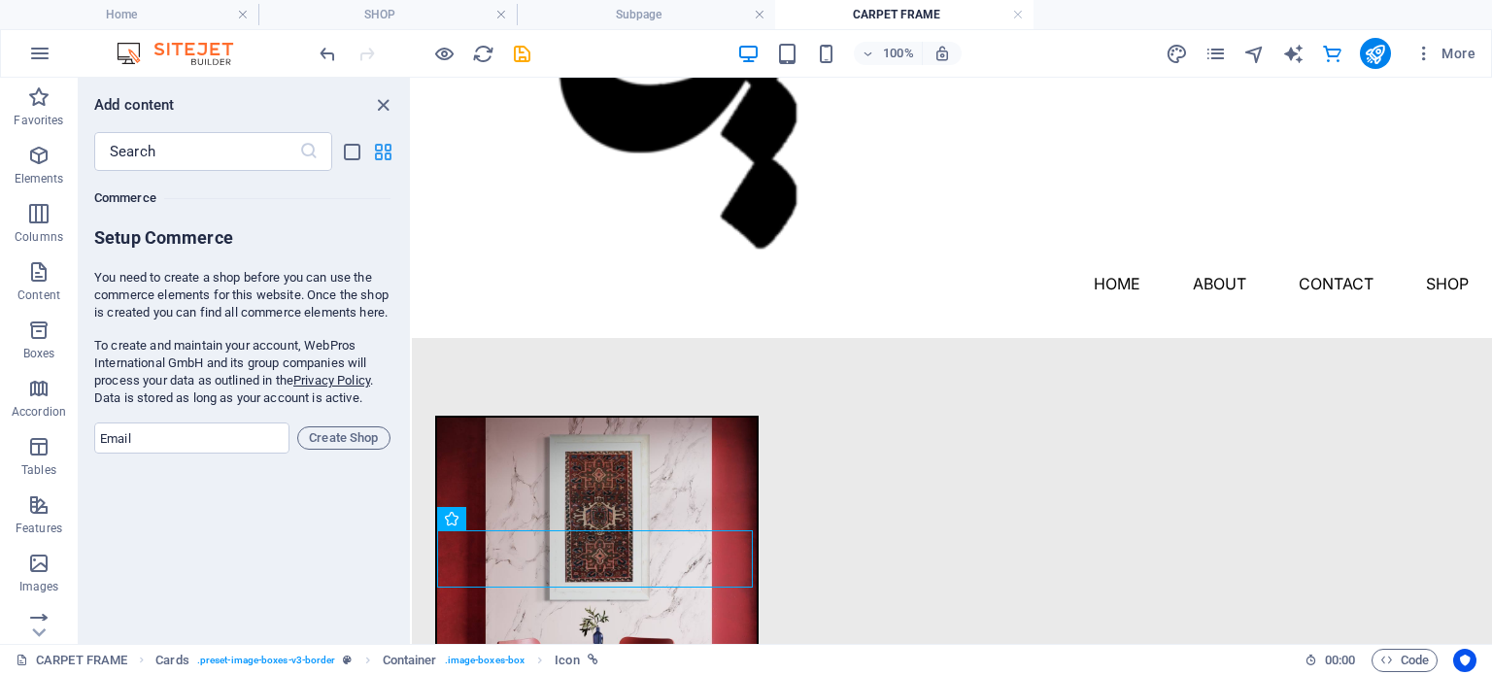
click at [377, 147] on icon "grid-view" at bounding box center [383, 152] width 22 height 22
click at [343, 147] on icon "list-view" at bounding box center [352, 152] width 22 height 22
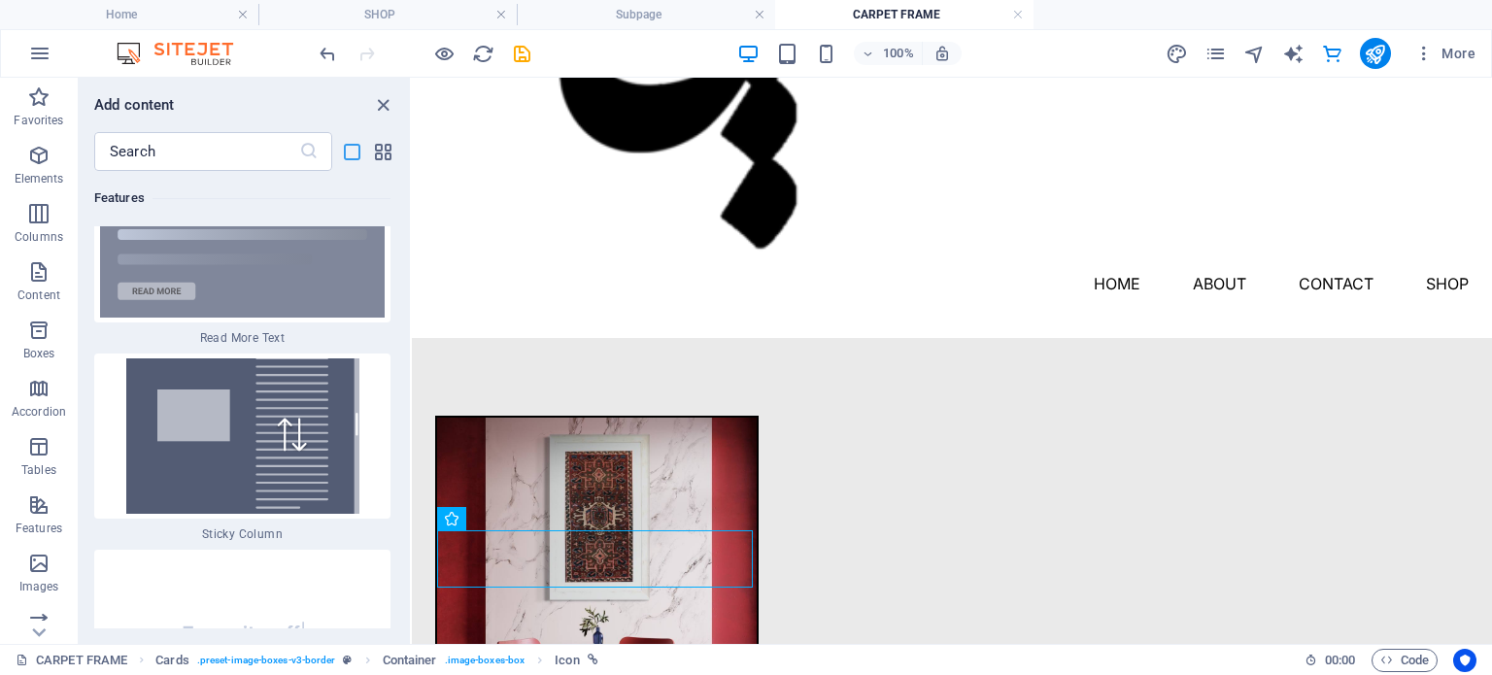
scroll to position [41764, 0]
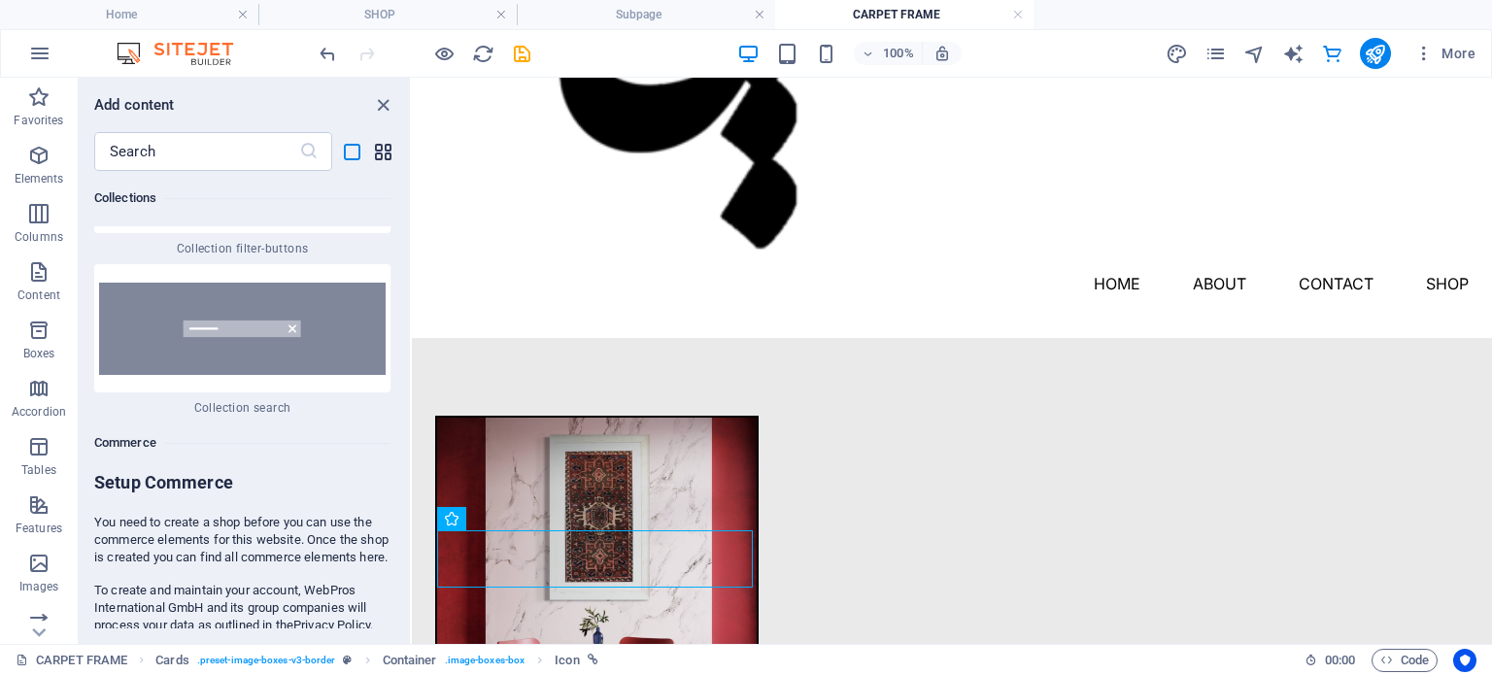
click at [381, 146] on icon "grid-view" at bounding box center [383, 152] width 22 height 22
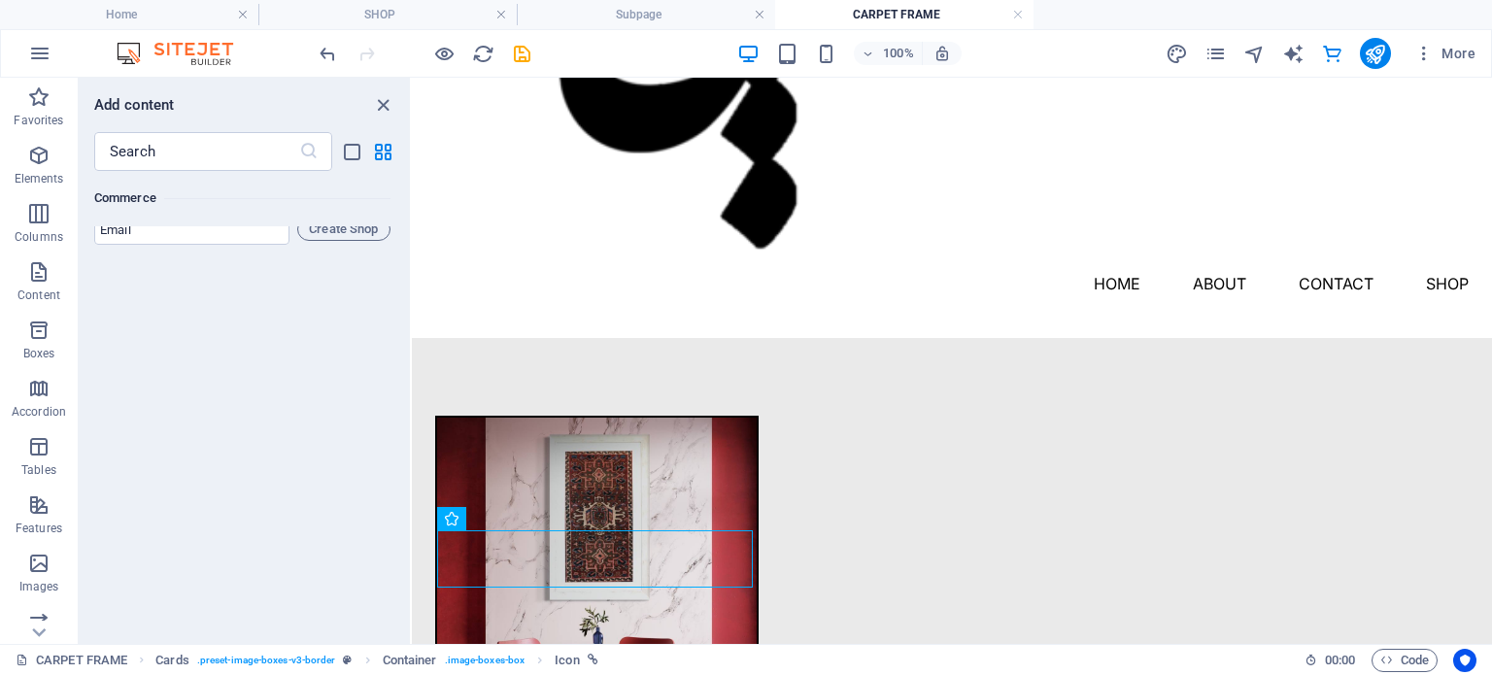
scroll to position [18721, 0]
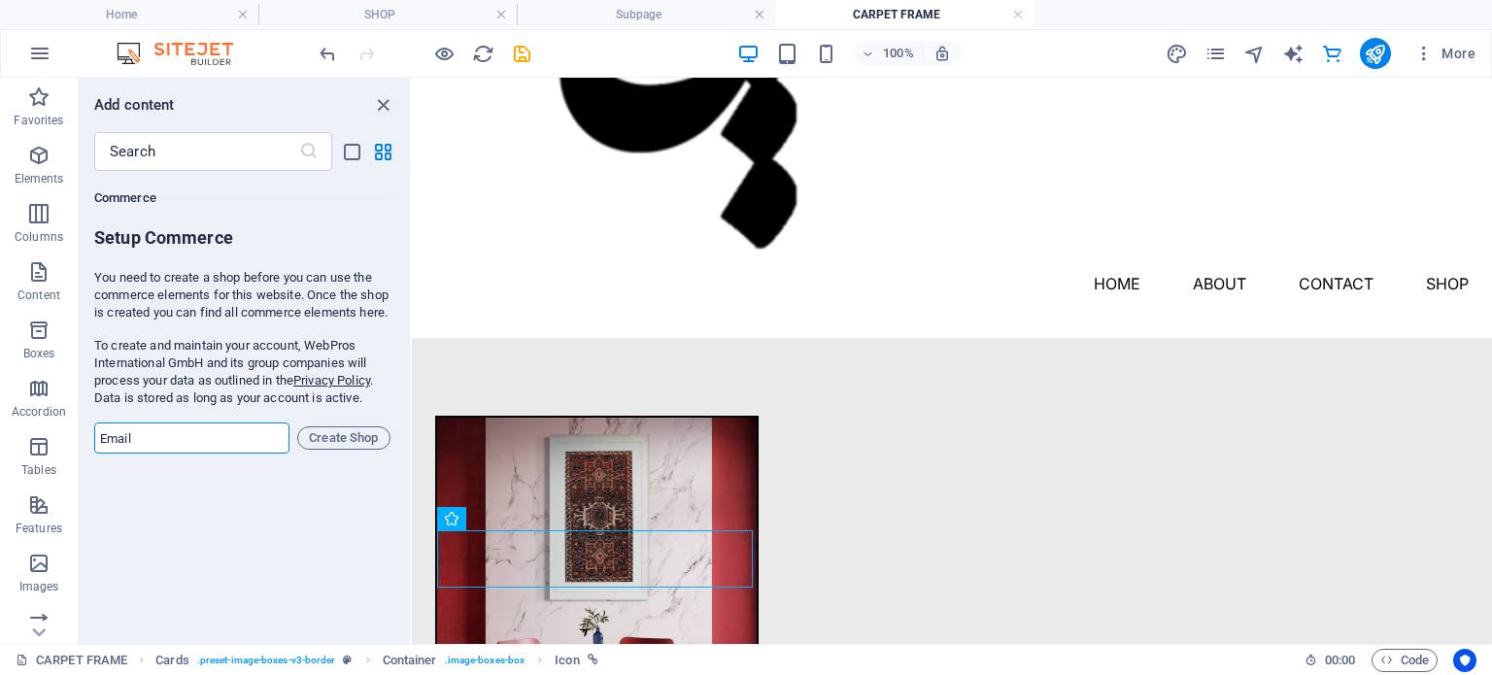
click at [202, 453] on input "email" at bounding box center [191, 438] width 195 height 31
type input "h"
type input "[EMAIL_ADDRESS][DOMAIN_NAME]"
click at [332, 450] on span "Create Shop" at bounding box center [344, 437] width 76 height 23
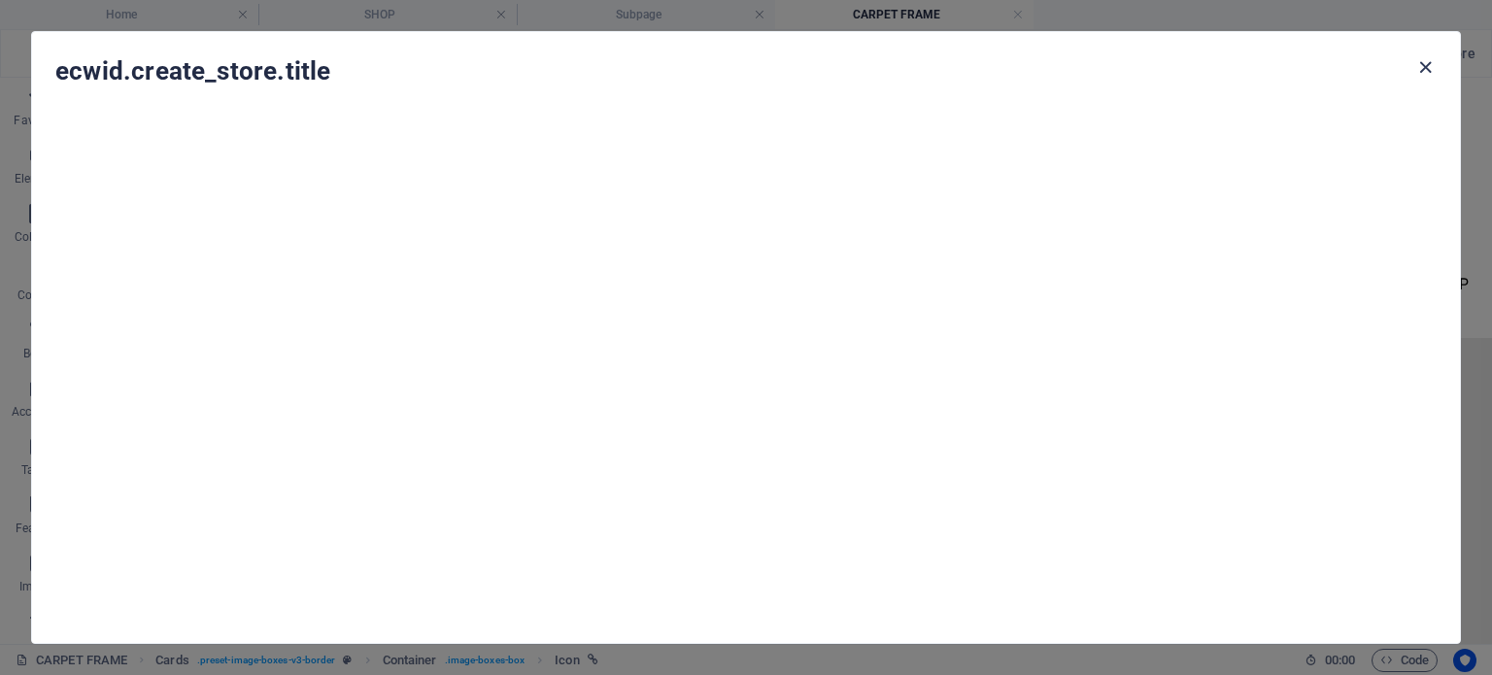
click at [1418, 65] on icon "button" at bounding box center [1425, 67] width 22 height 22
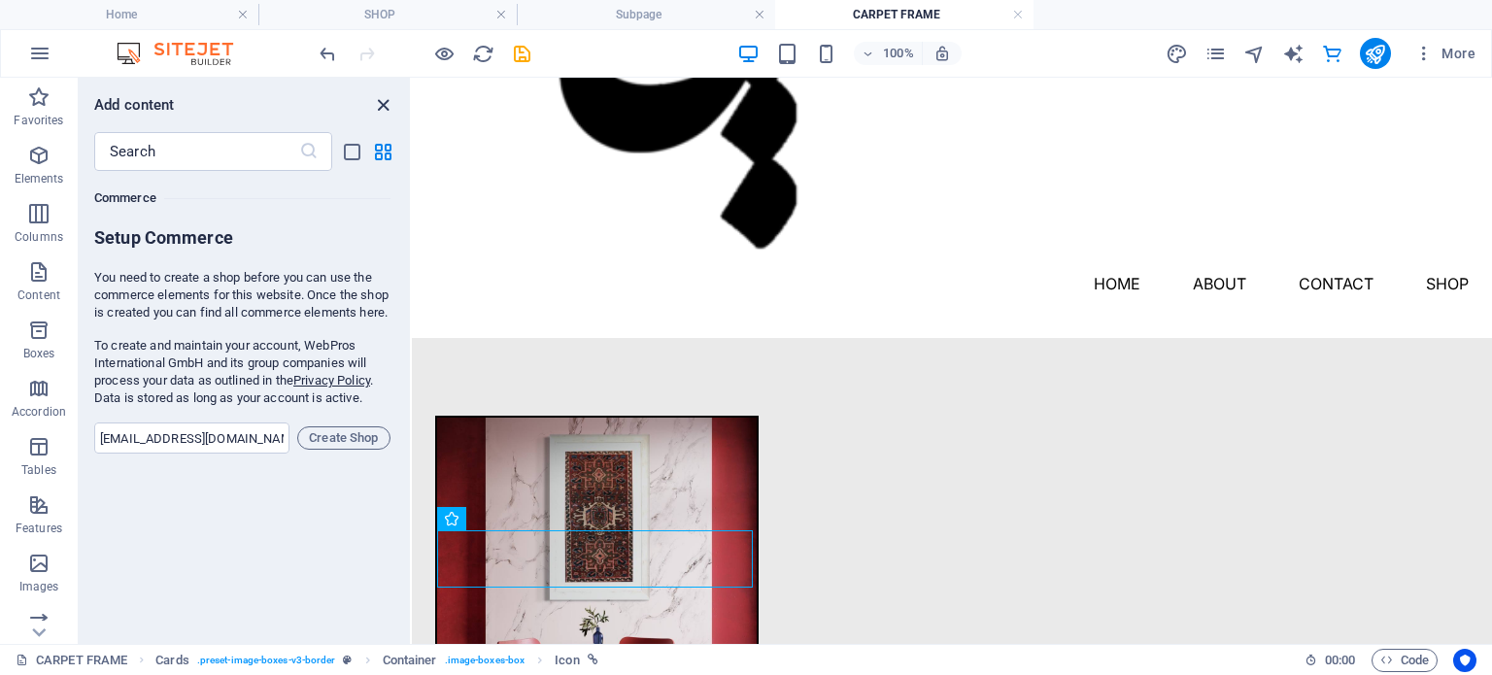
click at [377, 102] on icon "close panel" at bounding box center [383, 105] width 22 height 22
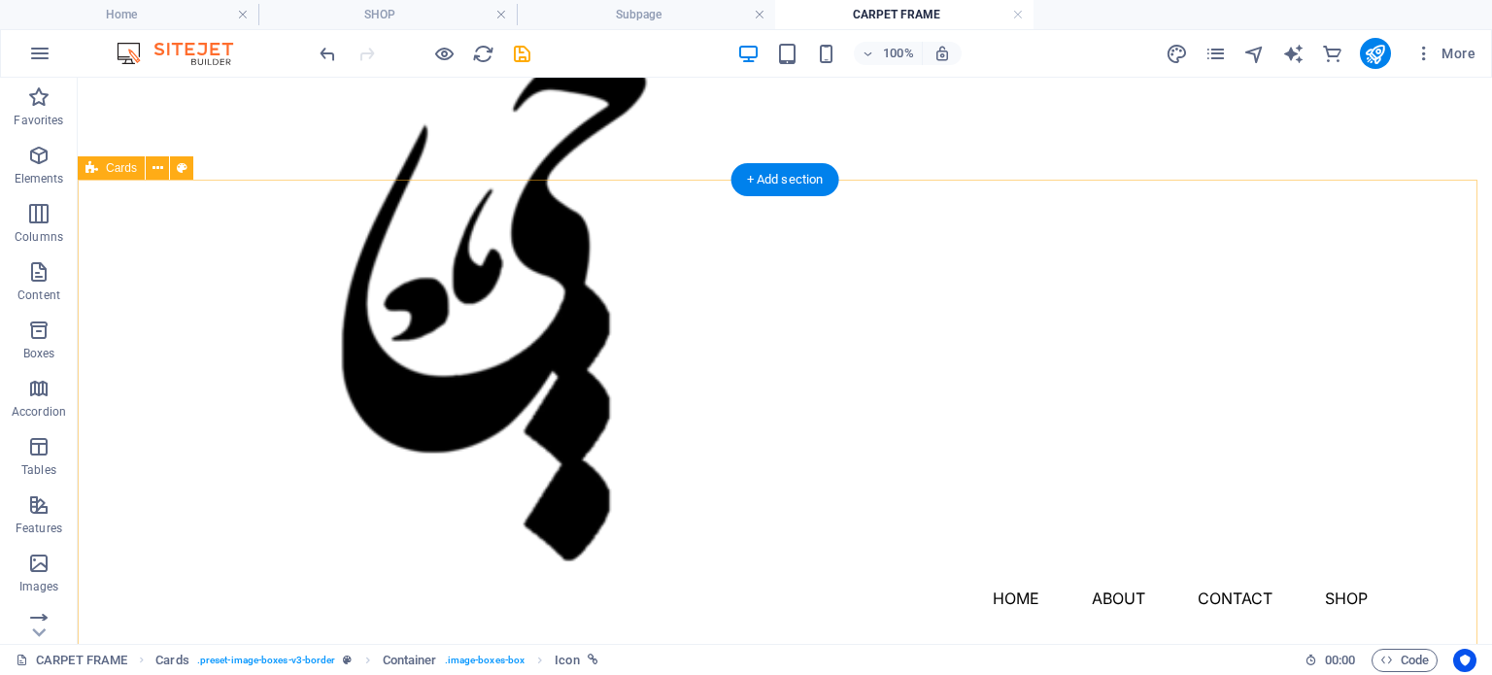
scroll to position [0, 0]
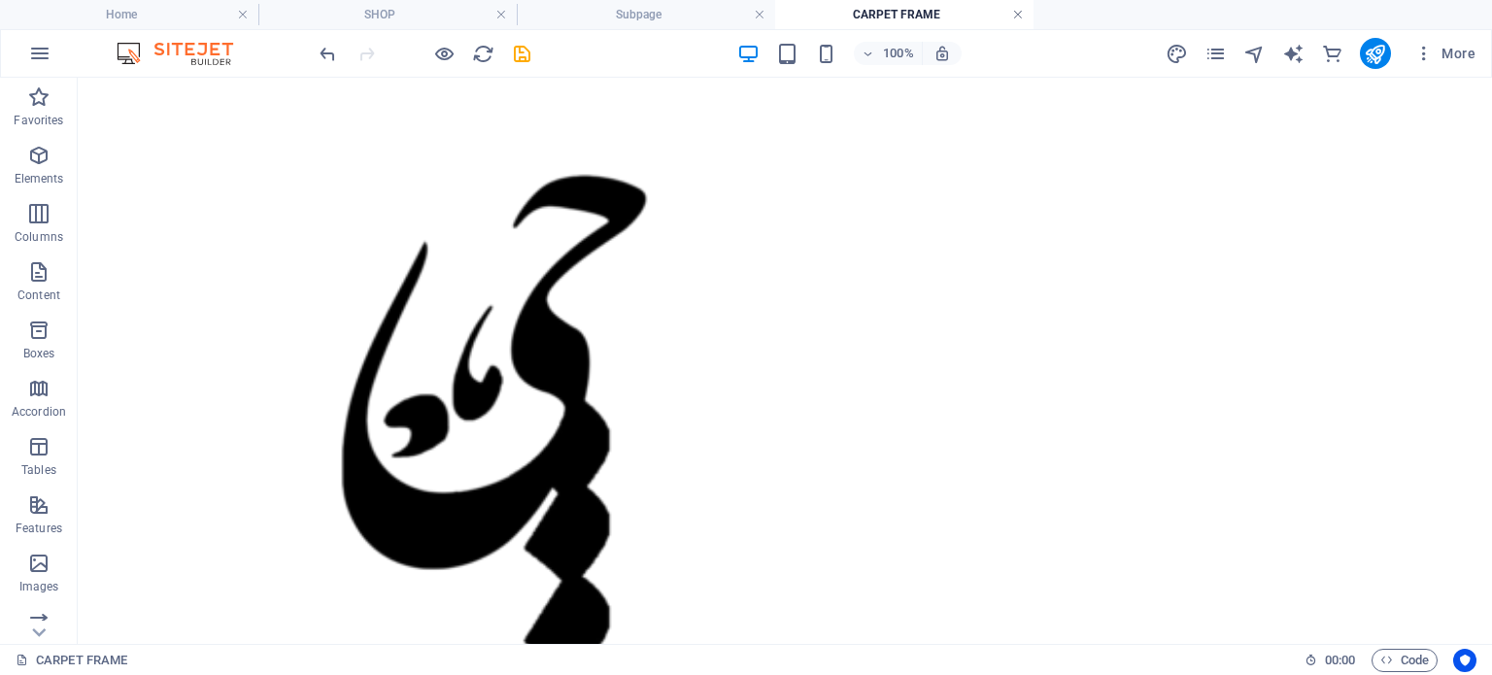
click at [1014, 14] on link at bounding box center [1018, 15] width 12 height 18
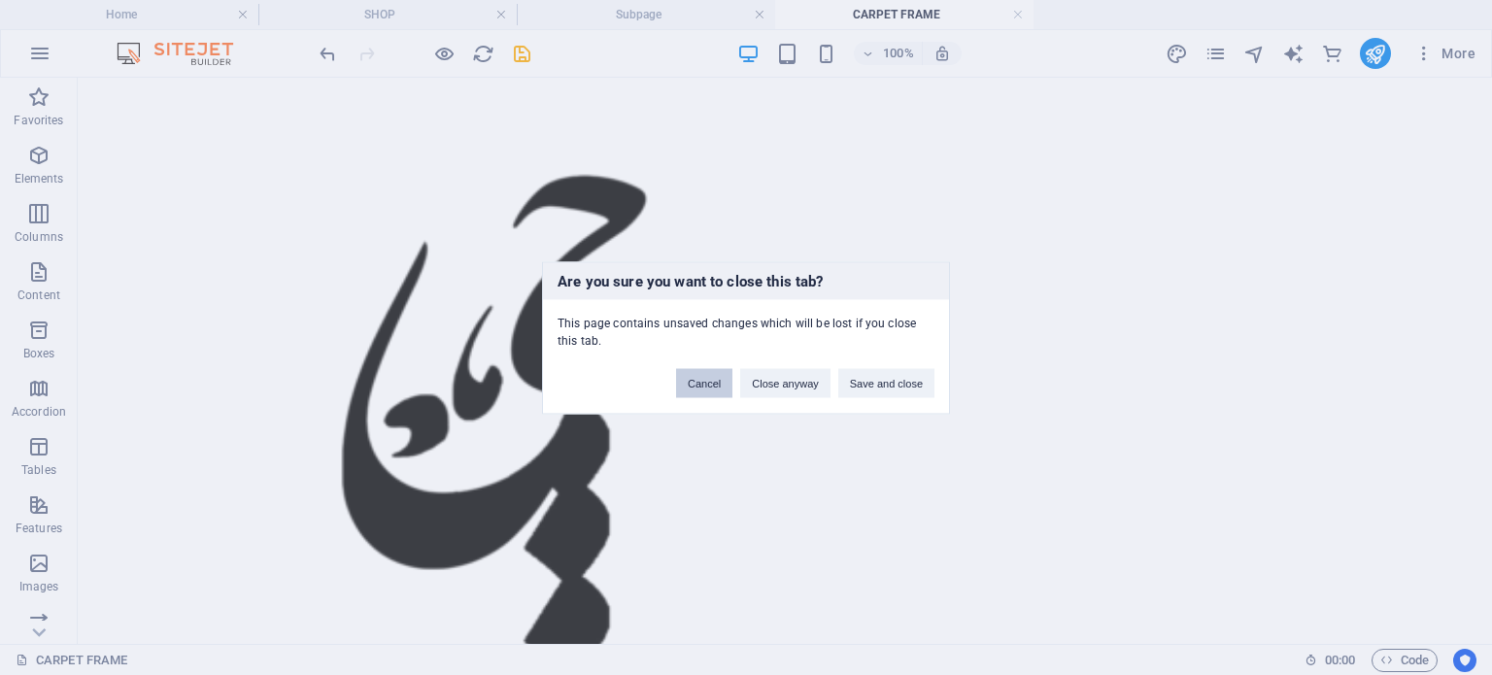
click at [714, 388] on button "Cancel" at bounding box center [704, 382] width 56 height 29
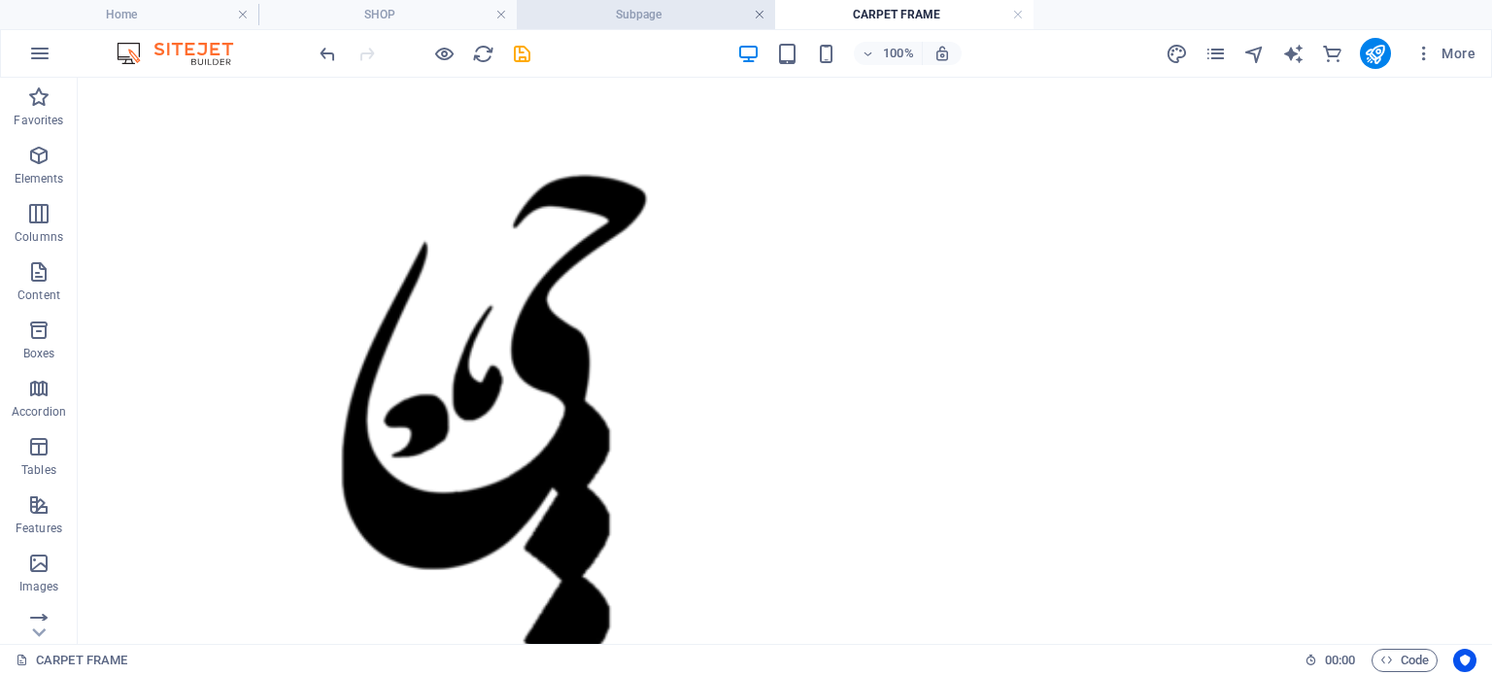
click at [760, 14] on link at bounding box center [760, 15] width 12 height 18
click at [758, 12] on link at bounding box center [760, 15] width 12 height 18
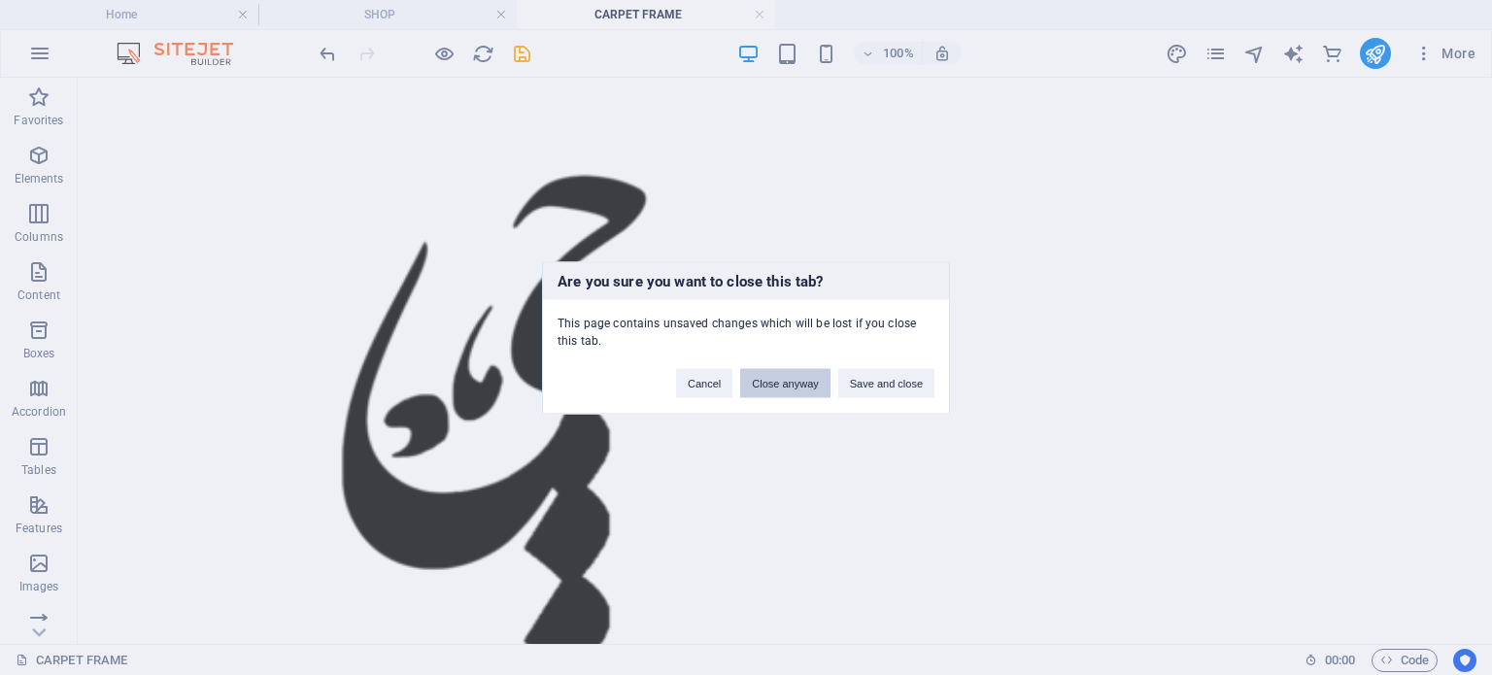
click at [765, 384] on button "Close anyway" at bounding box center [784, 382] width 89 height 29
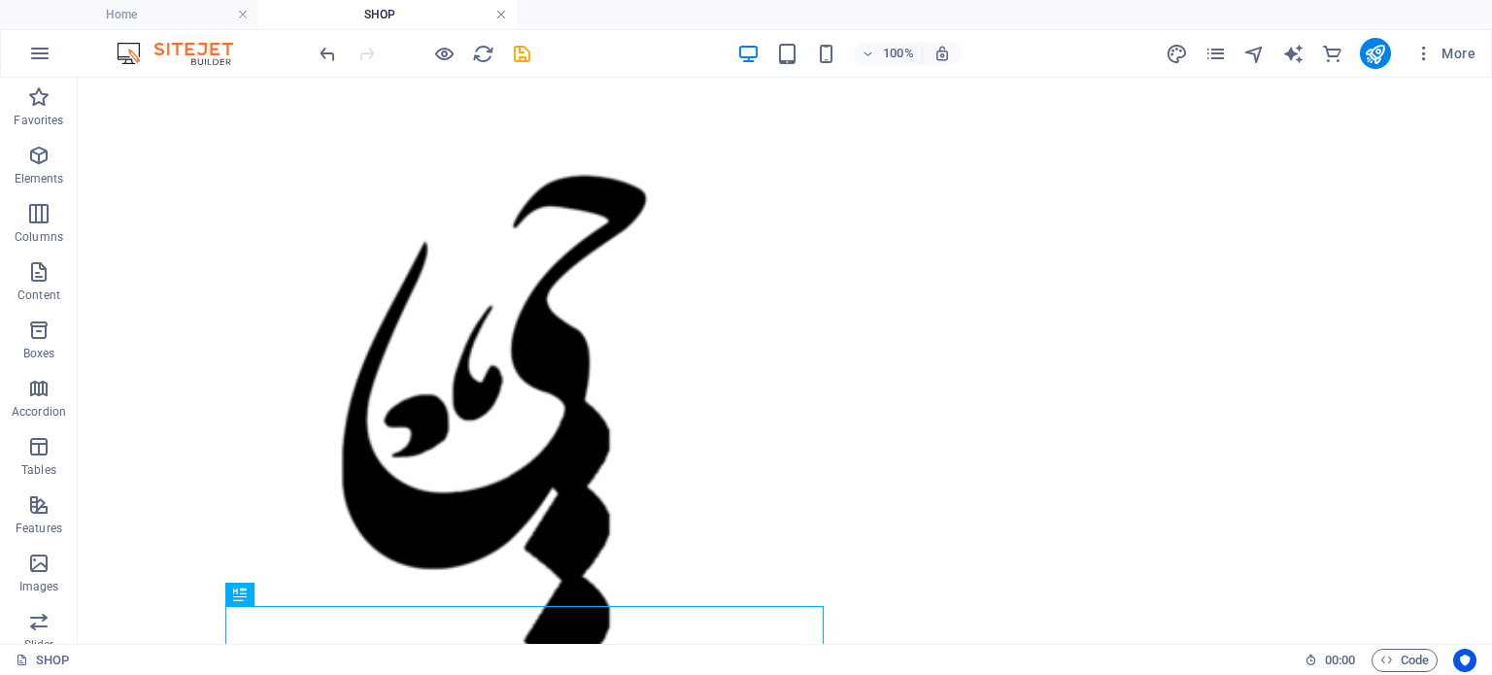
click at [503, 17] on link at bounding box center [501, 15] width 12 height 18
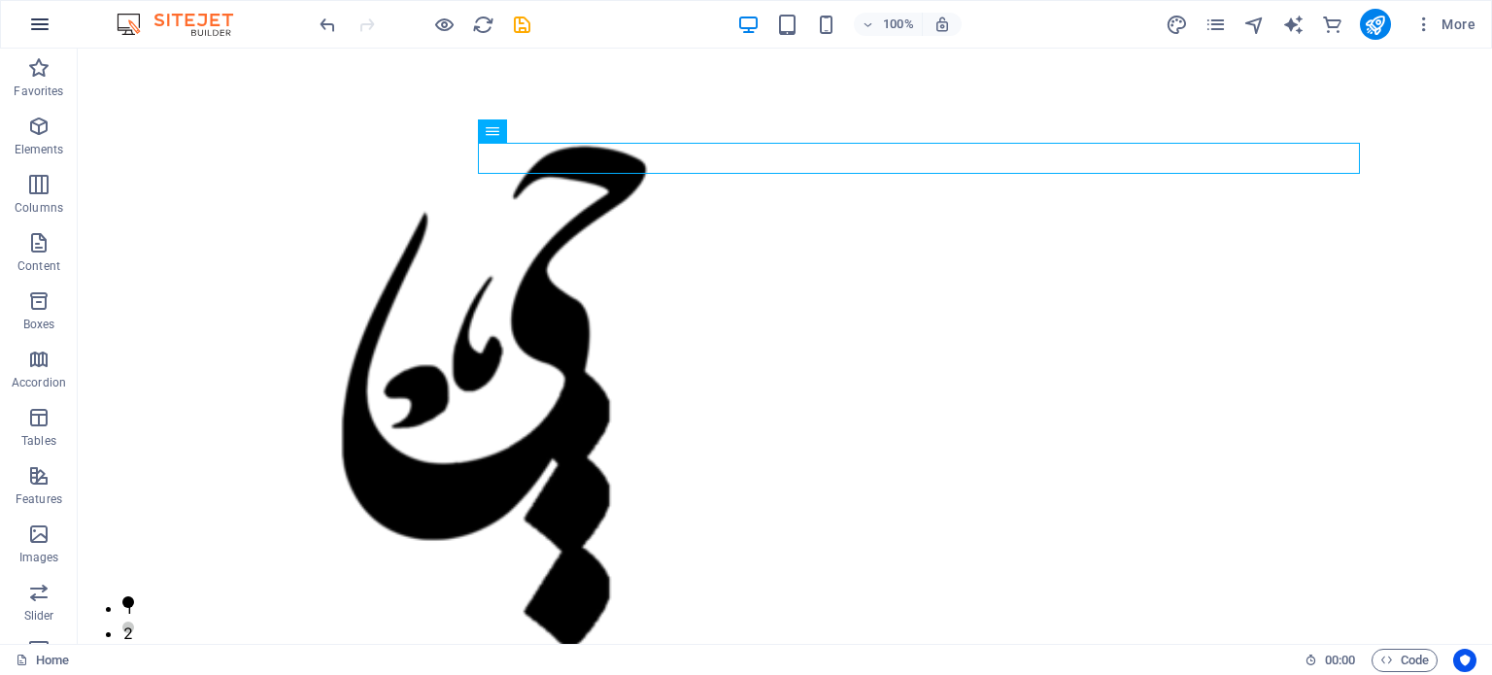
click at [42, 35] on icon "button" at bounding box center [39, 24] width 23 height 23
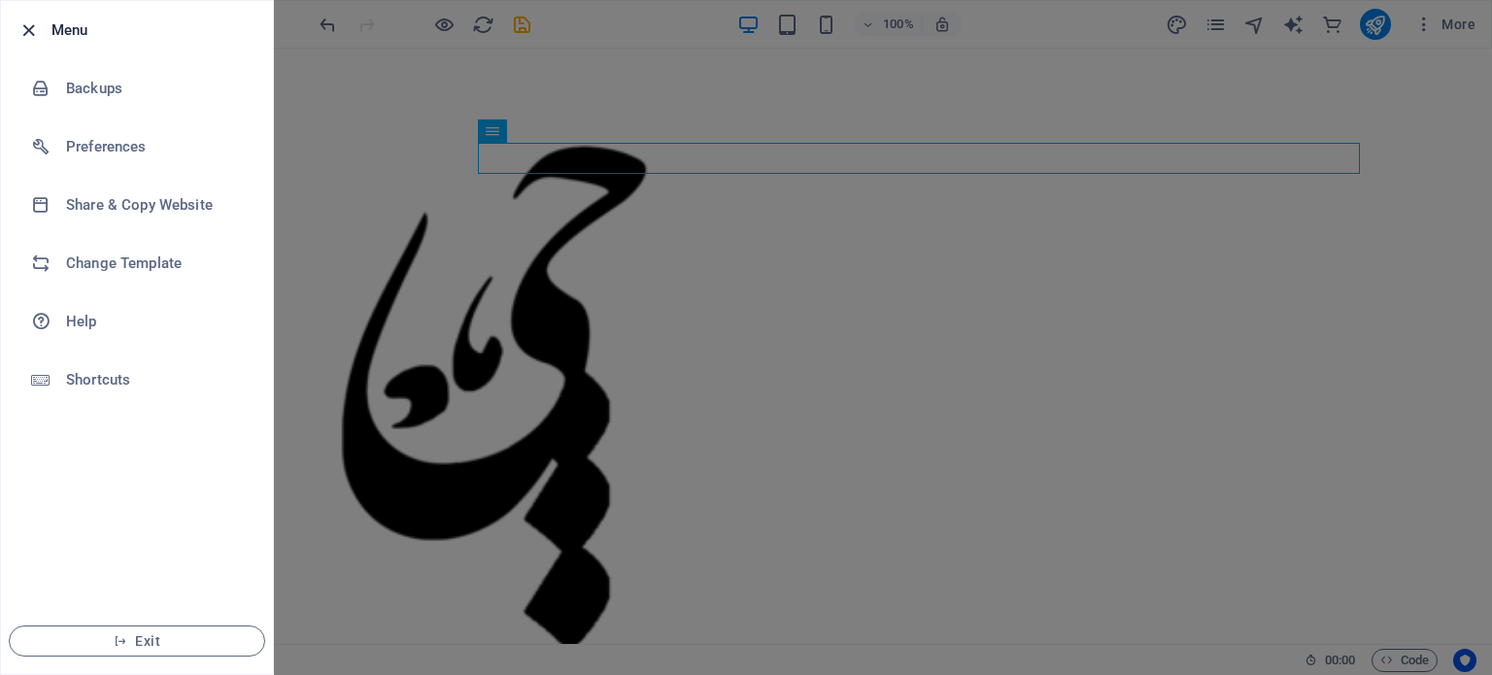
click at [24, 25] on icon "button" at bounding box center [28, 30] width 22 height 22
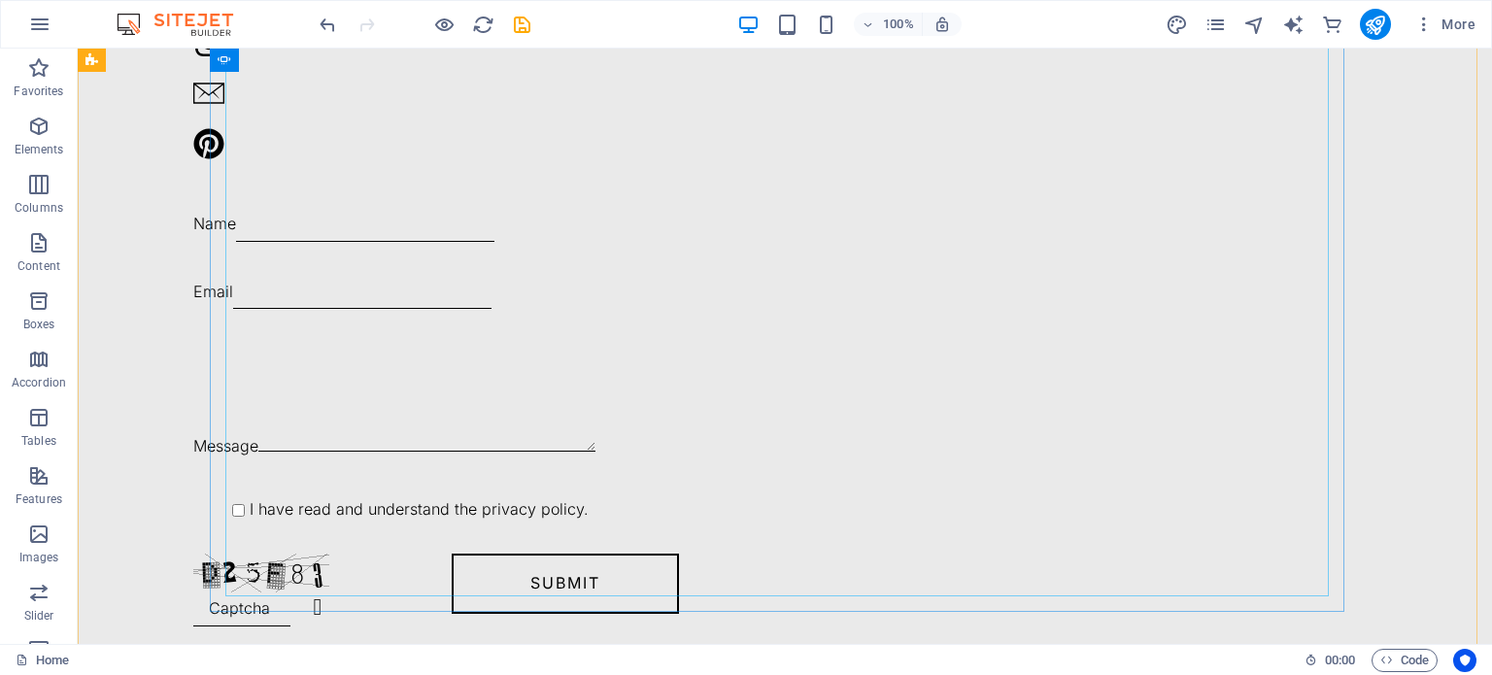
scroll to position [4706, 0]
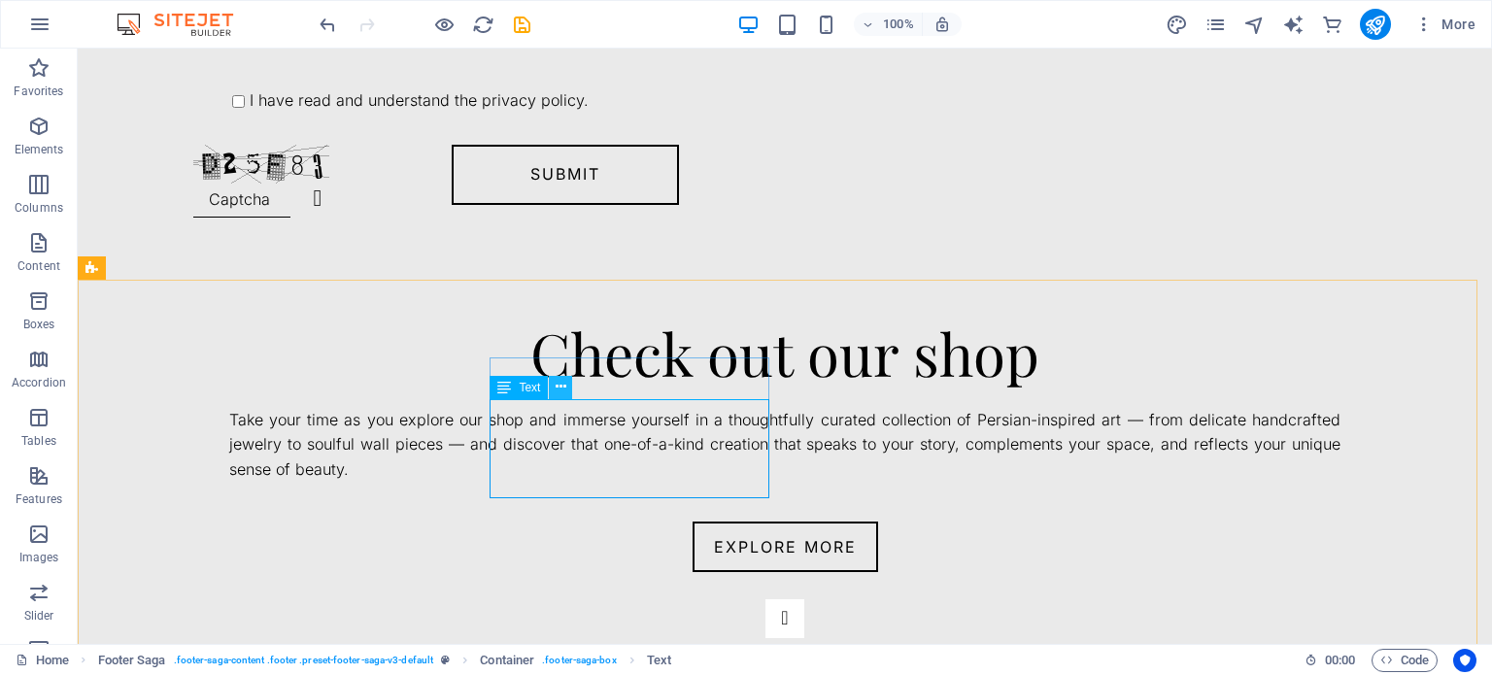
click at [562, 390] on icon at bounding box center [561, 387] width 11 height 20
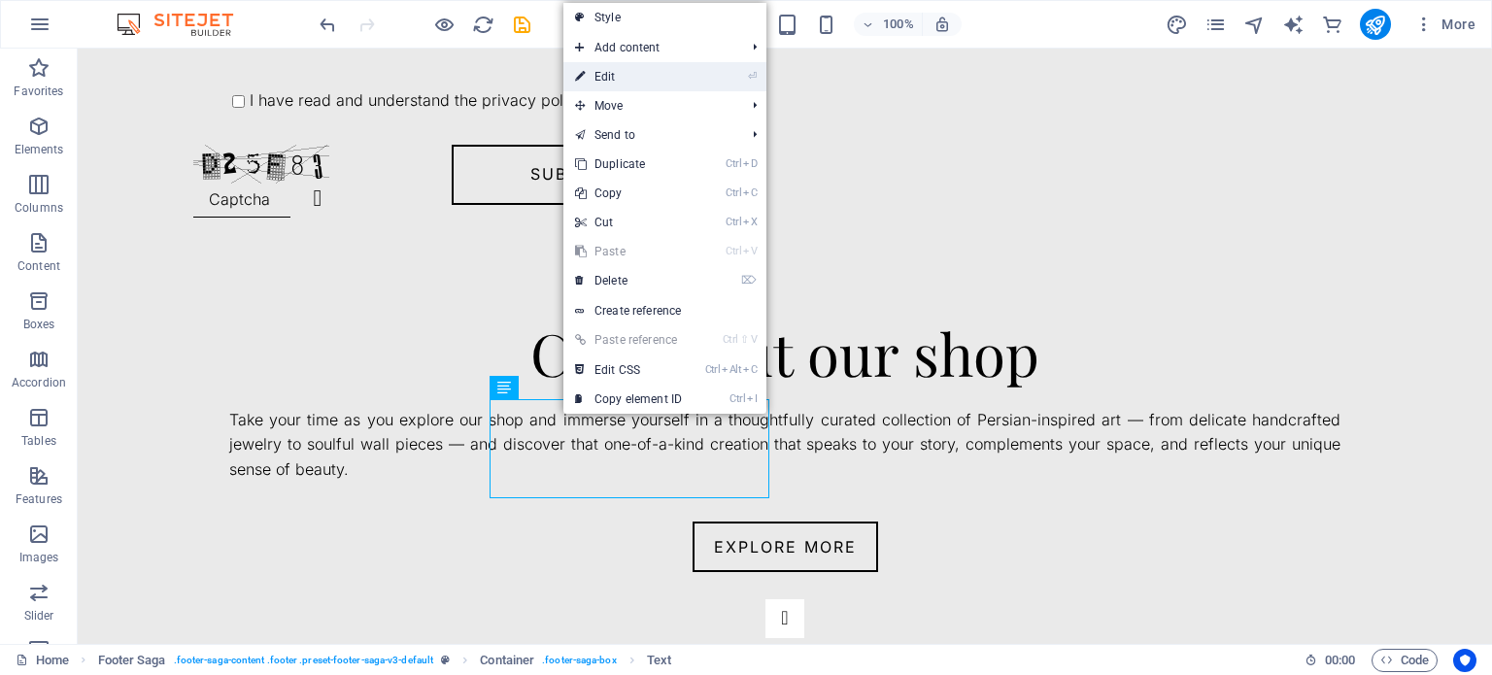
click at [610, 76] on link "⏎ Edit" at bounding box center [628, 76] width 130 height 29
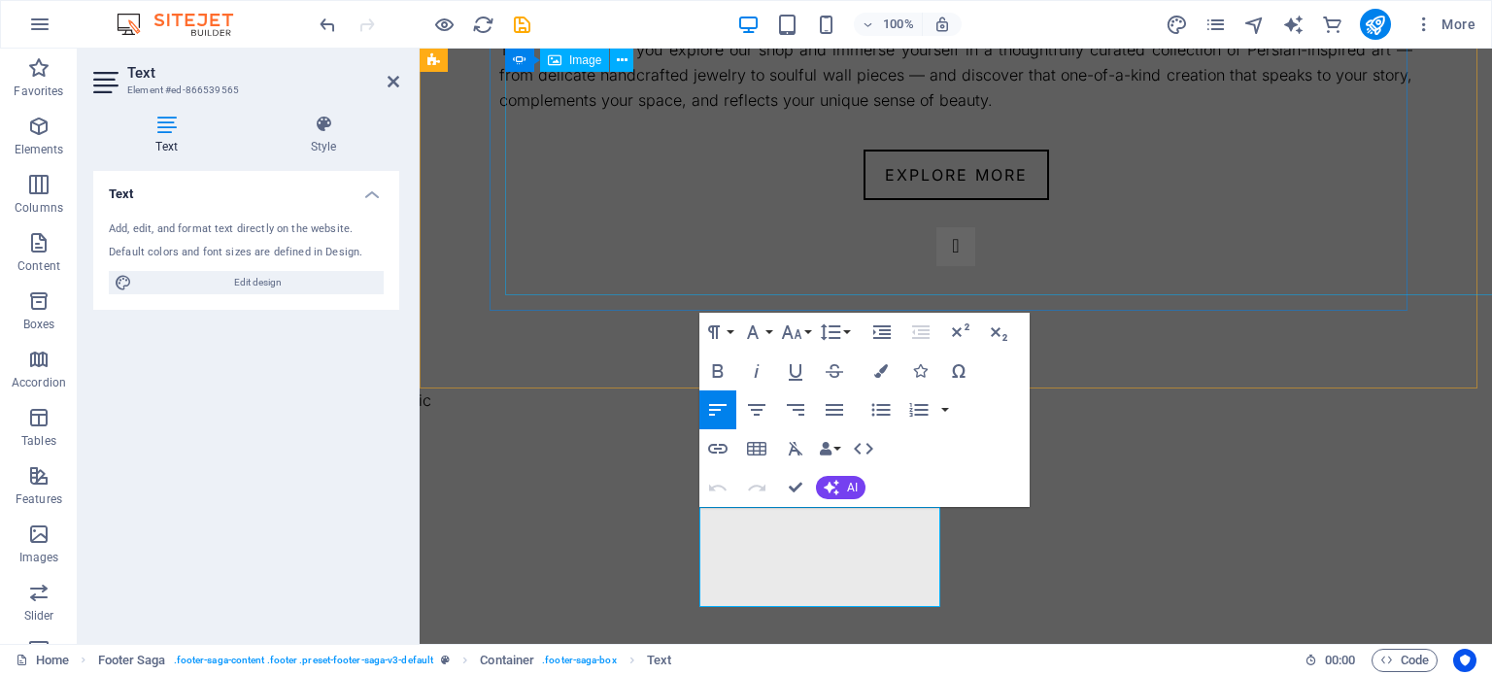
scroll to position [4344, 0]
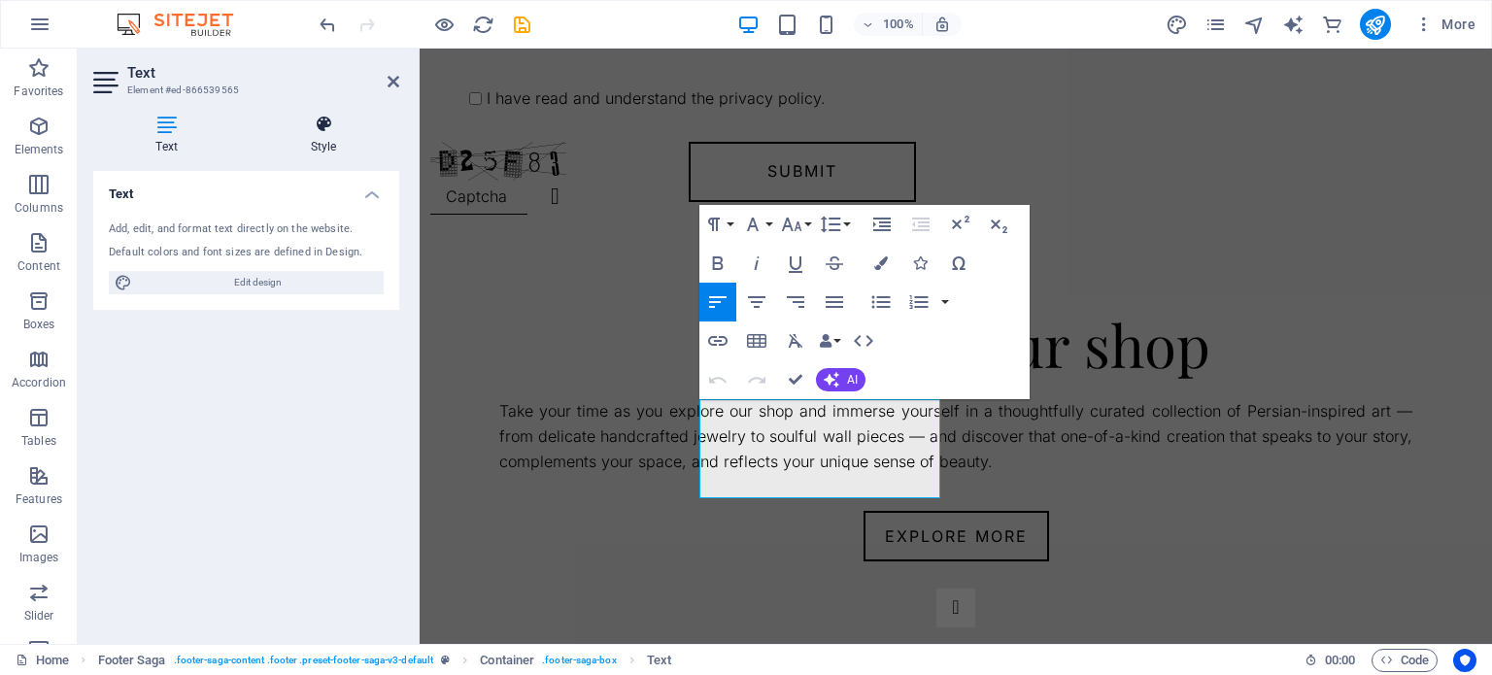
click at [319, 124] on icon at bounding box center [324, 124] width 152 height 19
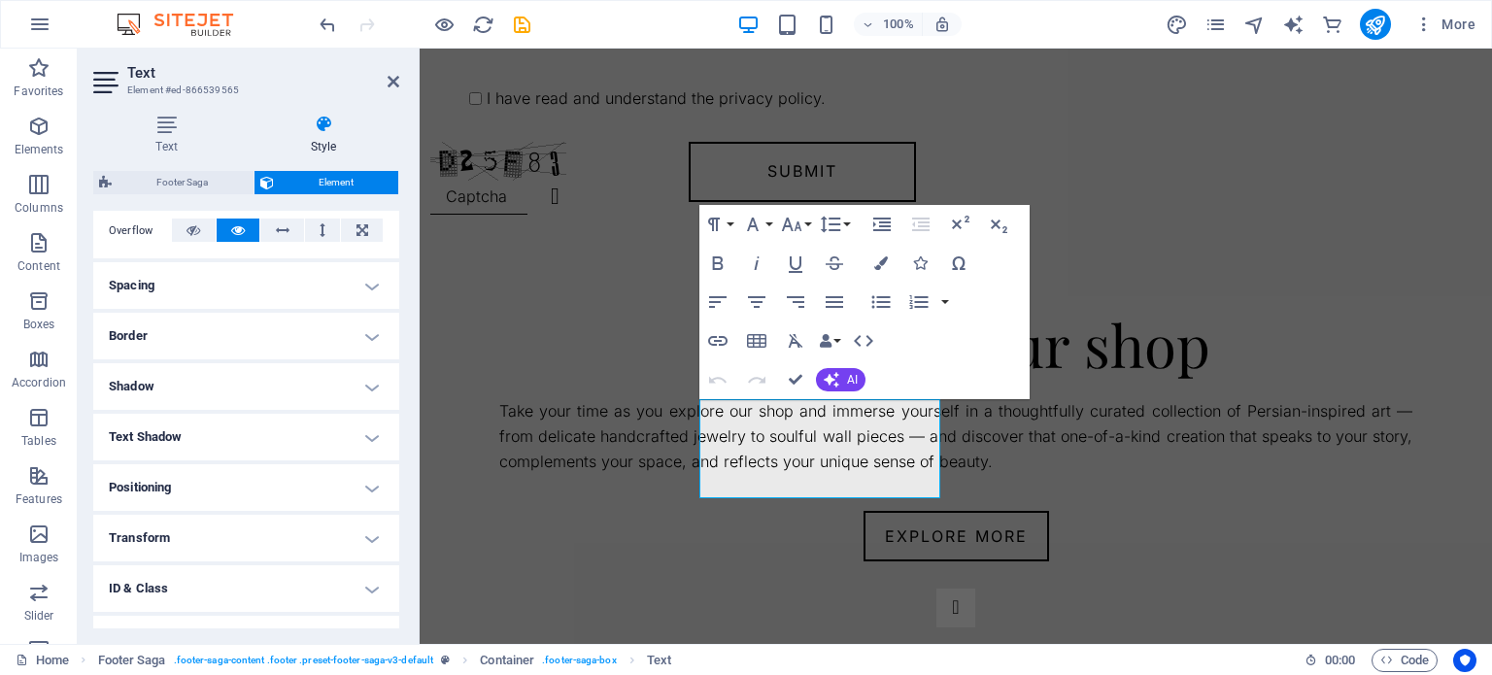
scroll to position [402, 0]
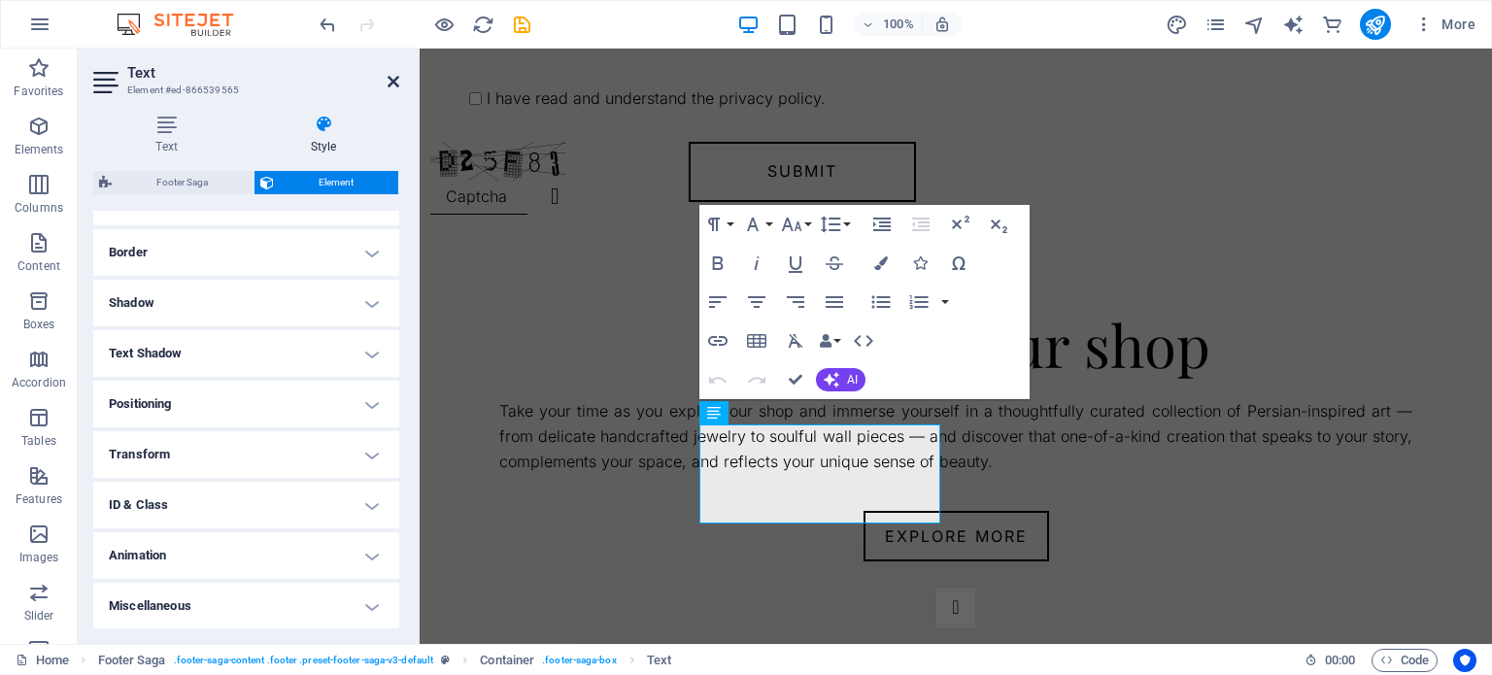
click at [389, 80] on icon at bounding box center [394, 82] width 12 height 16
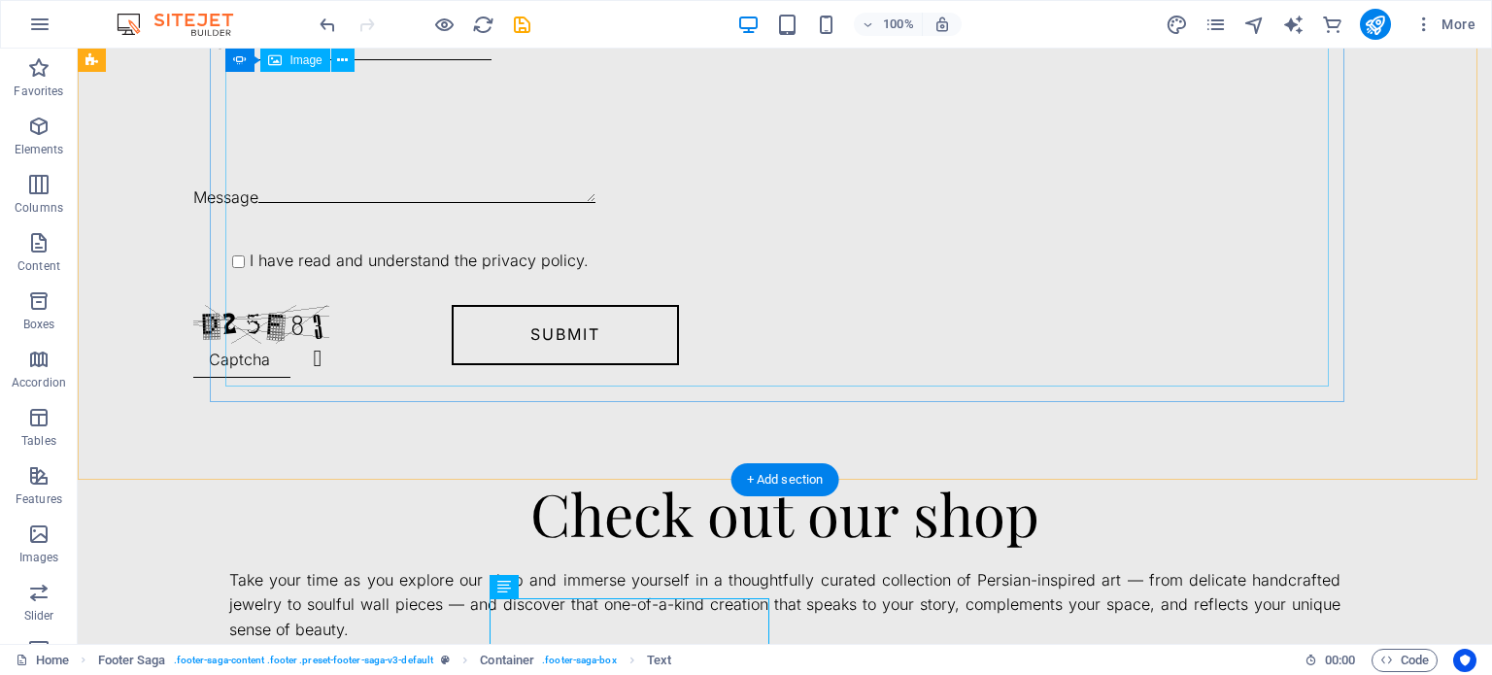
scroll to position [4506, 0]
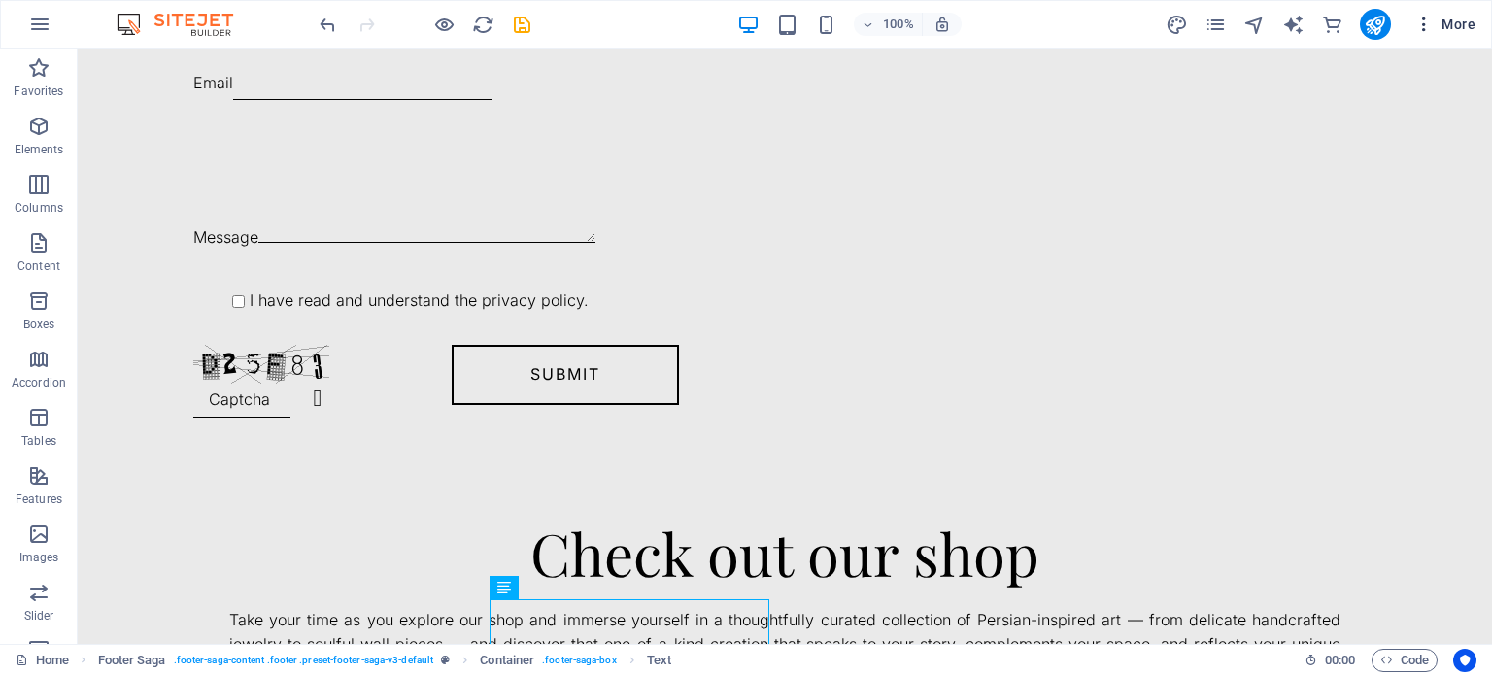
click at [1455, 20] on span "More" at bounding box center [1444, 24] width 61 height 19
